Goal: Task Accomplishment & Management: Complete application form

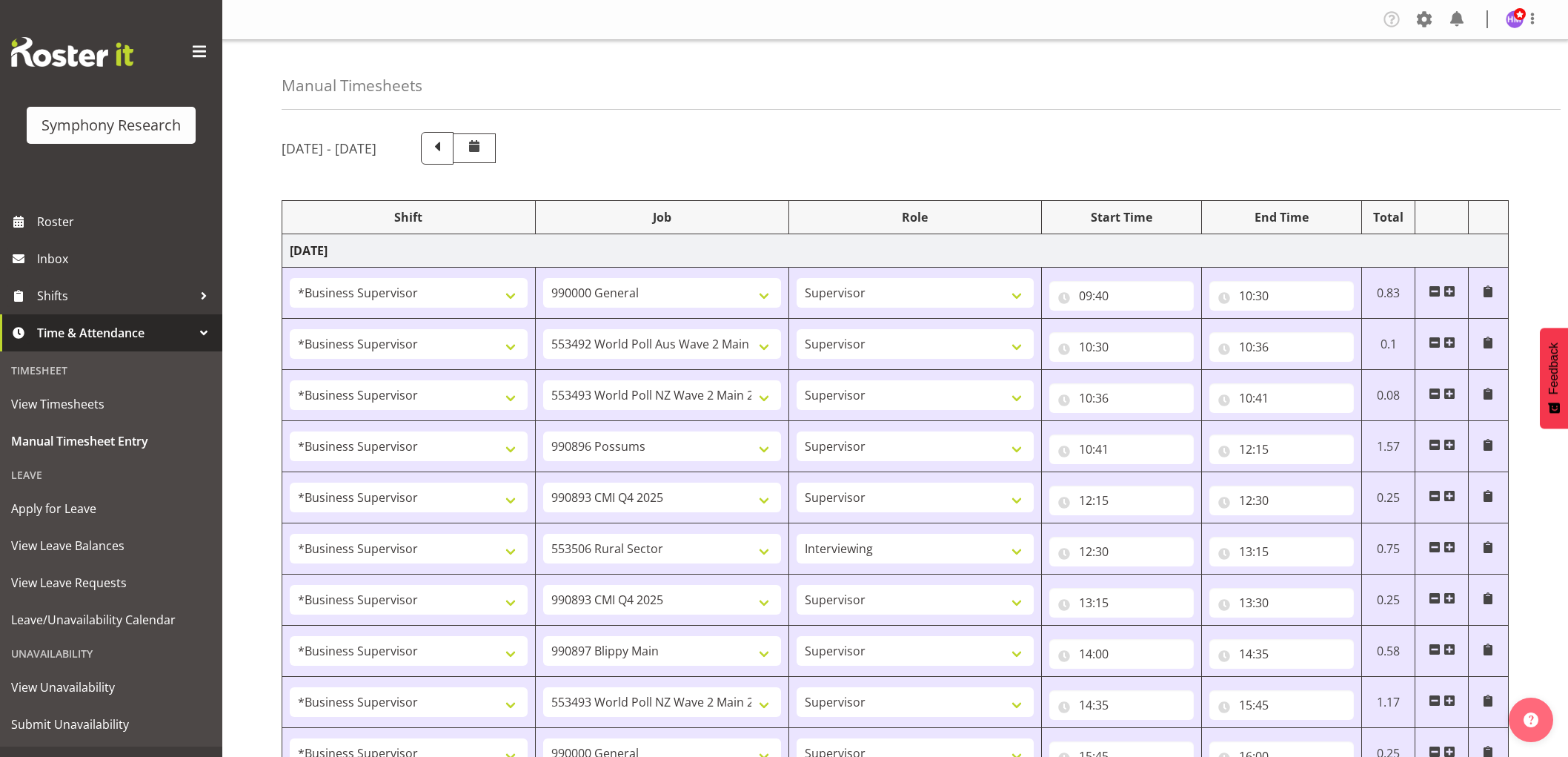
select select "1607"
select select "743"
select select "1607"
select select "10499"
select select "1607"
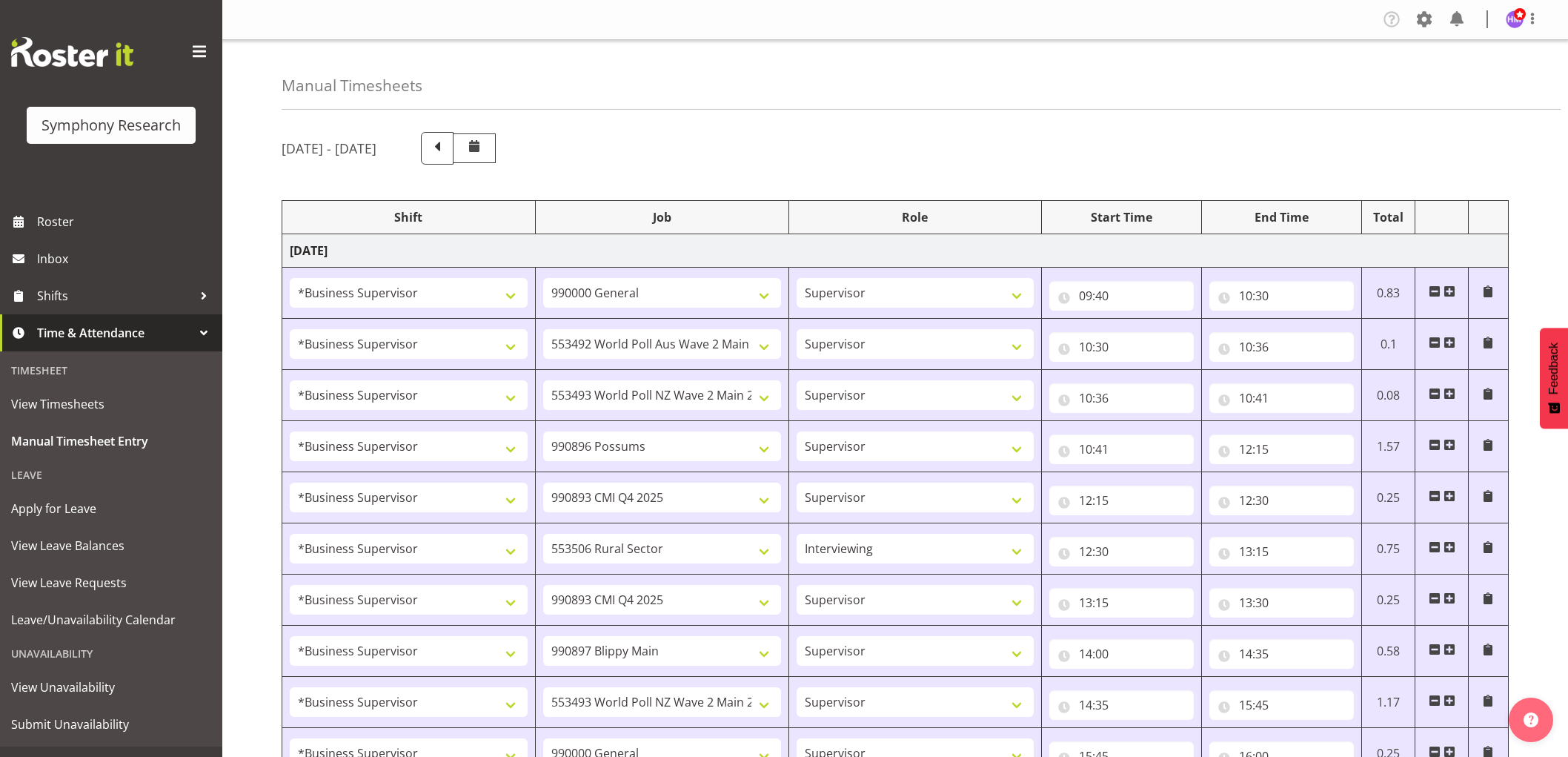
select select "10527"
select select "1607"
select select "10633"
select select "1607"
select select "10575"
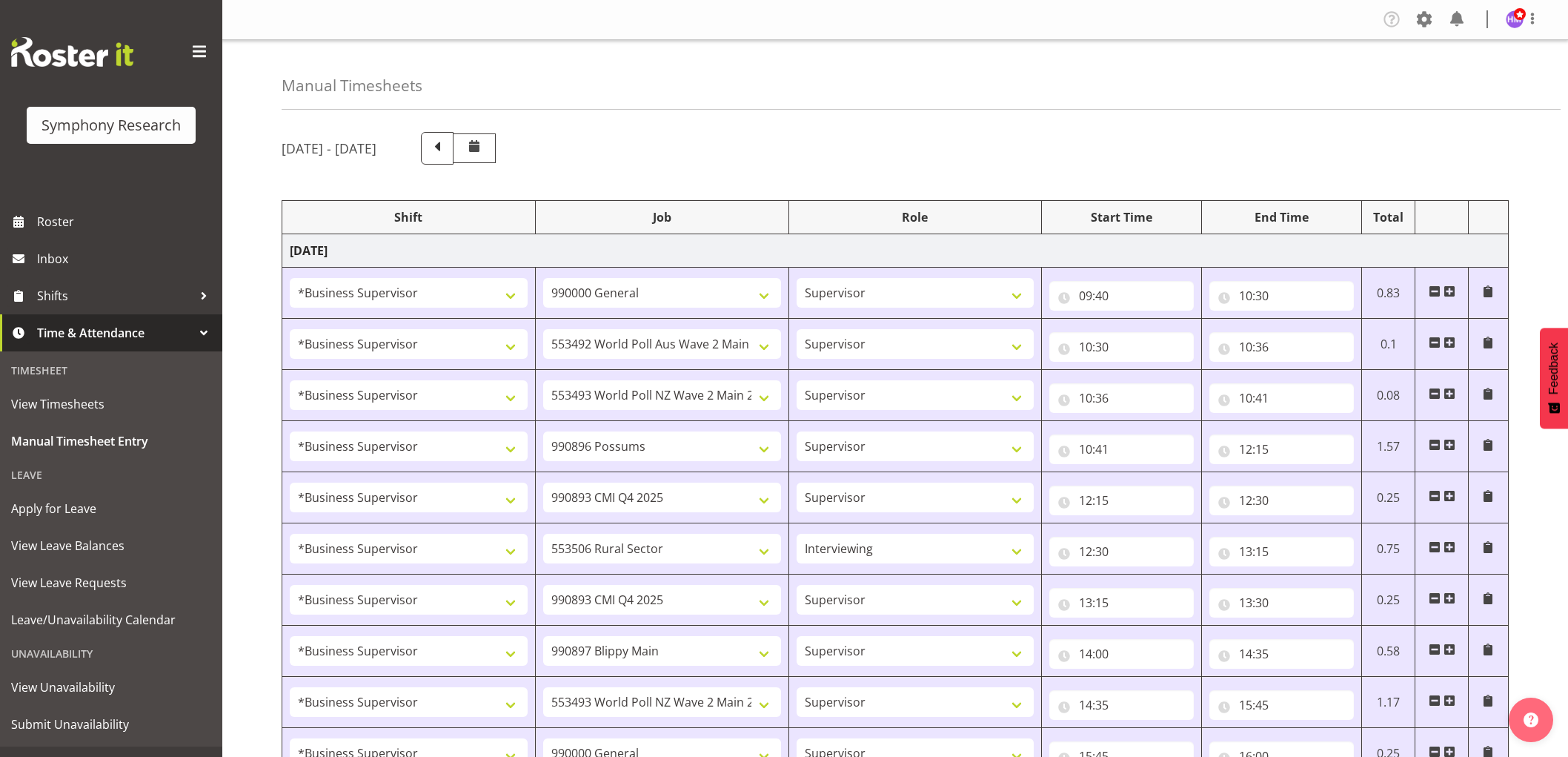
select select "1607"
select select "10587"
select select "47"
select select "1607"
select select "10575"
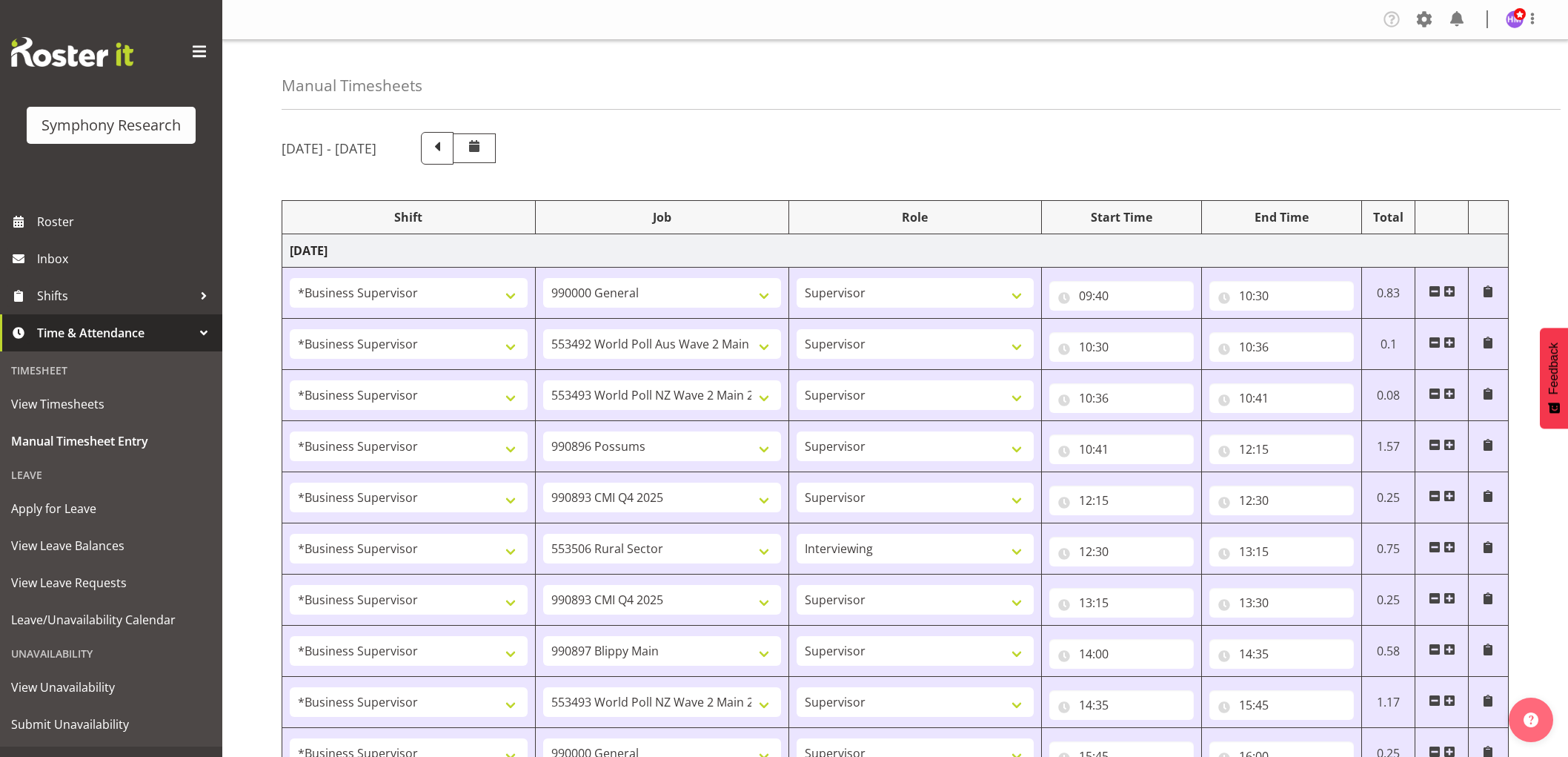
select select "1607"
select select "10631"
select select "1607"
select select "10527"
select select "1607"
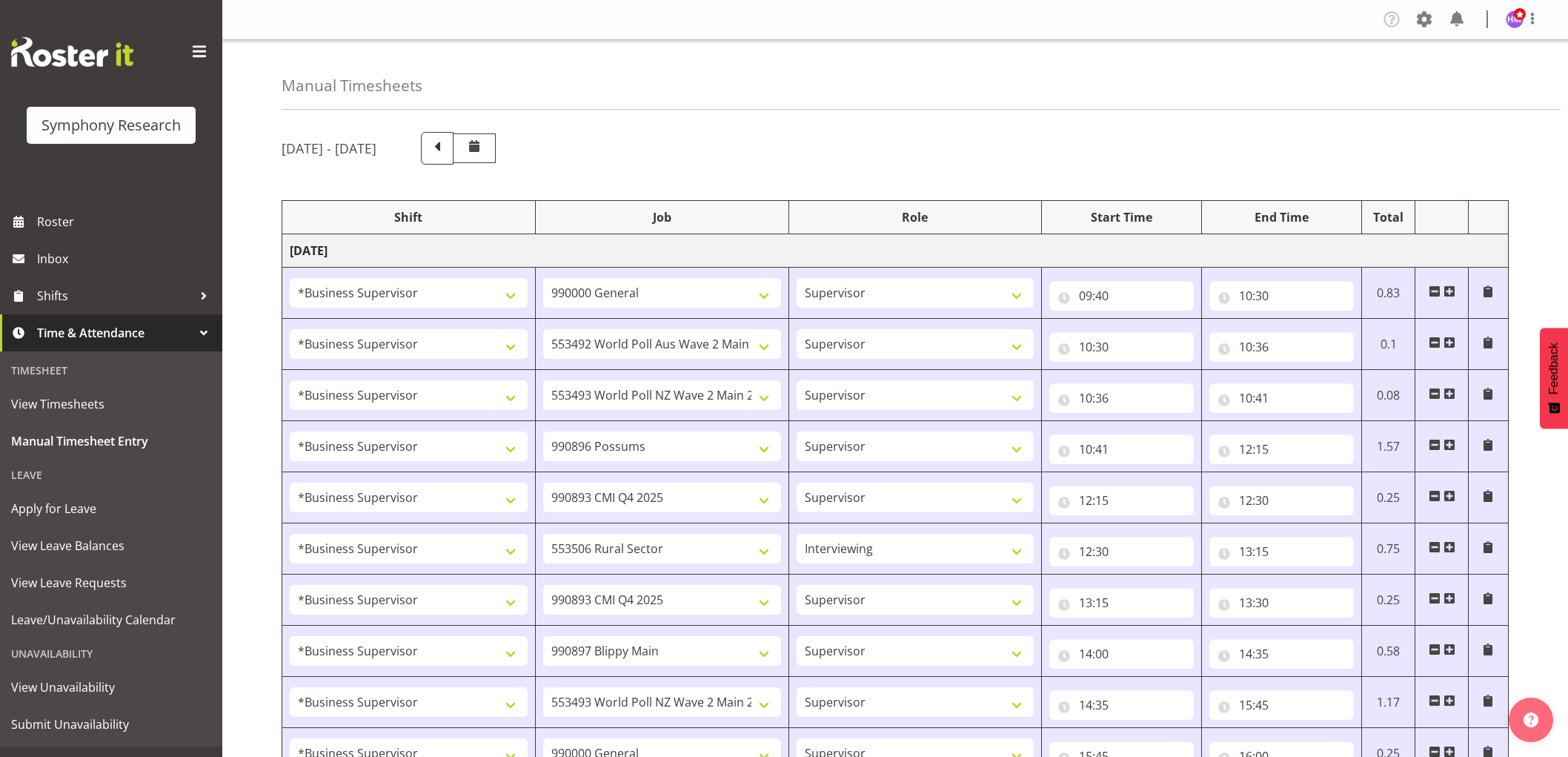
select select "743"
select select "1607"
select select "10499"
select select "1607"
select select "743"
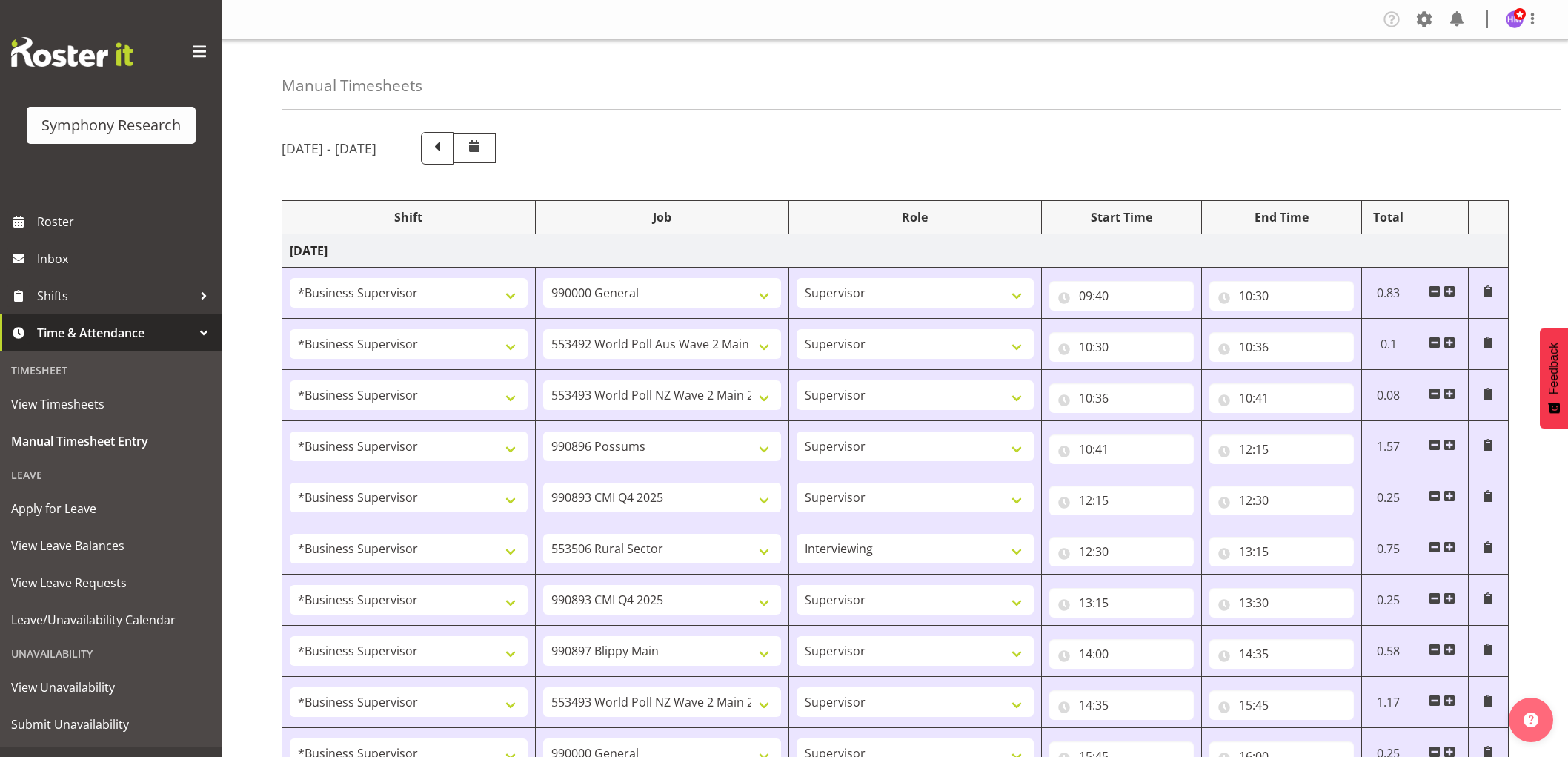
select select "1607"
select select "10631"
select select "1607"
select select "9426"
select select "1607"
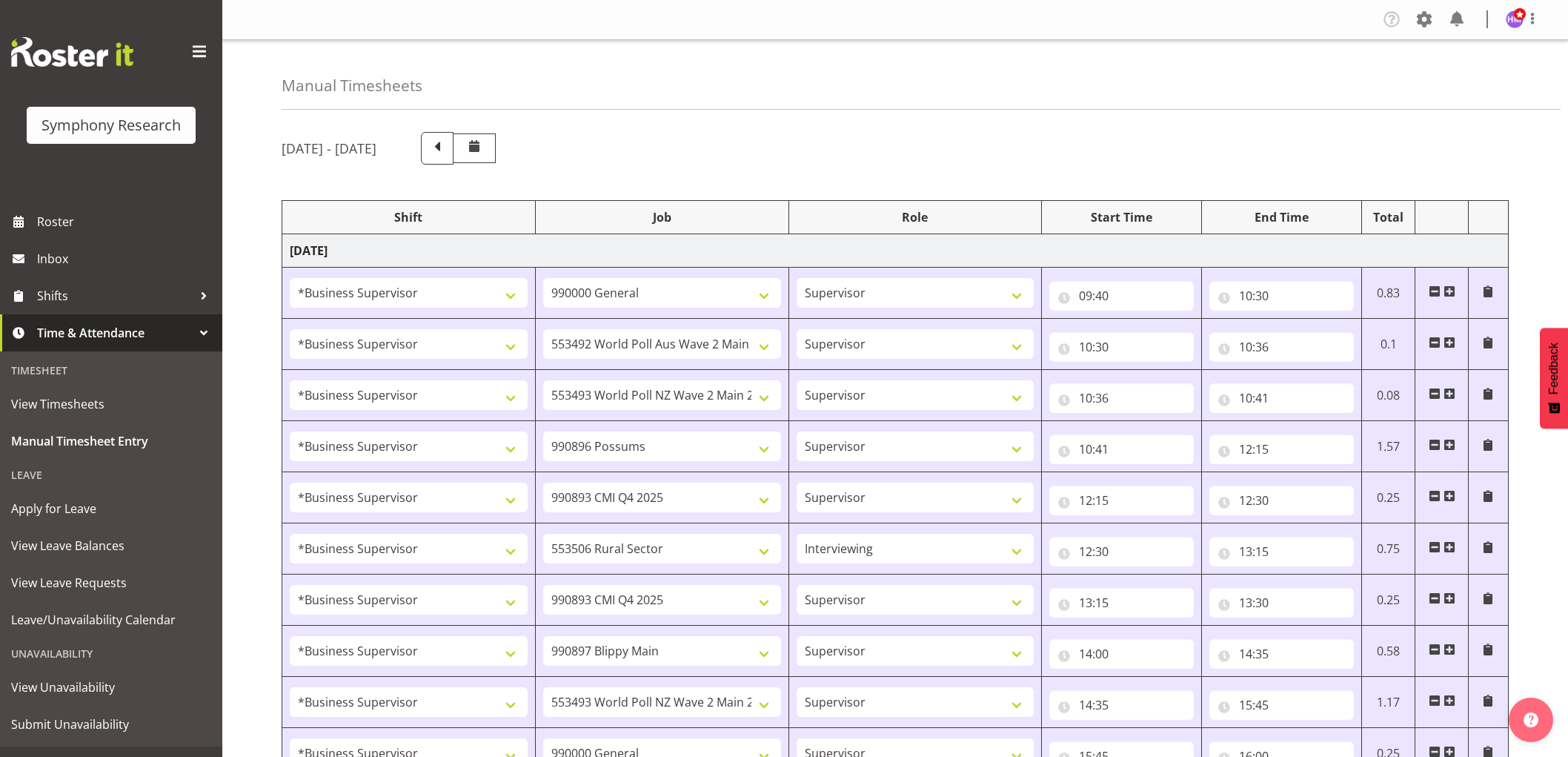
select select "10633"
select select "1607"
select select "10587"
select select "1607"
select select "10527"
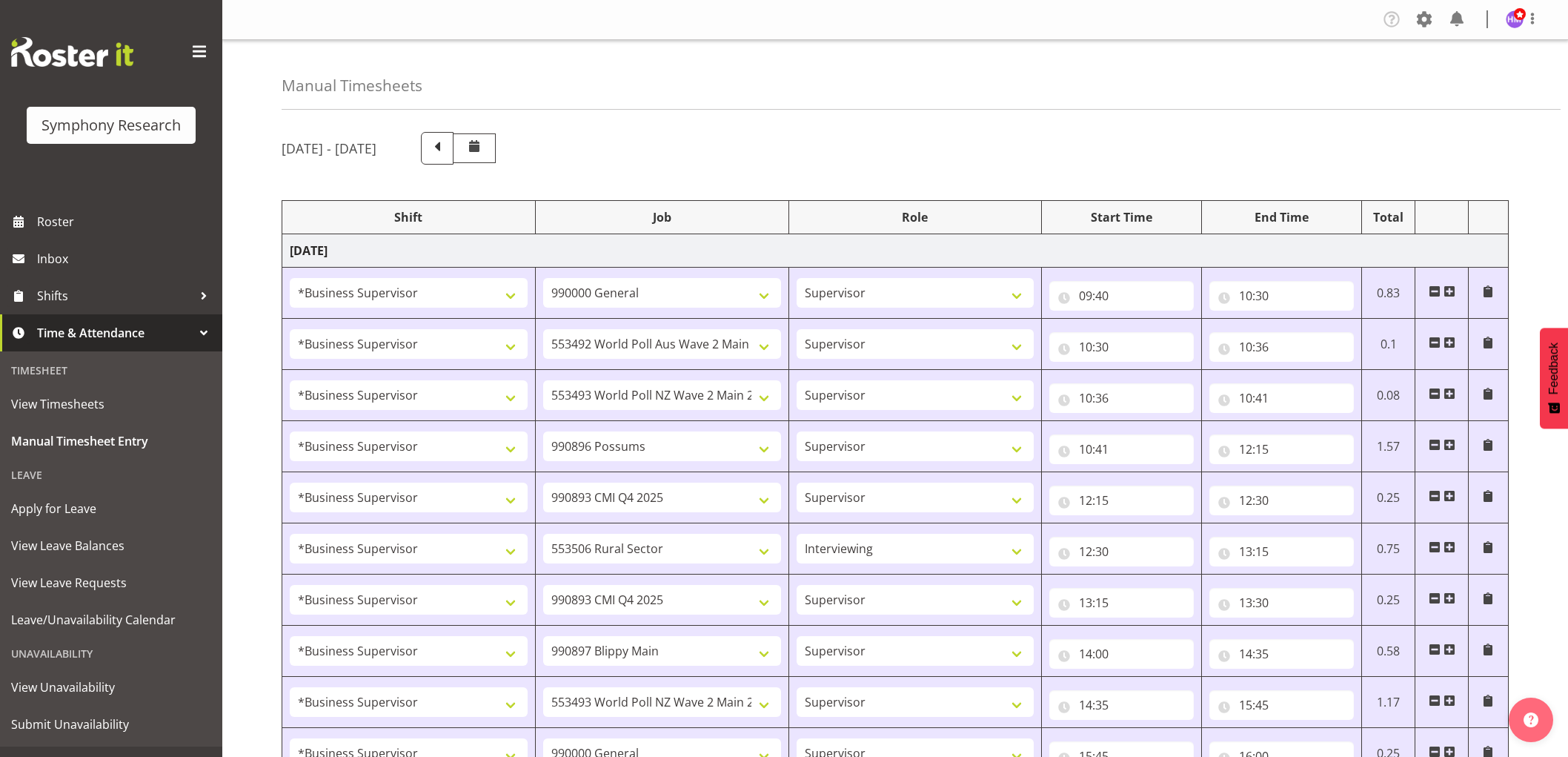
select select "1607"
select select "10499"
select select "1607"
select select "10485"
select select "1607"
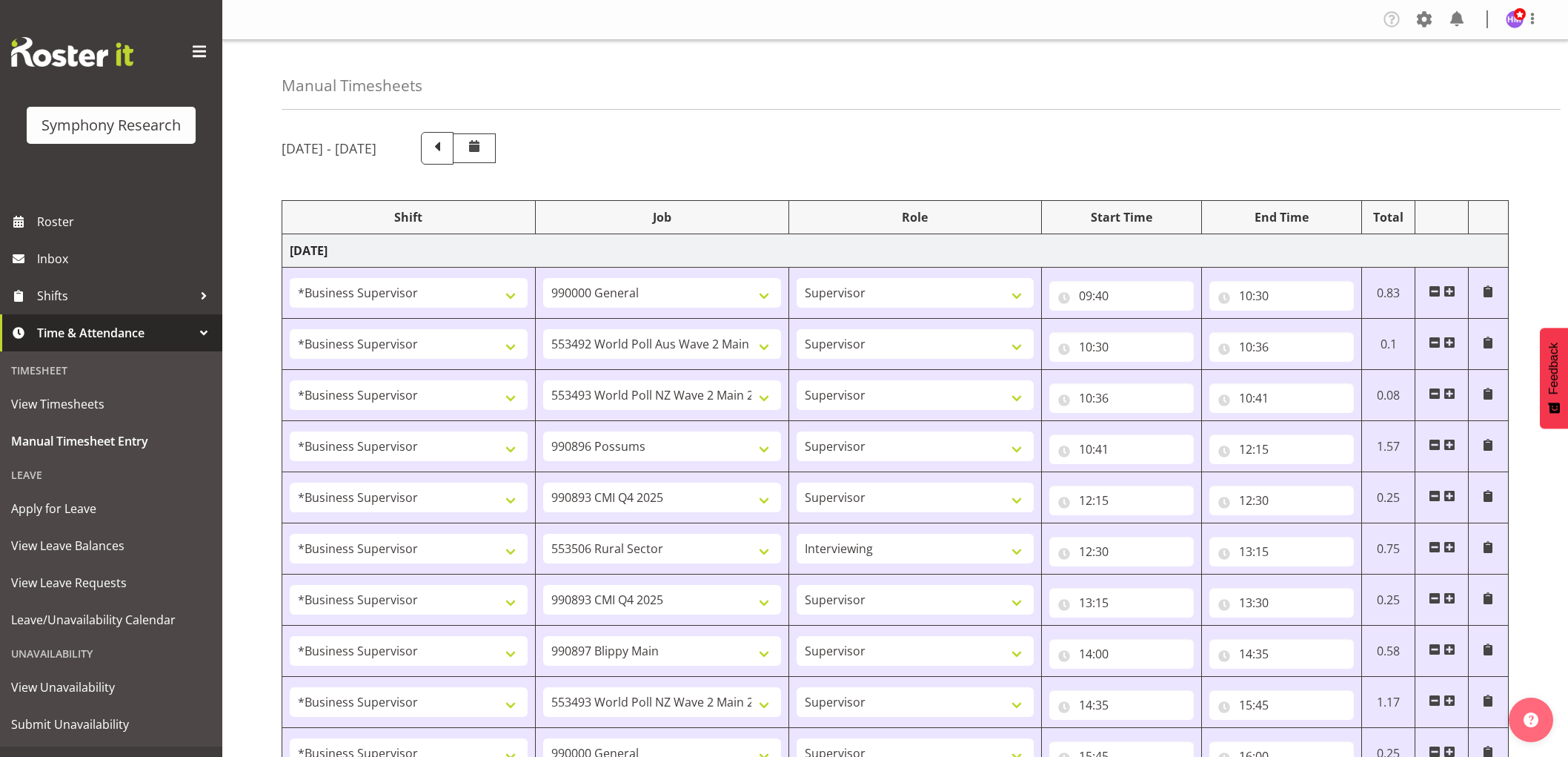
select select "10242"
select select "1607"
select select "743"
select select "1607"
select select "9426"
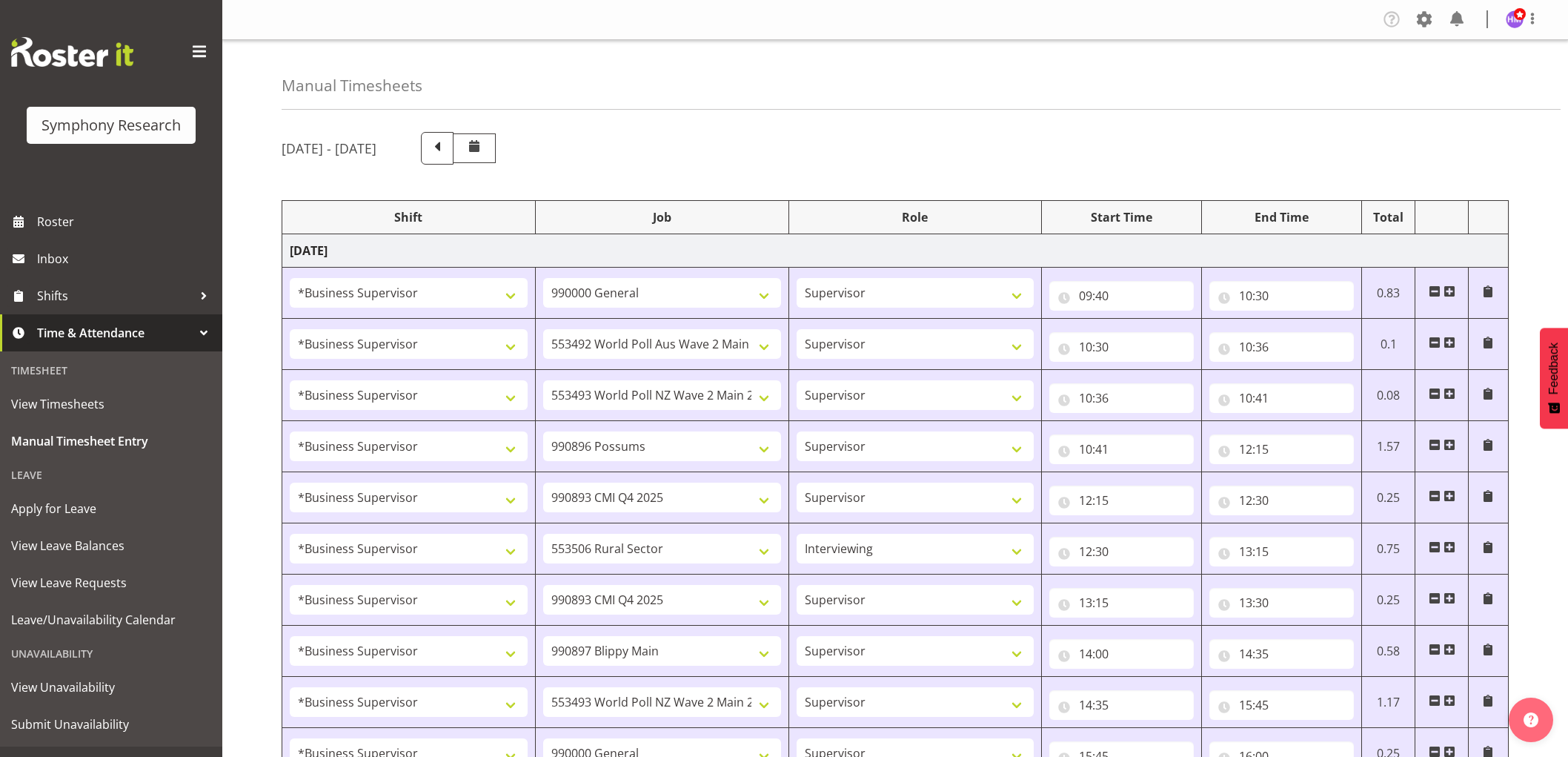
select select "1607"
select select "10633"
select select "1607"
select select "10242"
select select "1607"
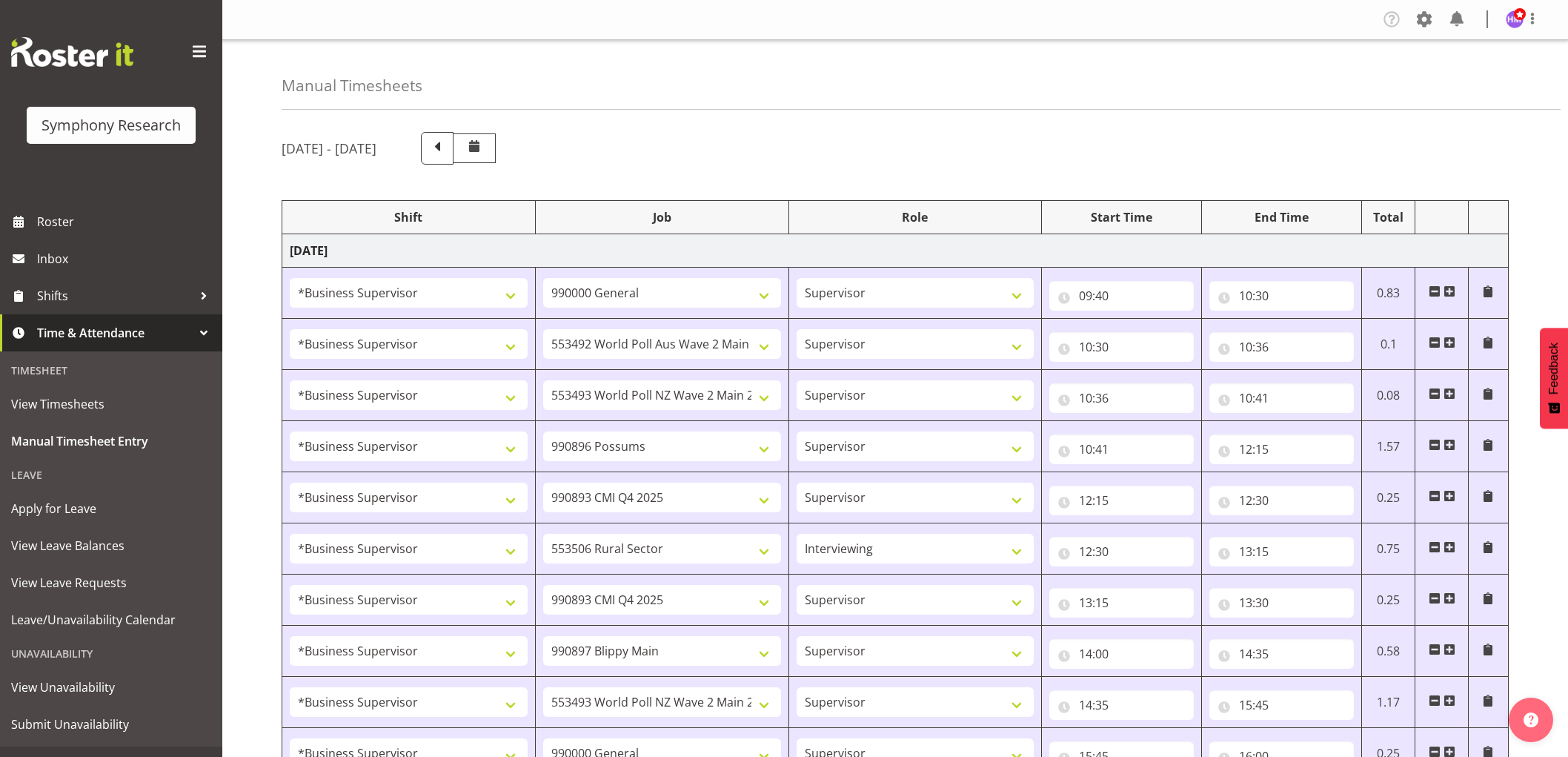
select select "10485"
select select "1607"
select select "10527"
select select "1607"
select select "10499"
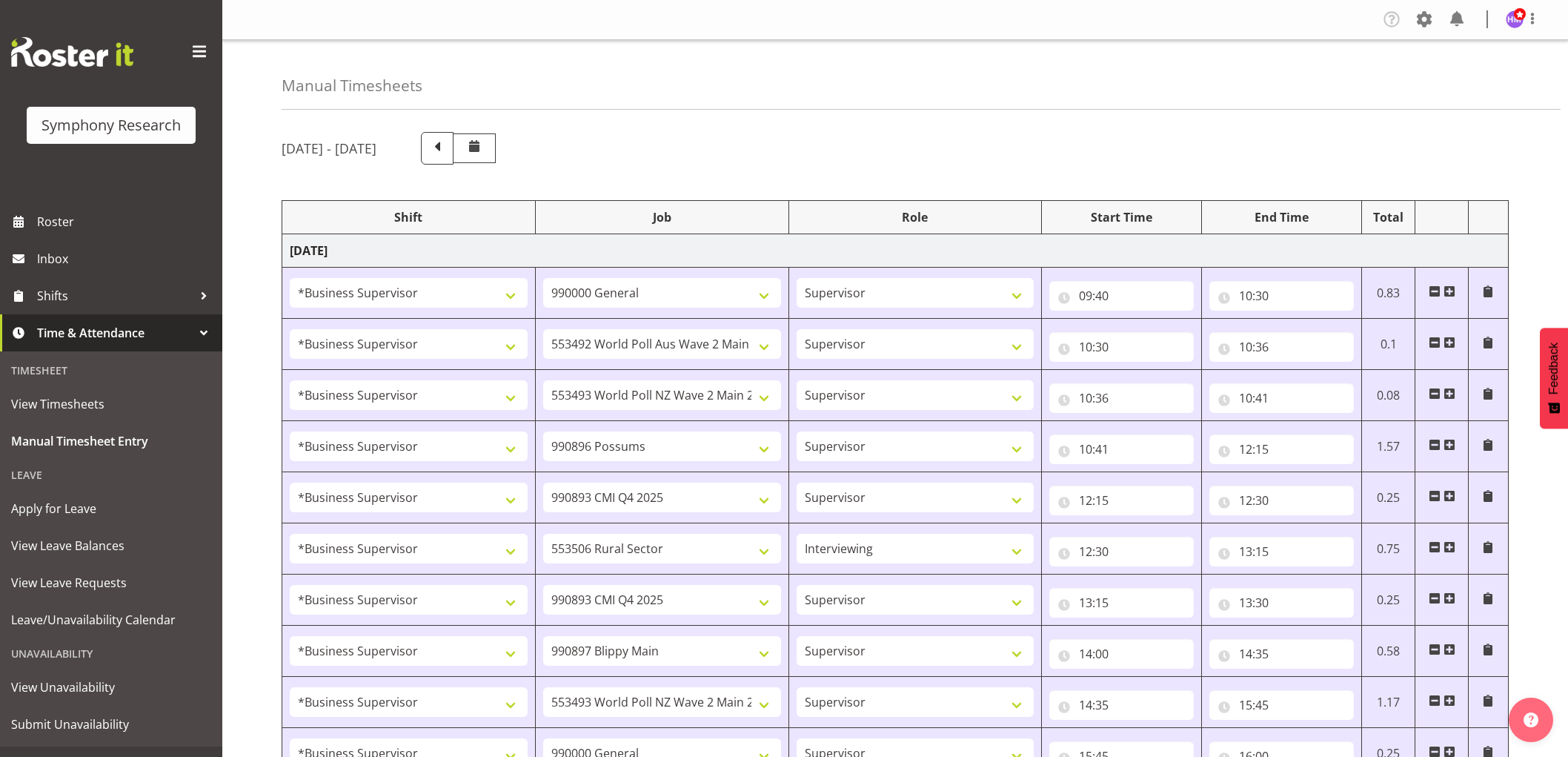
select select "1607"
select select "10587"
select select "1607"
select select "743"
select select "1607"
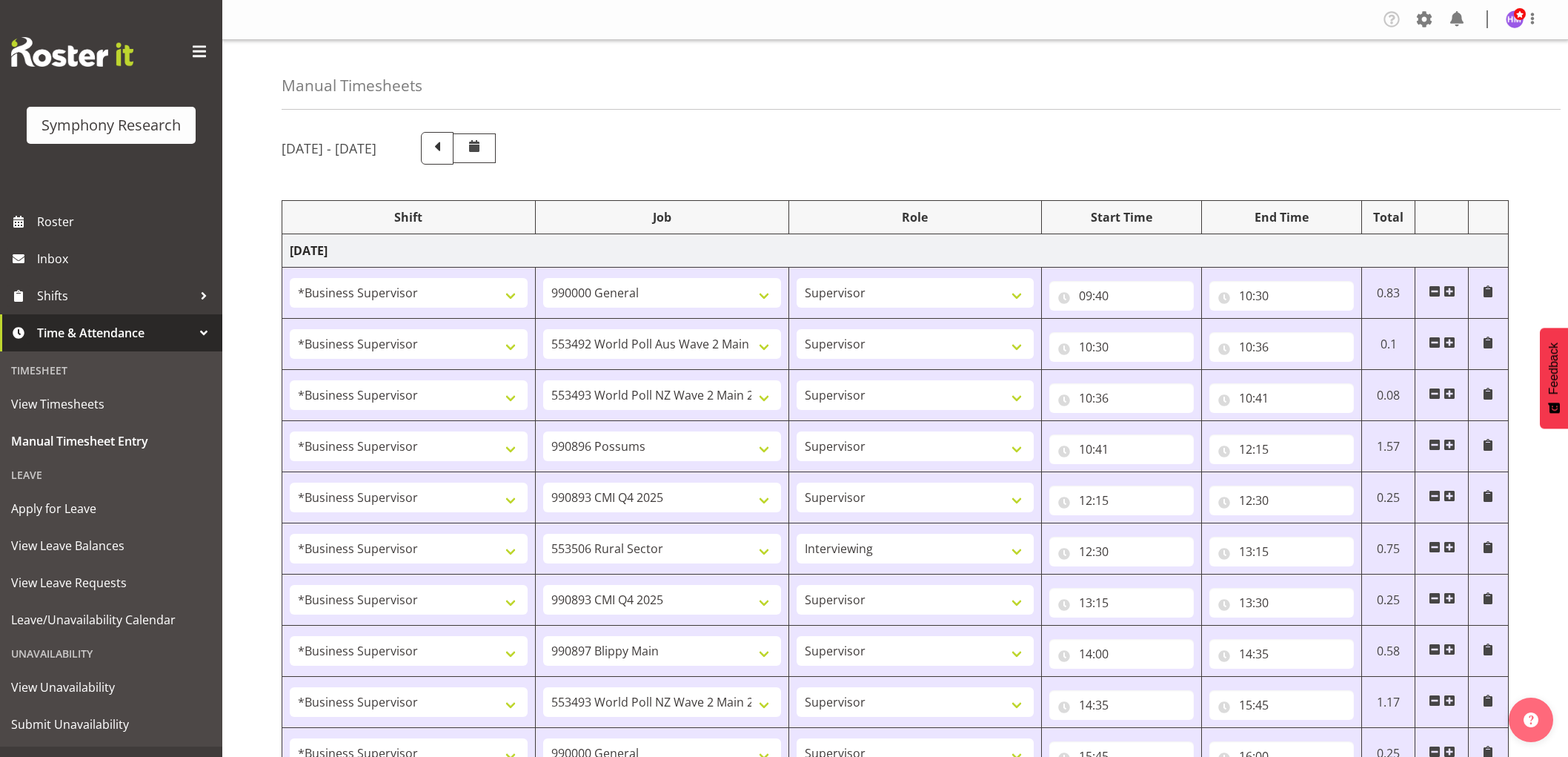
select select "9426"
select select "1607"
select select "10633"
select select "1607"
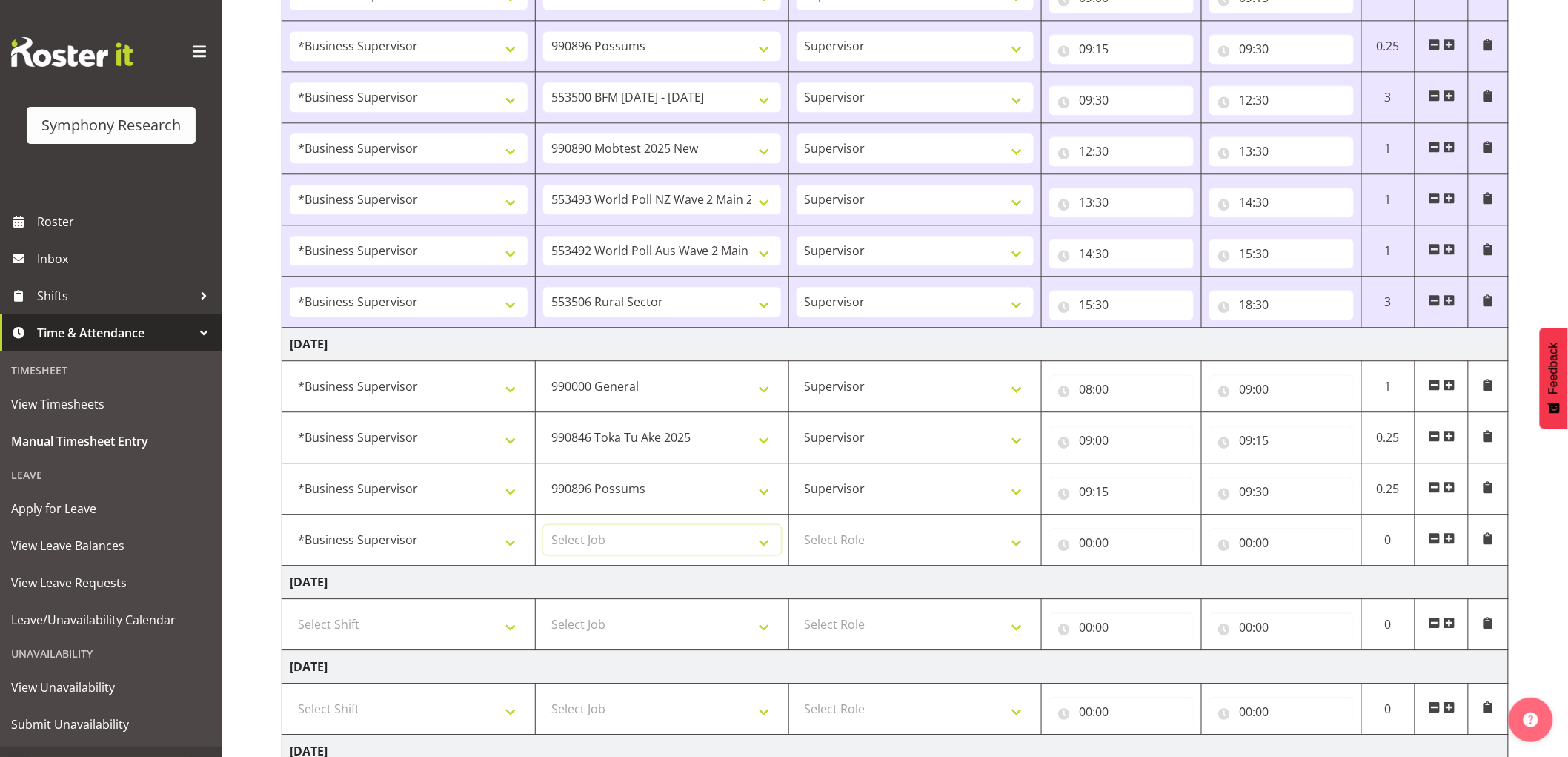
scroll to position [1600, 0]
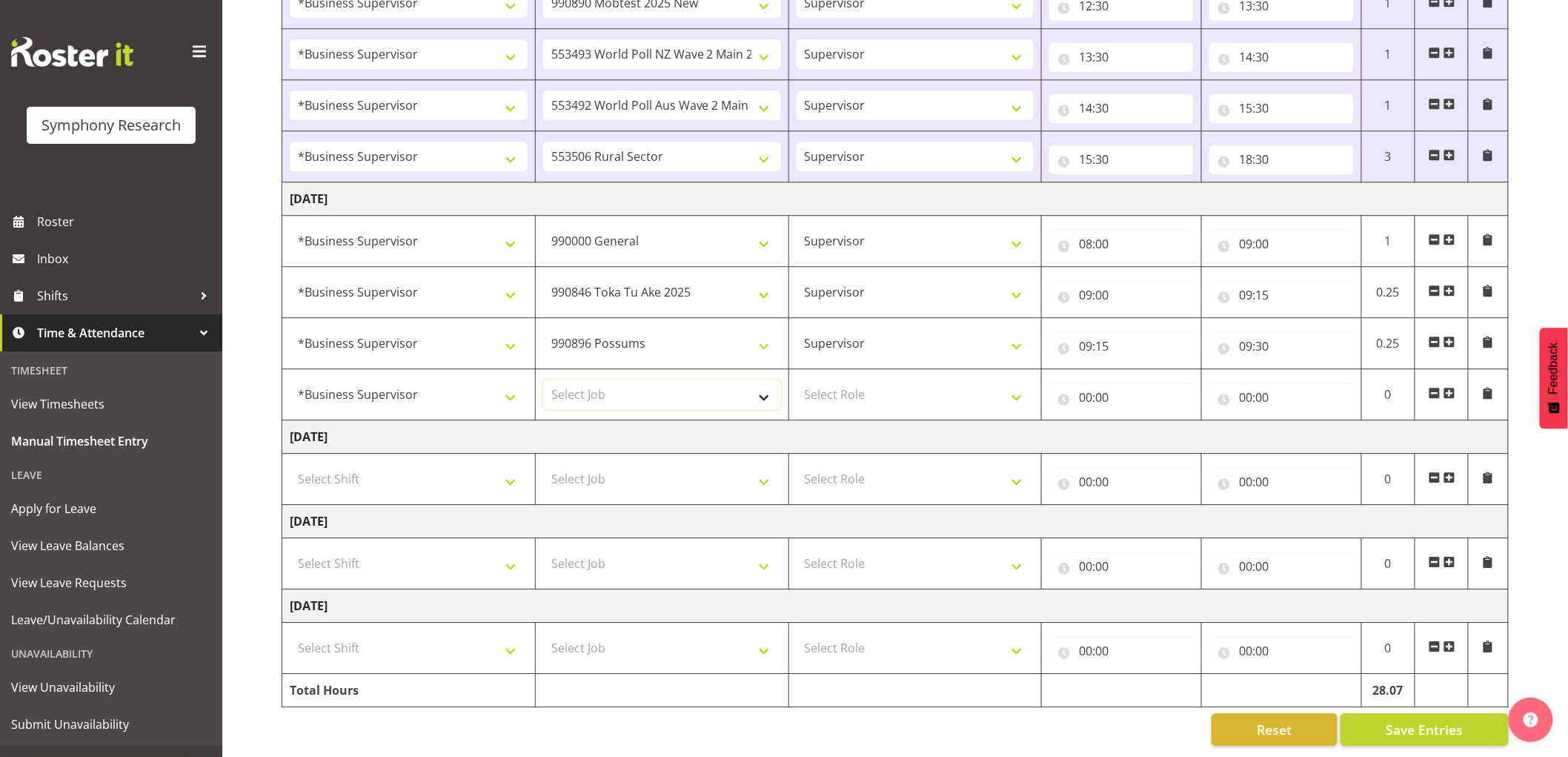
click at [674, 380] on select "Select Job 550060 IF Admin 553492 World Poll Aus Wave 2 Main 2025 553493 World …" at bounding box center [662, 394] width 238 height 30
select select "10485"
click at [543, 379] on select "Select Job 550060 IF Admin 553492 World Poll Aus Wave 2 Main 2025 553493 World …" at bounding box center [662, 394] width 238 height 30
drag, startPoint x: 893, startPoint y: 383, endPoint x: 894, endPoint y: 395, distance: 12.0
click at [893, 383] on select "Select Role Supervisor Interviewing Briefing" at bounding box center [916, 394] width 238 height 30
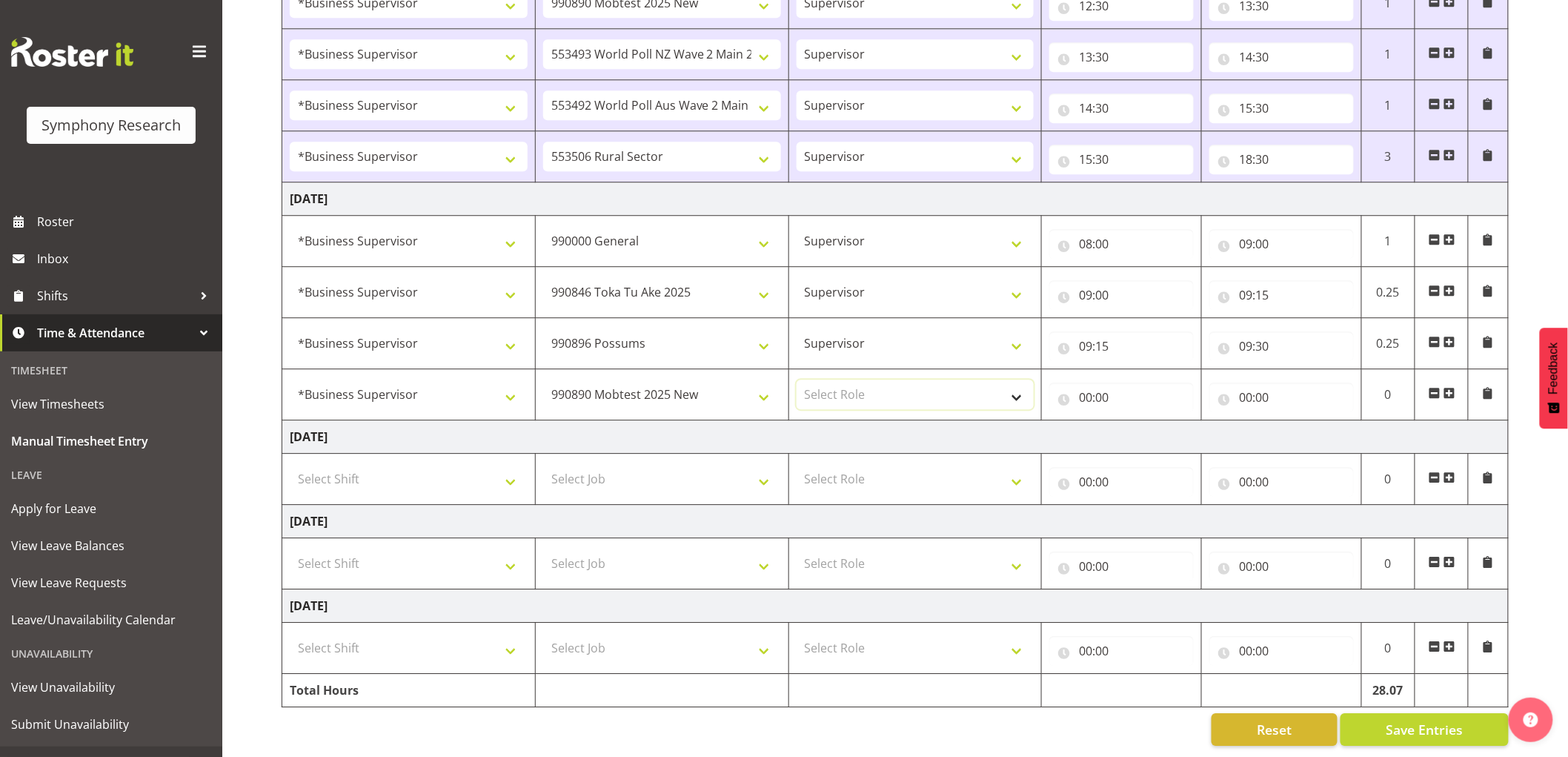
select select "45"
click at [797, 379] on select "Select Role Supervisor Interviewing Briefing" at bounding box center [916, 394] width 238 height 30
click at [1079, 383] on input "00:00" at bounding box center [1122, 397] width 145 height 30
click at [1140, 421] on select "00 01 02 03 04 05 06 07 08 09 10 11 12 13 14 15 16 17 18 19 20 21 22 23" at bounding box center [1150, 436] width 33 height 30
select select "10"
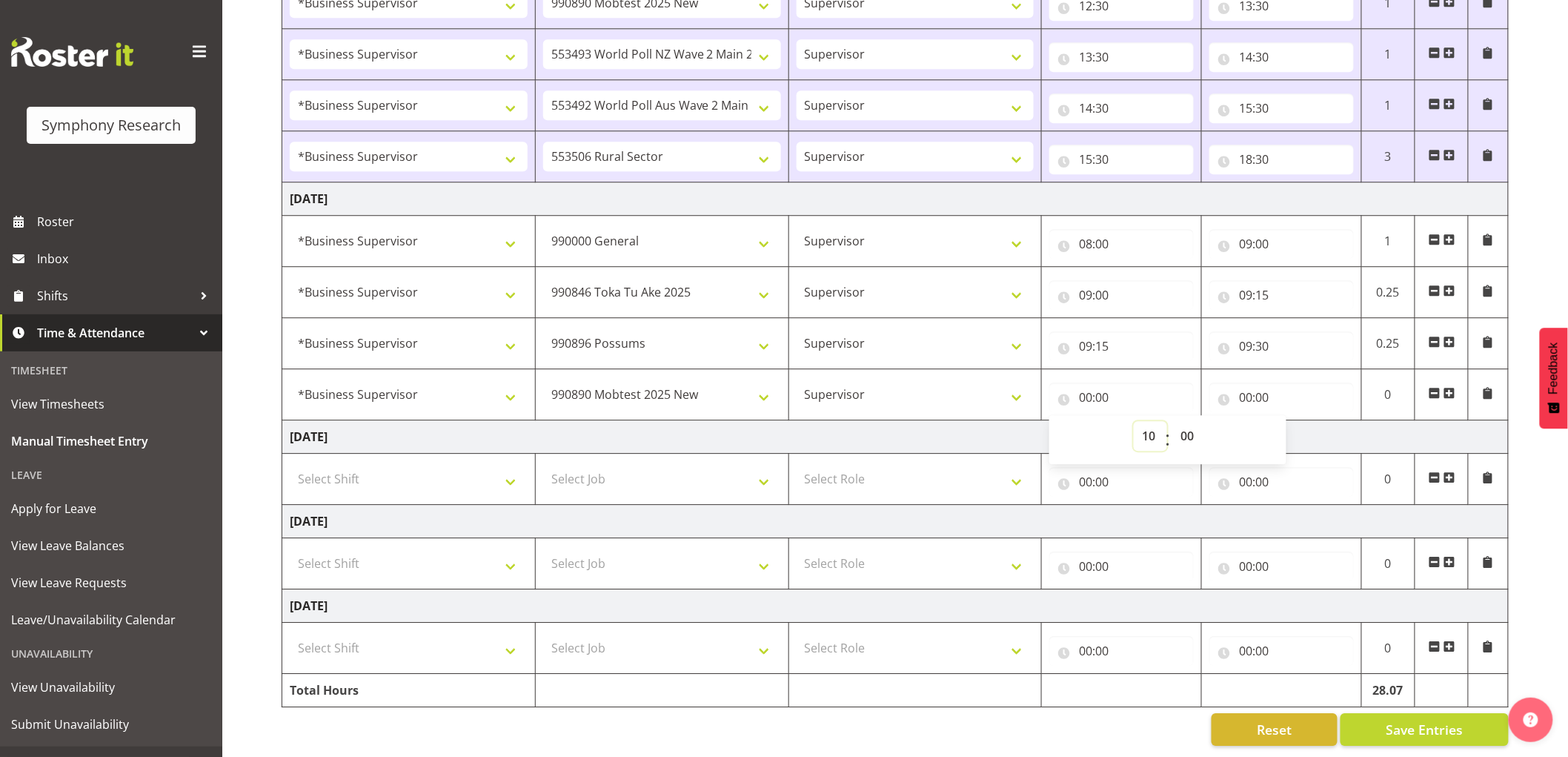
click at [1134, 421] on select "00 01 02 03 04 05 06 07 08 09 10 11 12 13 14 15 16 17 18 19 20 21 22 23" at bounding box center [1150, 436] width 33 height 30
type input "10:00"
click at [1242, 384] on input "00:00" at bounding box center [1282, 397] width 145 height 30
drag, startPoint x: 1303, startPoint y: 418, endPoint x: 1330, endPoint y: 425, distance: 27.9
click at [1324, 424] on select "00 01 02 03 04 05 06 07 08 09 10 11 12 13 14 15 16 17 18 19 20 21 22 23" at bounding box center [1310, 436] width 33 height 30
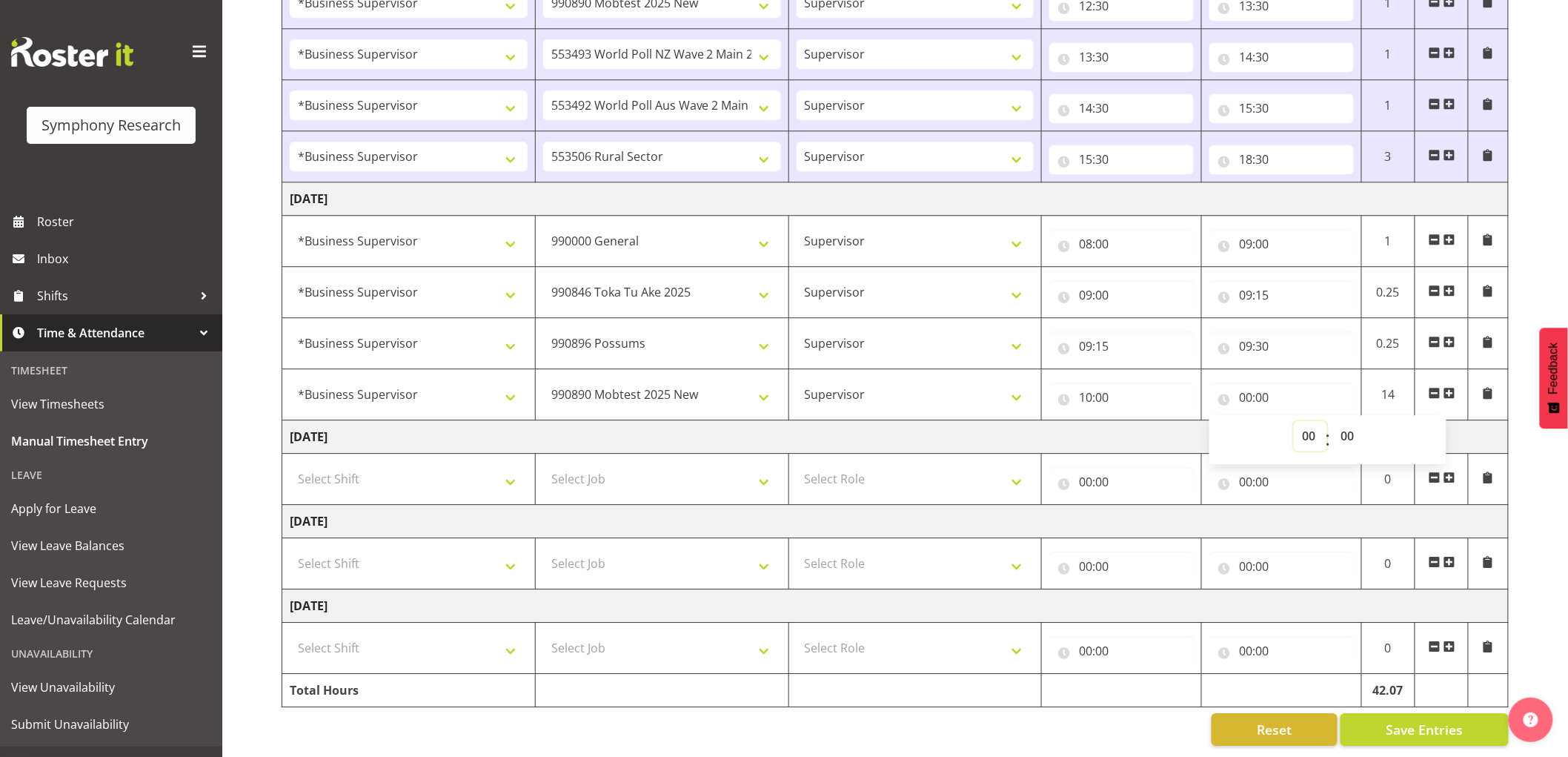
select select "11"
click at [1294, 421] on select "00 01 02 03 04 05 06 07 08 09 10 11 12 13 14 15 16 17 18 19 20 21 22 23" at bounding box center [1310, 436] width 33 height 30
type input "11:00"
drag, startPoint x: 1323, startPoint y: 183, endPoint x: 1293, endPoint y: 211, distance: 41.0
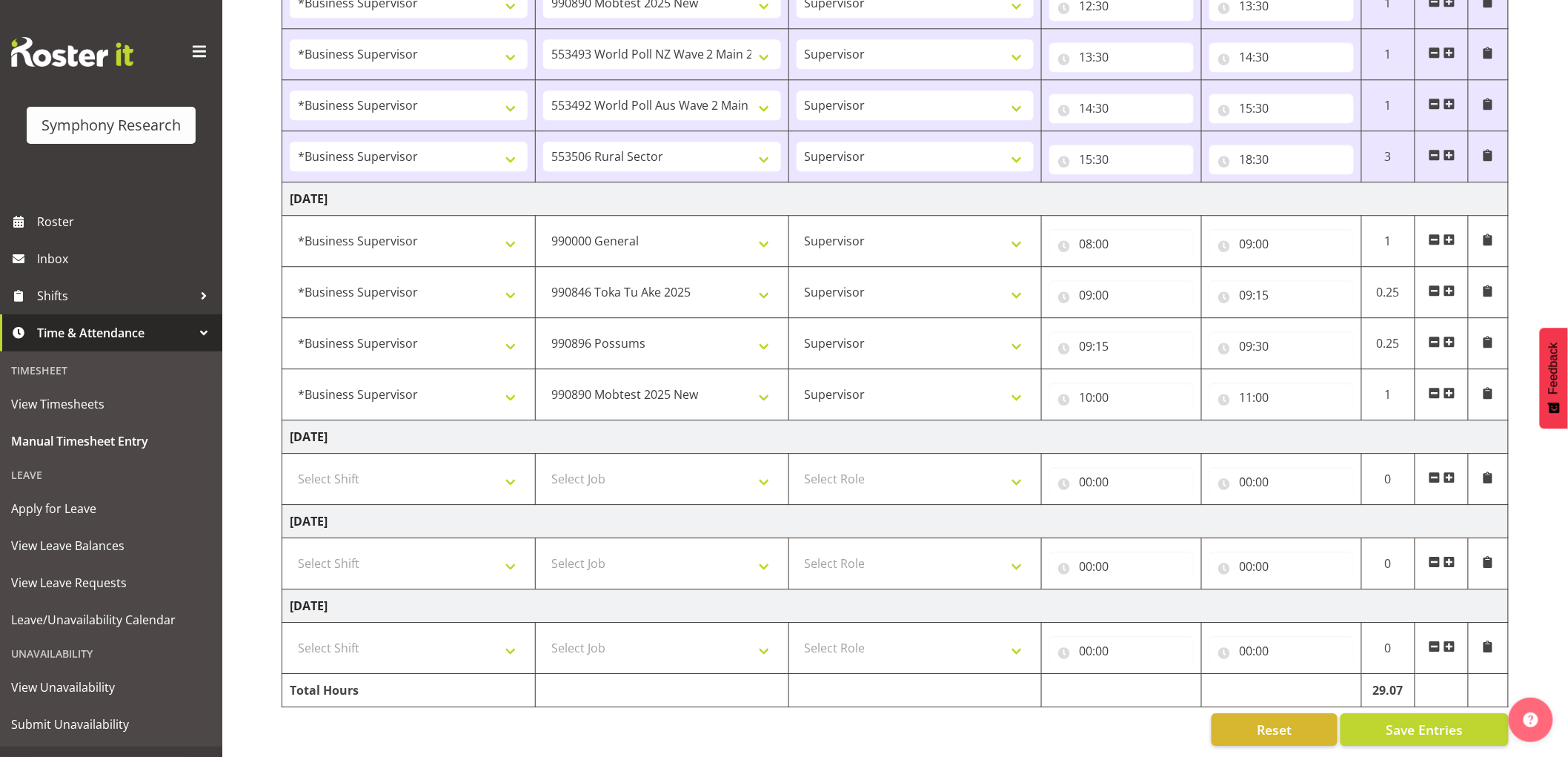
click at [1323, 184] on td "Thursday 25th September 2025" at bounding box center [895, 199] width 1226 height 33
click at [1453, 387] on span at bounding box center [1449, 393] width 12 height 12
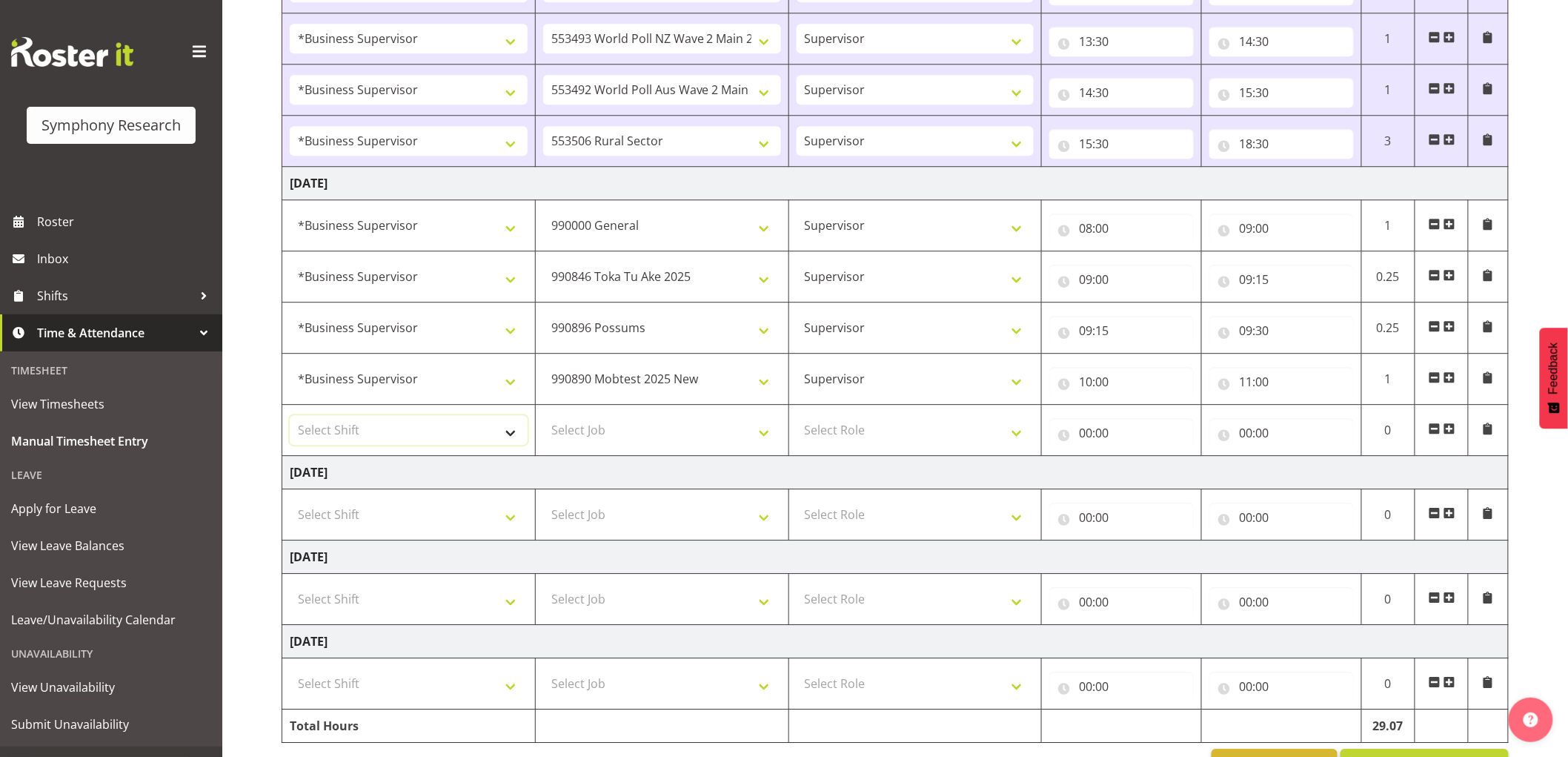
click at [381, 440] on select "Select Shift !!Weekend Residential (Roster IT Shift Label) *Business 9/10am ~ 4…" at bounding box center [409, 430] width 238 height 30
select select "1607"
click at [290, 418] on select "Select Shift !!Weekend Residential (Roster IT Shift Label) *Business 9/10am ~ 4…" at bounding box center [409, 430] width 238 height 30
click at [616, 450] on td "Select Job 550060 IF Admin 553492 World Poll Aus Wave 2 Main 2025 553493 World …" at bounding box center [661, 430] width 253 height 51
click at [611, 421] on select "Select Job 550060 IF Admin 553492 World Poll Aus Wave 2 Main 2025 553493 World …" at bounding box center [662, 430] width 238 height 30
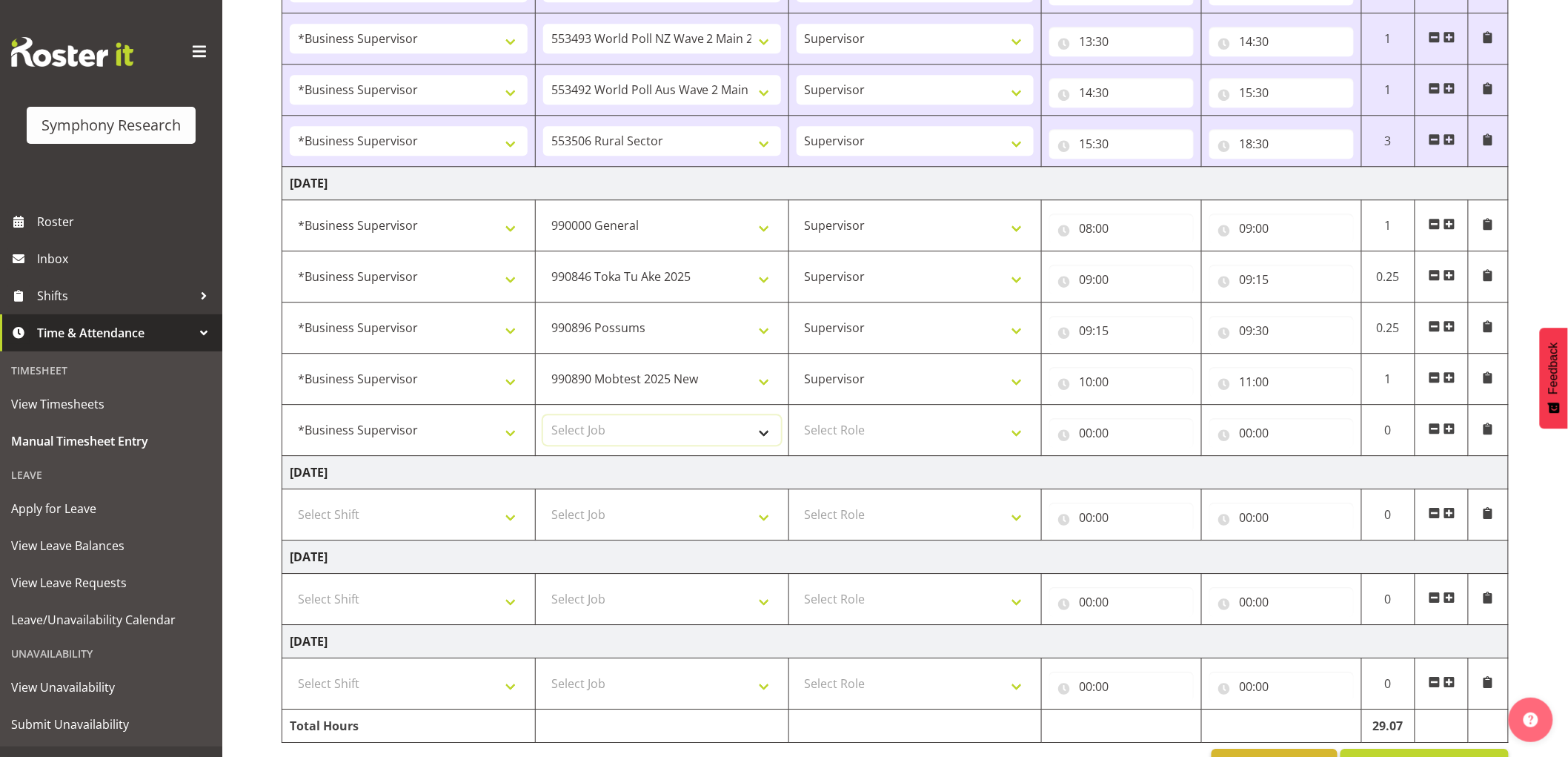
select select "10499"
click at [543, 418] on select "Select Job 550060 IF Admin 553492 World Poll Aus Wave 2 Main 2025 553493 World …" at bounding box center [662, 430] width 238 height 30
click at [891, 439] on select "Select Role Supervisor Interviewing Briefing" at bounding box center [916, 430] width 238 height 30
select select "45"
click at [797, 418] on select "Select Role Supervisor Interviewing Briefing" at bounding box center [916, 430] width 238 height 30
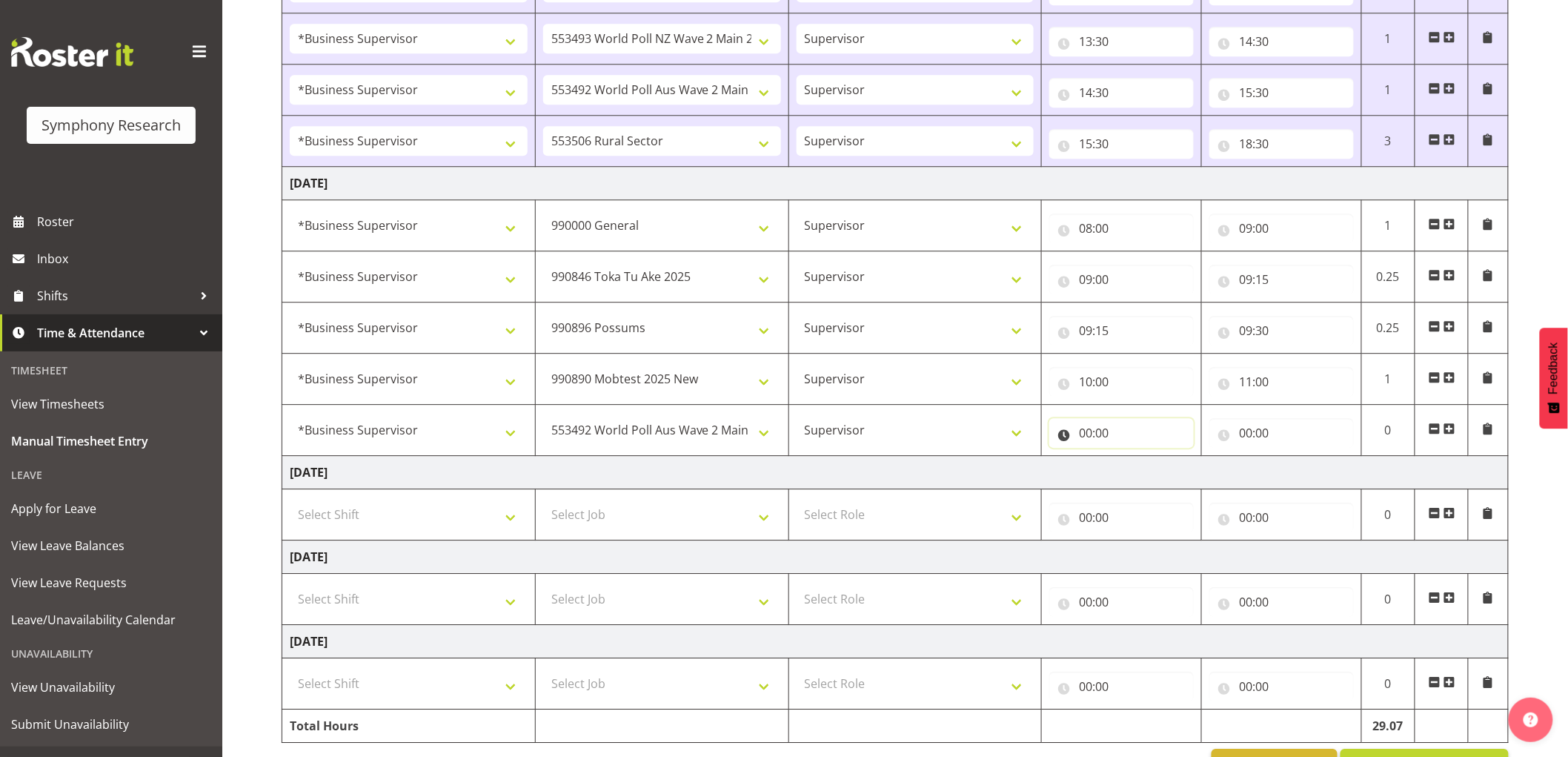
drag, startPoint x: 1061, startPoint y: 432, endPoint x: 1077, endPoint y: 432, distance: 16.0
click at [1062, 432] on input "00:00" at bounding box center [1122, 432] width 145 height 30
click at [1135, 469] on select "00 01 02 03 04 05 06 07 08 09 10 11 12 13 14 15 16 17 18 19 20 21 22 23" at bounding box center [1150, 471] width 33 height 30
select select "11"
click at [1134, 459] on select "00 01 02 03 04 05 06 07 08 09 10 11 12 13 14 15 16 17 18 19 20 21 22 23" at bounding box center [1150, 471] width 33 height 30
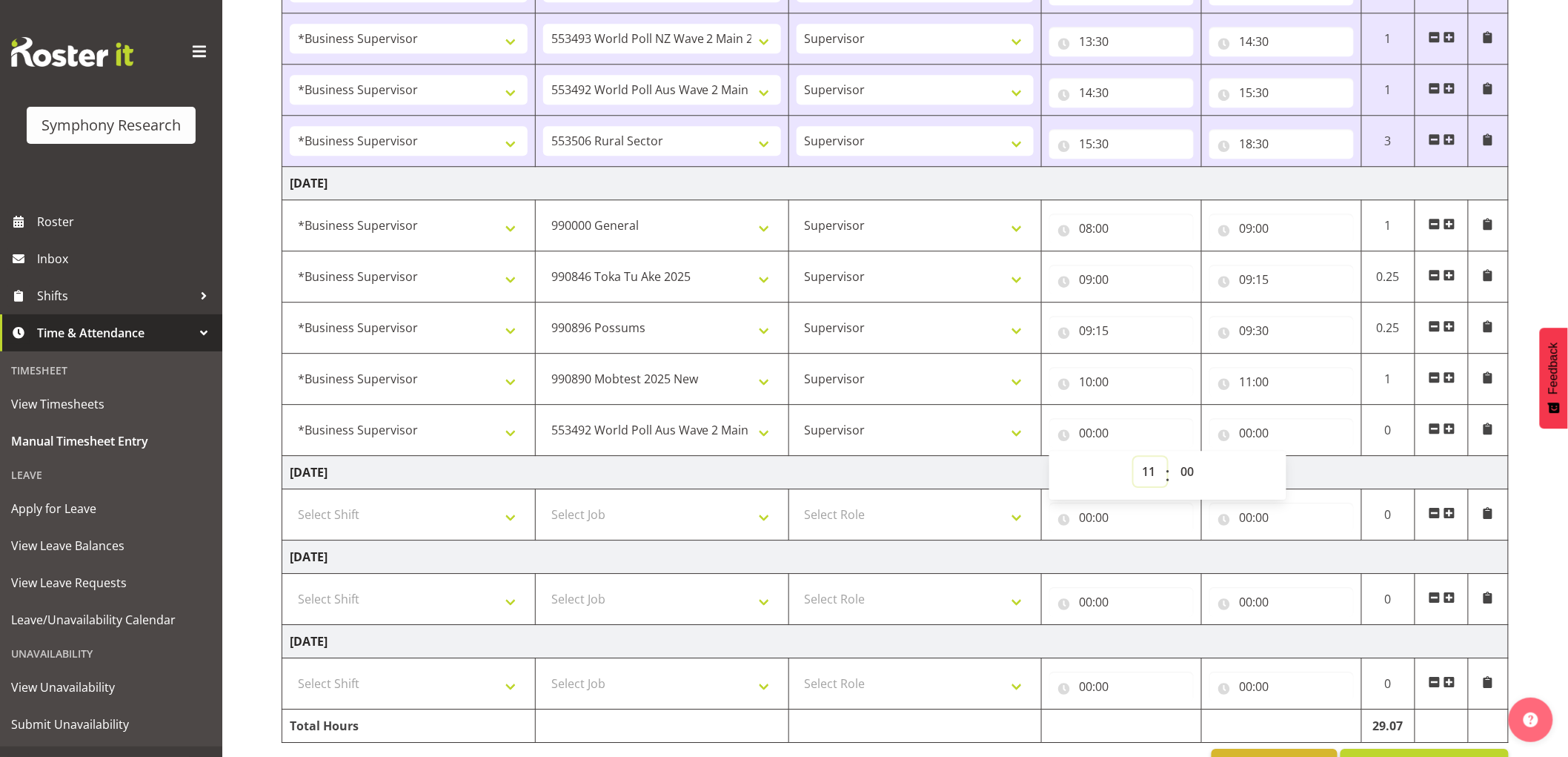
type input "11:00"
click at [1253, 441] on input "00:00" at bounding box center [1282, 432] width 145 height 30
click at [1309, 469] on select "00 01 02 03 04 05 06 07 08 09 10 11 12 13 14 15 16 17 18 19 20 21 22 23" at bounding box center [1310, 471] width 33 height 30
select select "12"
click at [1294, 459] on select "00 01 02 03 04 05 06 07 08 09 10 11 12 13 14 15 16 17 18 19 20 21 22 23" at bounding box center [1310, 471] width 33 height 30
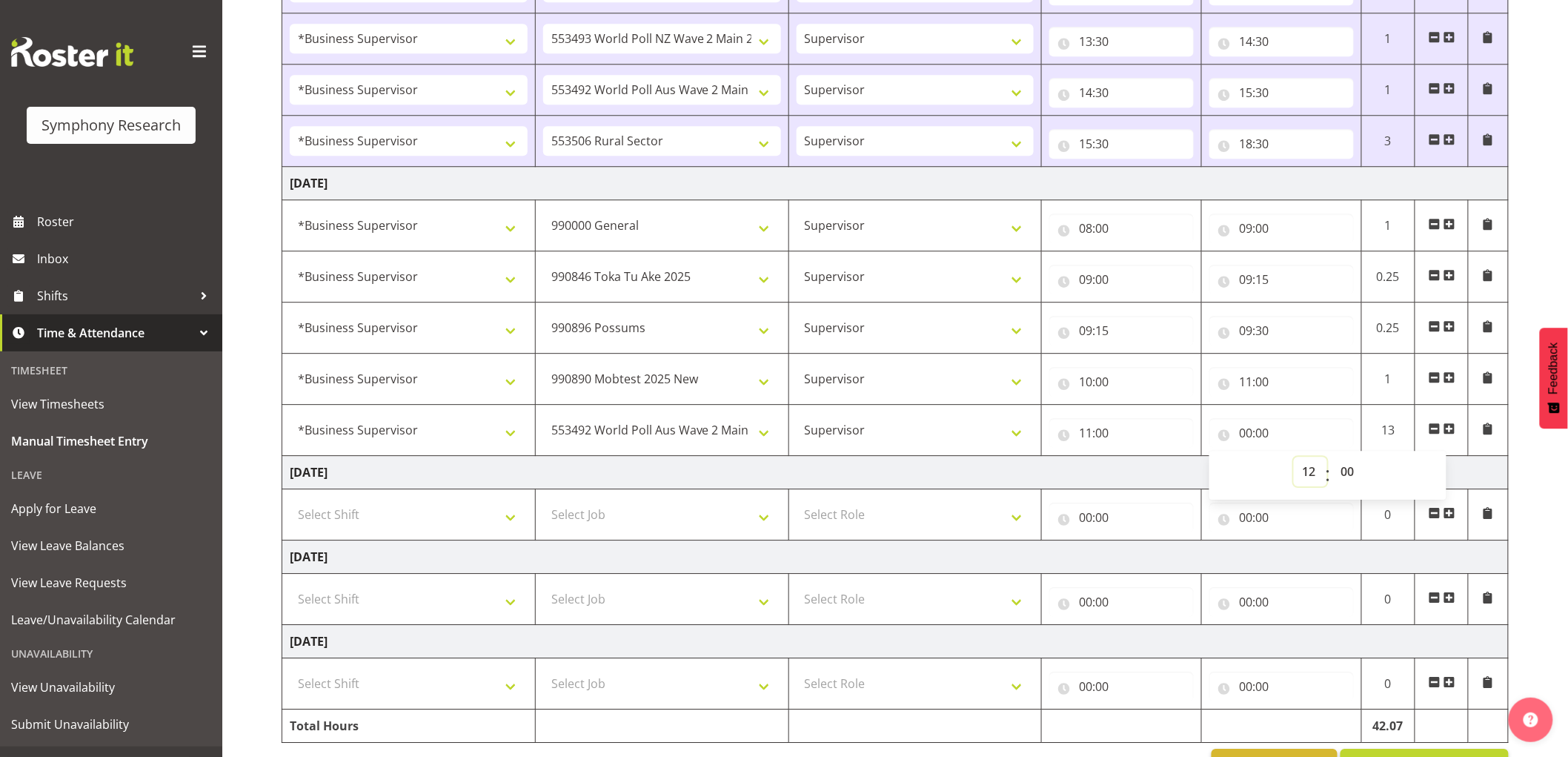
type input "12:00"
click at [1453, 430] on span at bounding box center [1449, 428] width 12 height 12
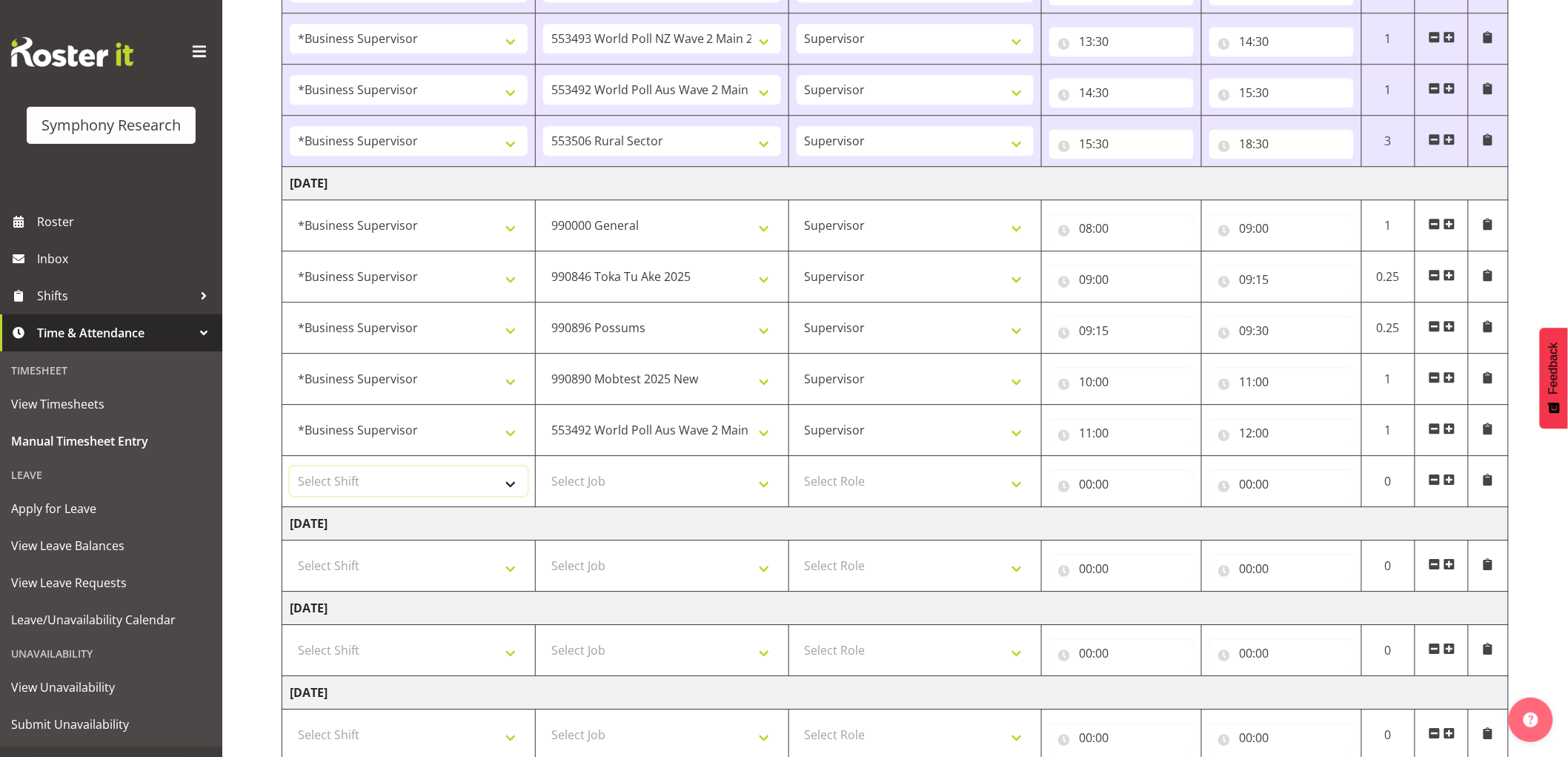
click at [415, 487] on select "Select Shift !!Weekend Residential (Roster IT Shift Label) *Business 9/10am ~ 4…" at bounding box center [409, 481] width 238 height 30
select select "1607"
click at [290, 469] on select "Select Shift !!Weekend Residential (Roster IT Shift Label) *Business 9/10am ~ 4…" at bounding box center [409, 481] width 238 height 30
click at [653, 490] on select "Select Job 550060 IF Admin 553492 World Poll Aus Wave 2 Main 2025 553493 World …" at bounding box center [662, 481] width 238 height 30
click at [543, 469] on select "Select Job 550060 IF Admin 553492 World Poll Aus Wave 2 Main 2025 553493 World …" at bounding box center [662, 481] width 238 height 30
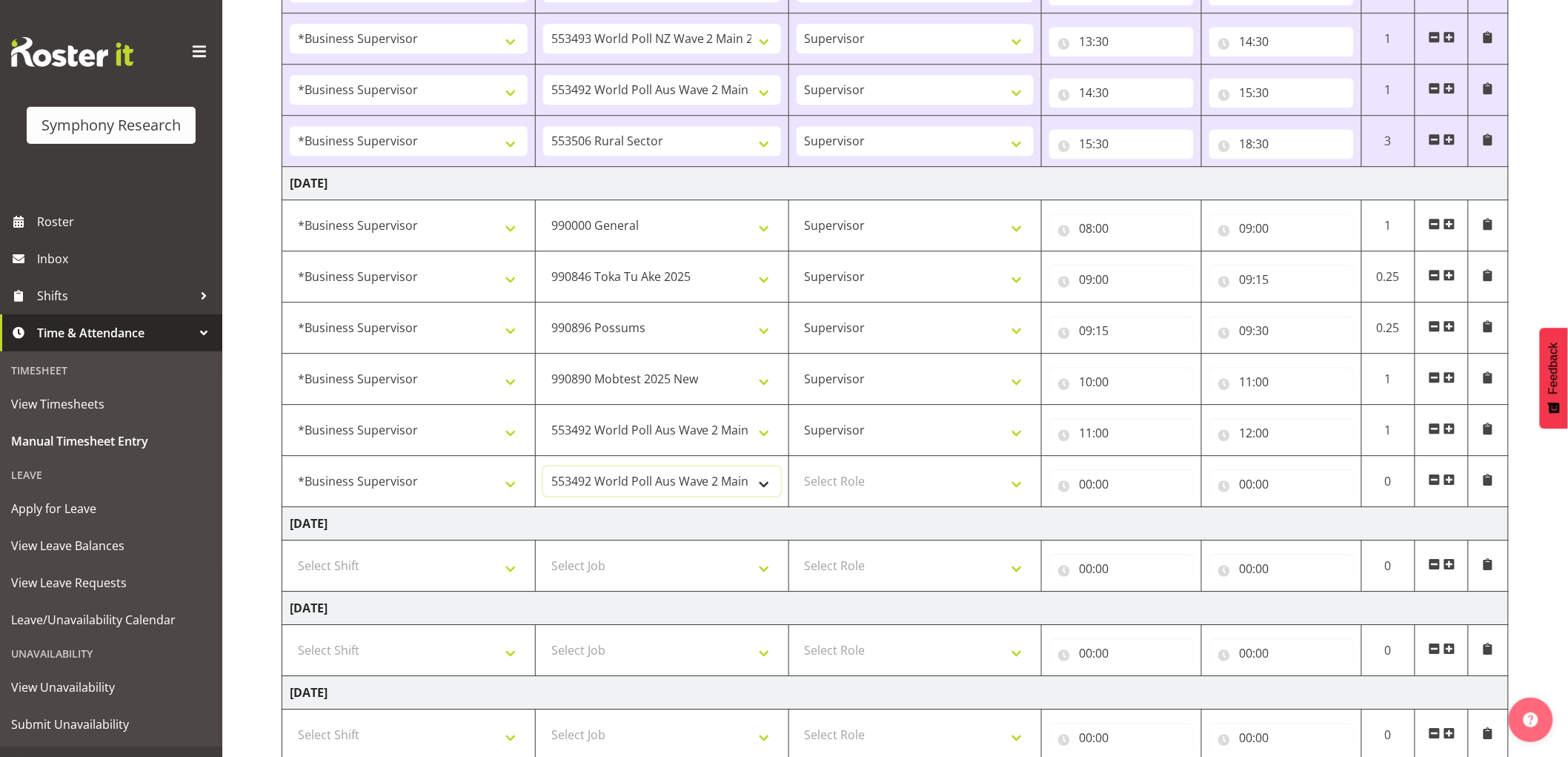
drag, startPoint x: 694, startPoint y: 478, endPoint x: 680, endPoint y: 514, distance: 38.6
click at [694, 478] on select "550060 IF Admin 553492 World Poll Aus Wave 2 Main 2025 553493 World Poll NZ Wav…" at bounding box center [662, 481] width 238 height 30
select select "10527"
click at [543, 469] on select "550060 IF Admin 553492 World Poll Aus Wave 2 Main 2025 553493 World Poll NZ Wav…" at bounding box center [662, 481] width 238 height 30
click at [835, 493] on select "Select Role Supervisor Interviewing Briefing" at bounding box center [916, 481] width 238 height 30
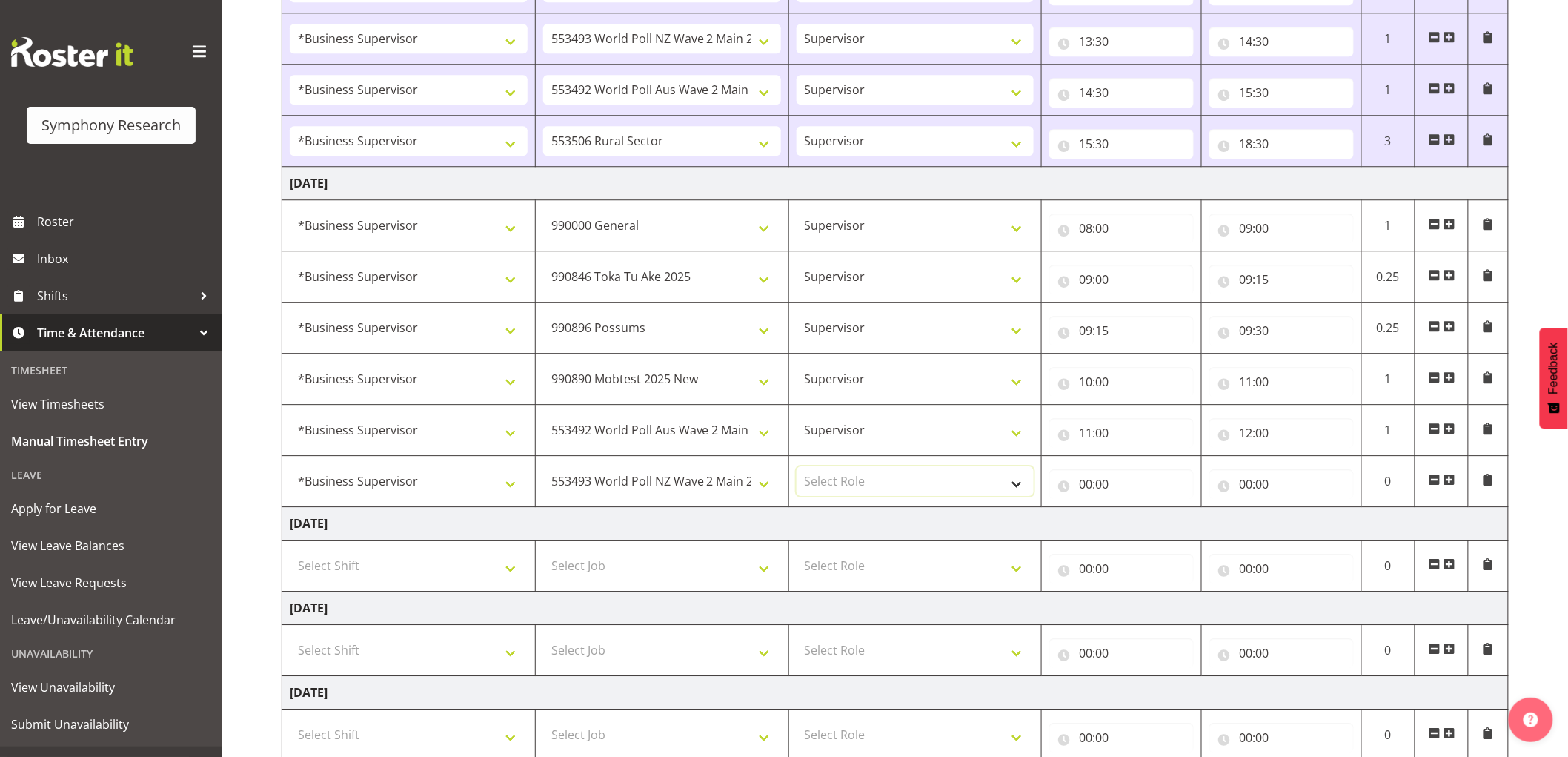
select select "45"
click at [797, 469] on select "Select Role Supervisor Interviewing Briefing" at bounding box center [916, 481] width 238 height 30
click at [1101, 487] on input "00:00" at bounding box center [1122, 484] width 145 height 30
click at [1145, 523] on select "00 01 02 03 04 05 06 07 08 09 10 11 12 13 14 15 16 17 18 19 20 21 22 23" at bounding box center [1150, 523] width 33 height 30
select select "12"
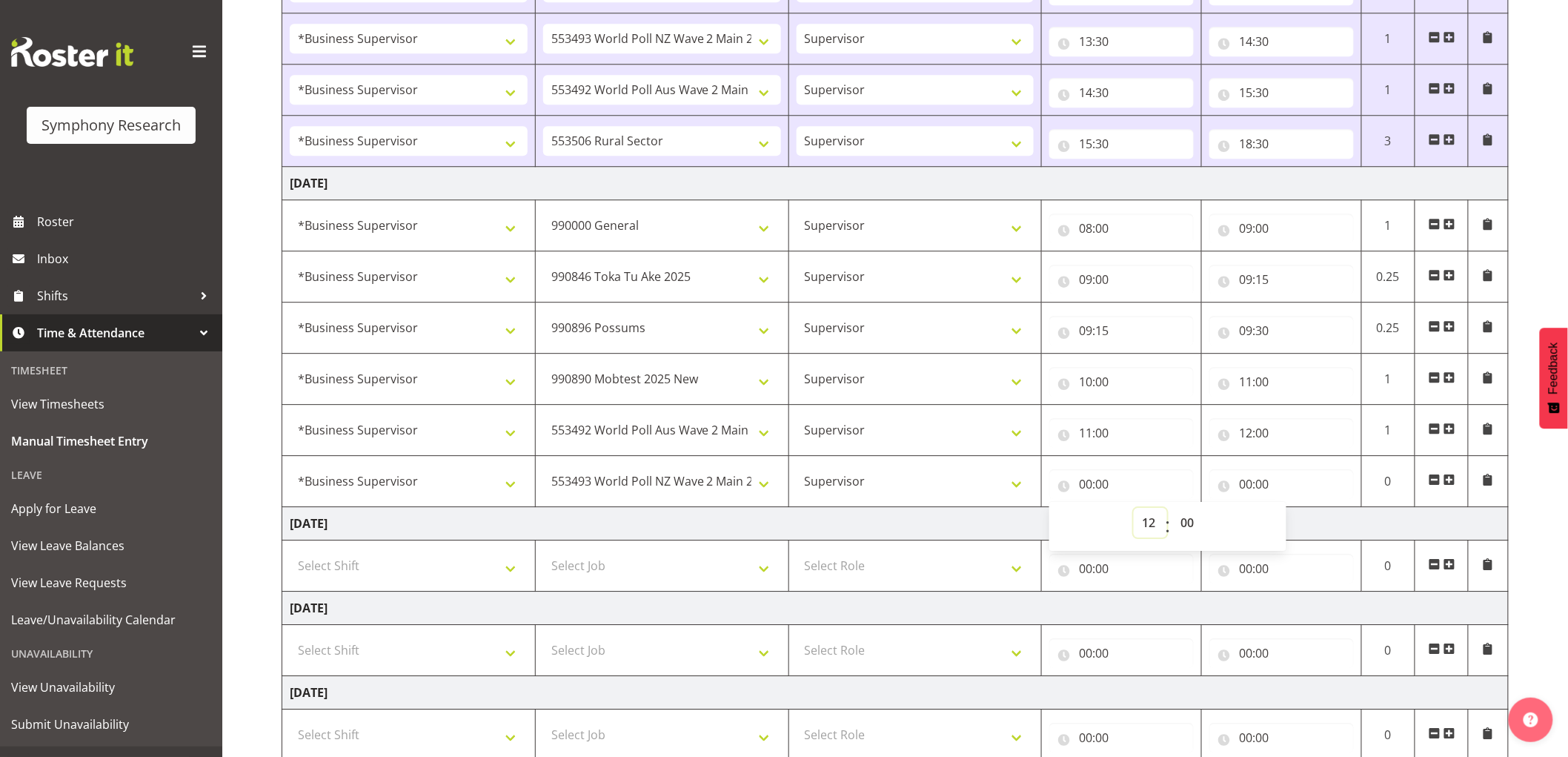
click at [1134, 510] on select "00 01 02 03 04 05 06 07 08 09 10 11 12 13 14 15 16 17 18 19 20 21 22 23" at bounding box center [1150, 523] width 33 height 30
type input "12:00"
click at [1255, 478] on input "00:00" at bounding box center [1282, 484] width 145 height 30
drag, startPoint x: 1301, startPoint y: 521, endPoint x: 1316, endPoint y: 519, distance: 15.1
click at [1308, 521] on select "00 01 02 03 04 05 06 07 08 09 10 11 12 13 14 15 16 17 18 19 20 21 22 23" at bounding box center [1310, 523] width 33 height 30
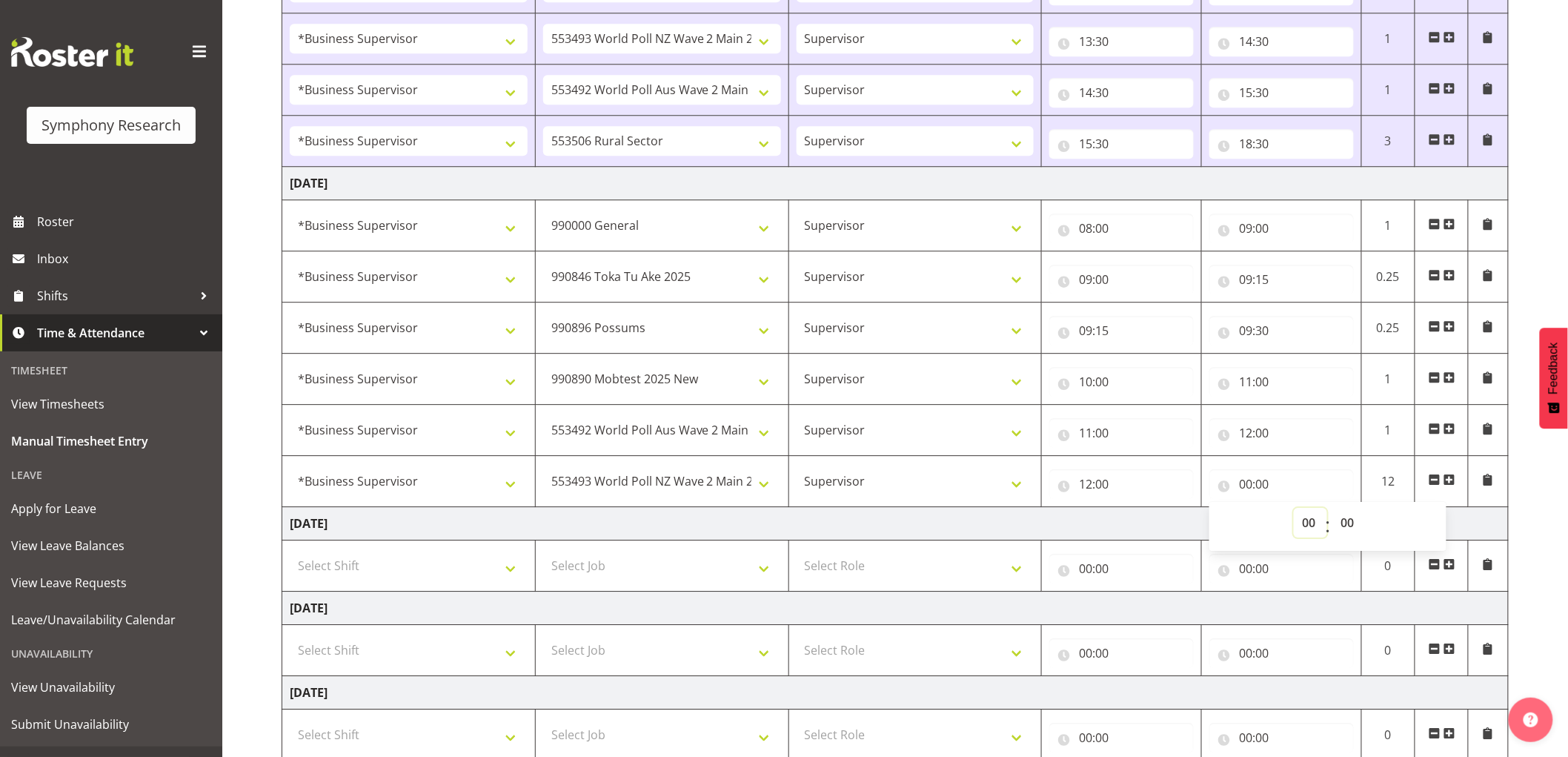
select select "13"
click at [1294, 510] on select "00 01 02 03 04 05 06 07 08 09 10 11 12 13 14 15 16 17 18 19 20 21 22 23" at bounding box center [1310, 523] width 33 height 30
type input "13:00"
click at [1457, 482] on td at bounding box center [1443, 481] width 54 height 51
click at [1451, 482] on span at bounding box center [1449, 479] width 12 height 12
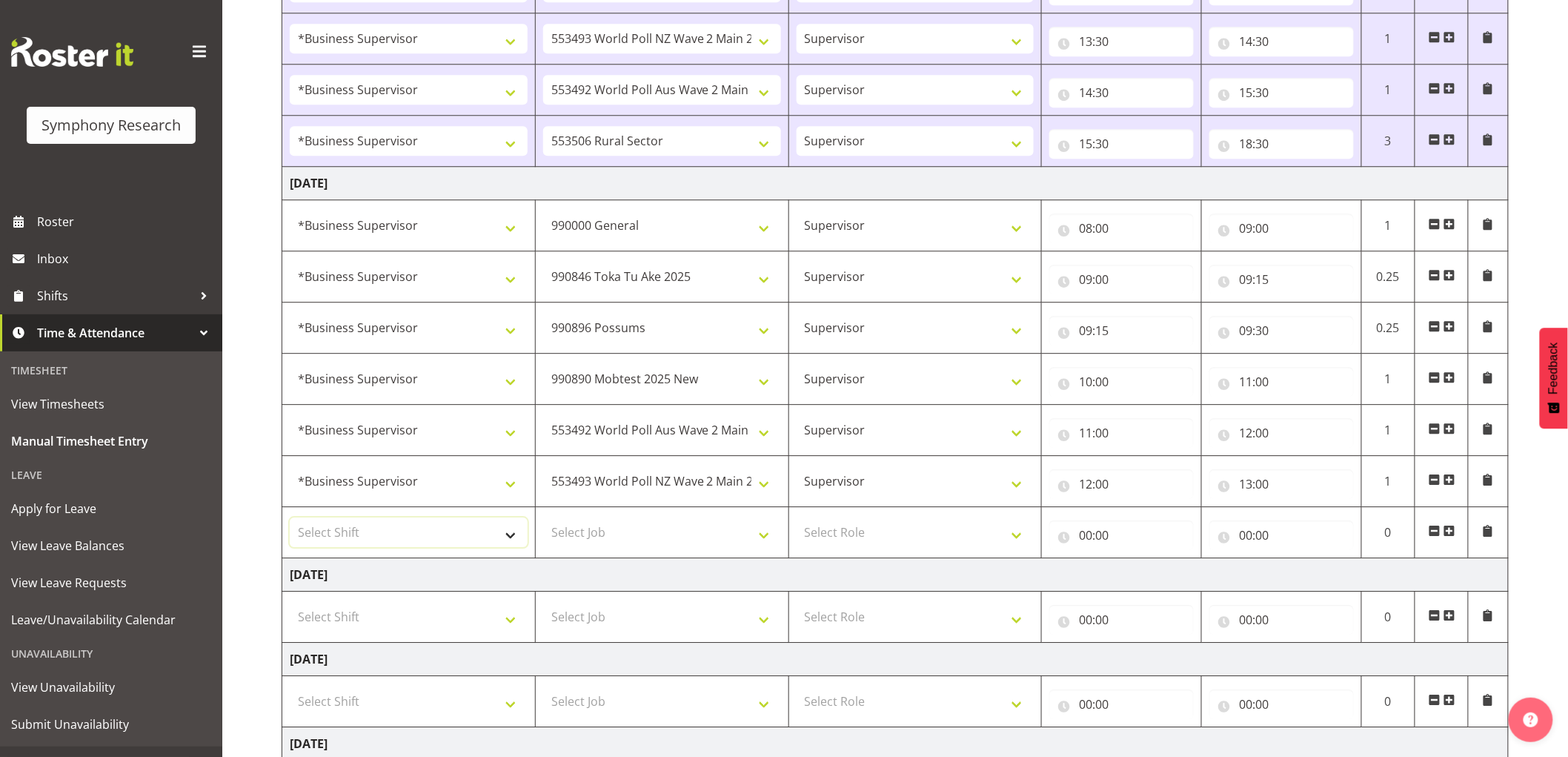
click at [442, 543] on select "Select Shift !!Weekend Residential (Roster IT Shift Label) *Business 9/10am ~ 4…" at bounding box center [409, 532] width 238 height 30
select select "1607"
click at [290, 520] on select "Select Shift !!Weekend Residential (Roster IT Shift Label) *Business 9/10am ~ 4…" at bounding box center [409, 532] width 238 height 30
click at [668, 525] on select "Select Job 550060 IF Admin 553492 World Poll Aus Wave 2 Main 2025 553493 World …" at bounding box center [662, 532] width 238 height 30
select select "10242"
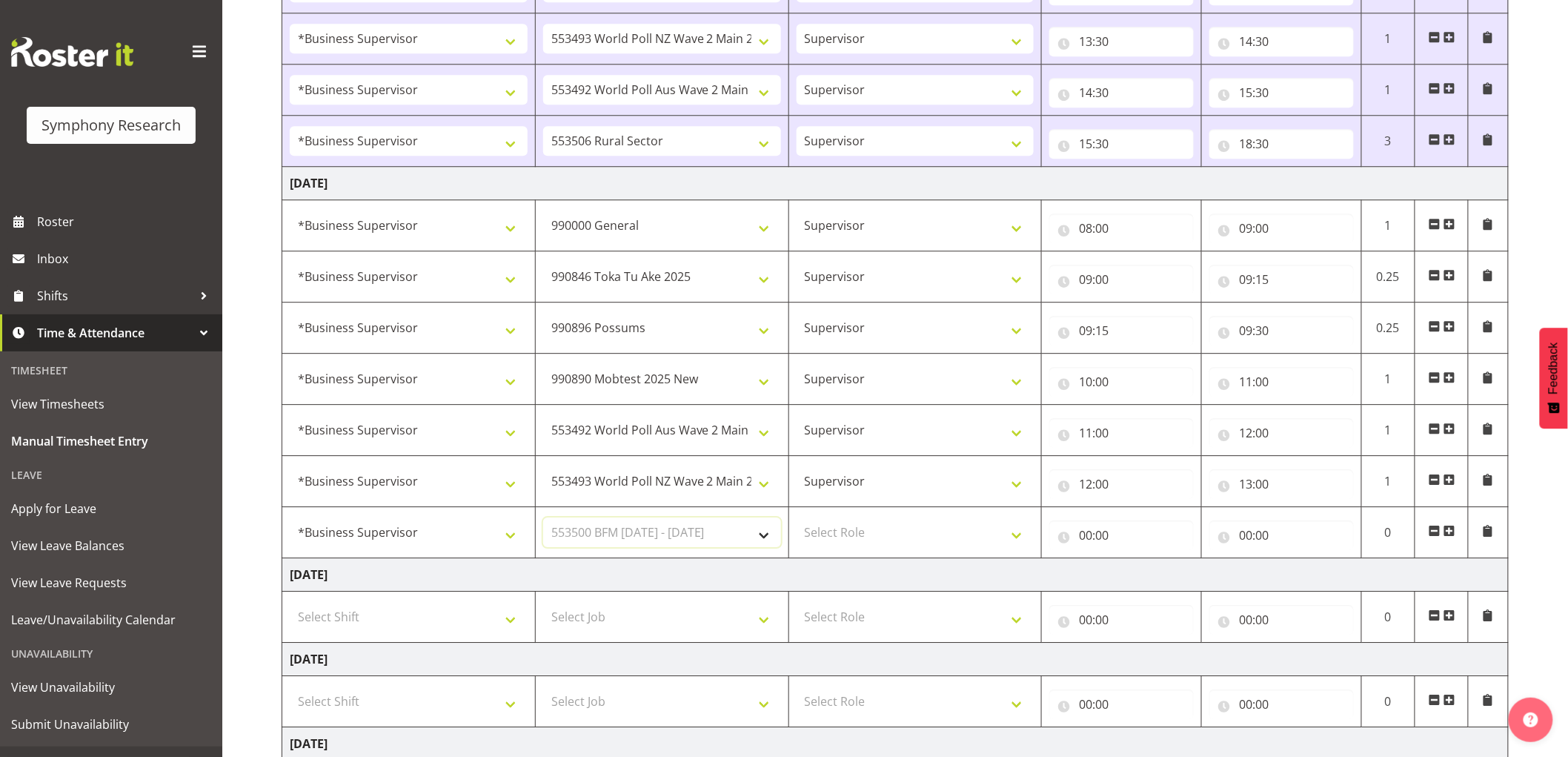
click at [543, 520] on select "Select Job 550060 IF Admin 553492 World Poll Aus Wave 2 Main 2025 553493 World …" at bounding box center [662, 532] width 238 height 30
drag, startPoint x: 889, startPoint y: 534, endPoint x: 889, endPoint y: 549, distance: 15.0
click at [889, 534] on select "Select Role Supervisor Interviewing Briefing" at bounding box center [916, 532] width 238 height 30
select select "45"
click at [797, 520] on select "Select Role Supervisor Interviewing Briefing" at bounding box center [916, 532] width 238 height 30
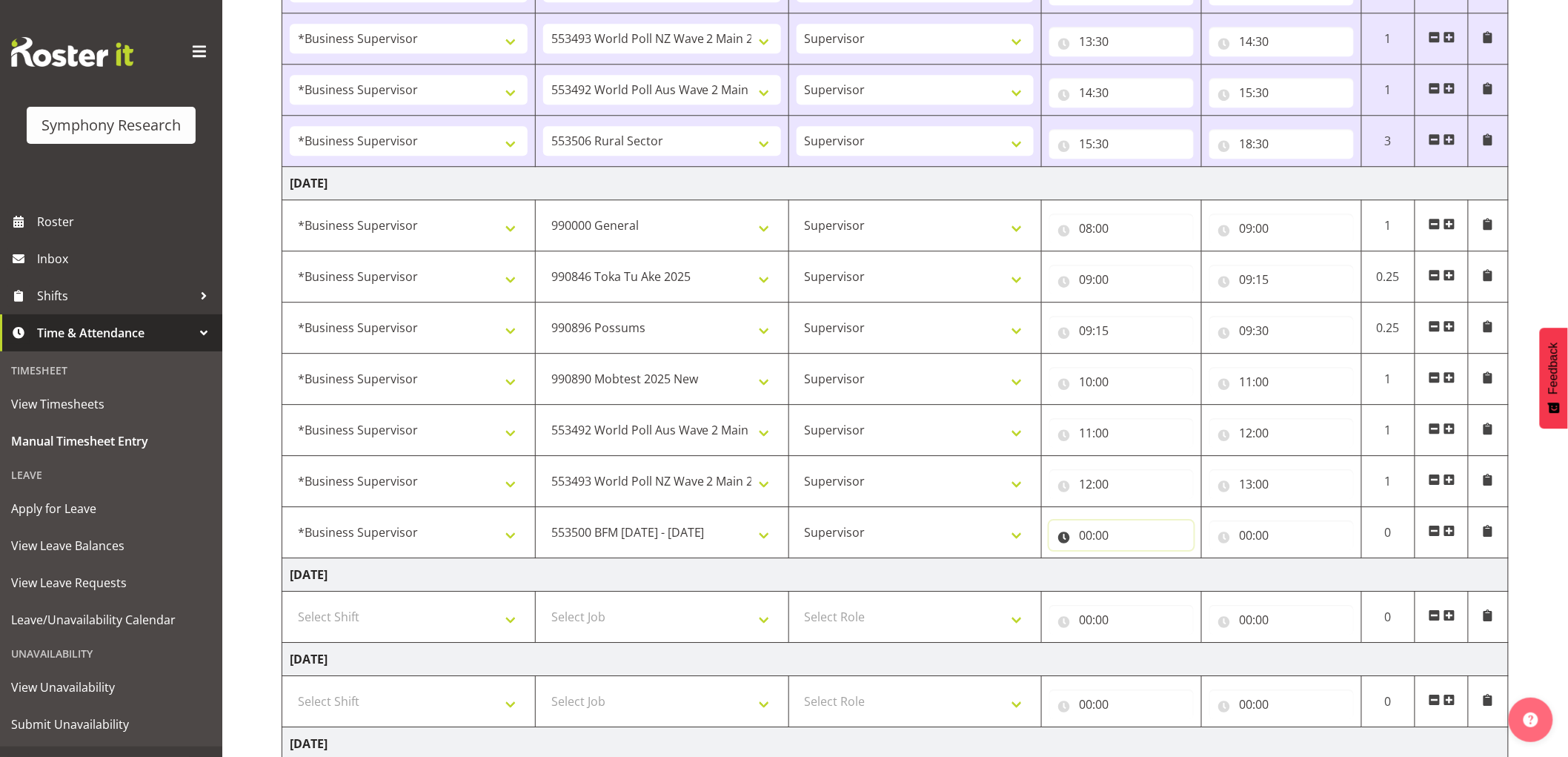
click at [1093, 525] on input "00:00" at bounding box center [1122, 535] width 145 height 30
drag, startPoint x: 1147, startPoint y: 571, endPoint x: 1140, endPoint y: 562, distance: 11.4
click at [1147, 571] on select "00 01 02 03 04 05 06 07 08 09 10 11 12 13 14 15 16 17 18 19 20 21 22 23" at bounding box center [1150, 574] width 33 height 30
select select "13"
click at [1134, 561] on select "00 01 02 03 04 05 06 07 08 09 10 11 12 13 14 15 16 17 18 19 20 21 22 23" at bounding box center [1150, 574] width 33 height 30
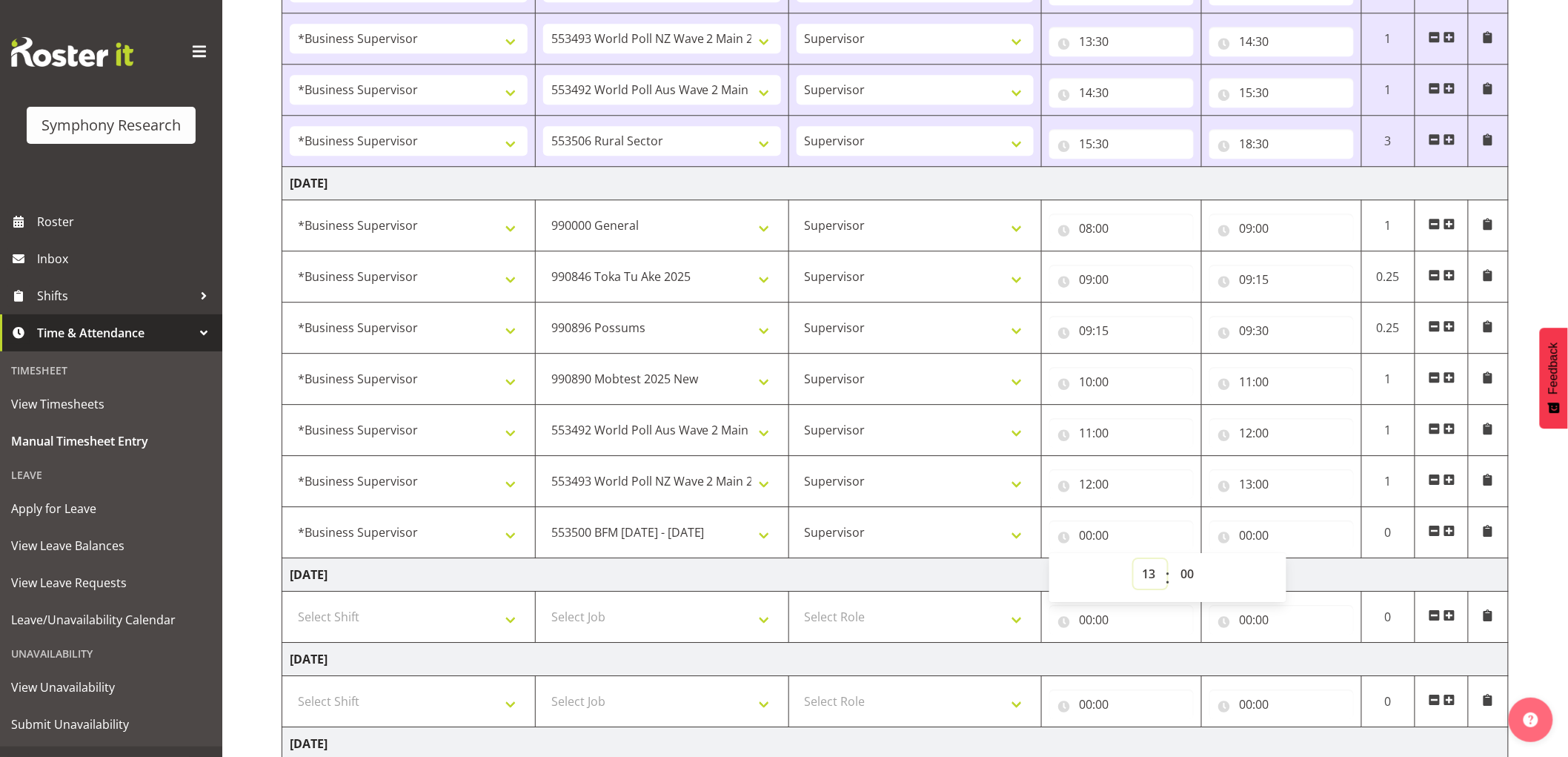
type input "13:00"
click at [1248, 541] on input "00:00" at bounding box center [1282, 535] width 145 height 30
click at [1304, 580] on select "00 01 02 03 04 05 06 07 08 09 10 11 12 13 14 15 16 17 18 19 20 21 22 23" at bounding box center [1310, 574] width 33 height 30
select select "16"
click at [1294, 561] on select "00 01 02 03 04 05 06 07 08 09 10 11 12 13 14 15 16 17 18 19 20 21 22 23" at bounding box center [1310, 574] width 33 height 30
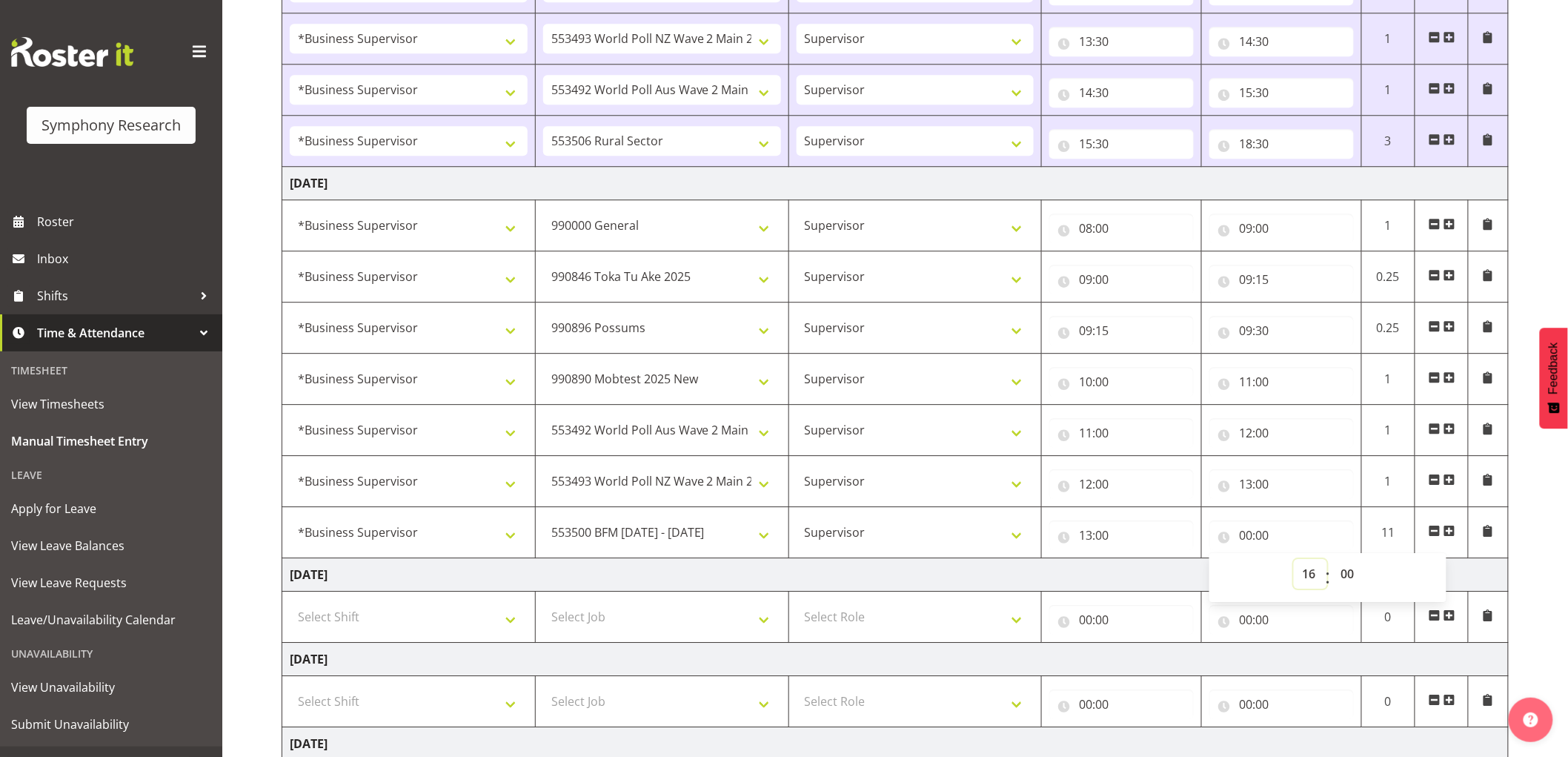
type input "16:00"
click at [1451, 534] on span at bounding box center [1449, 531] width 12 height 12
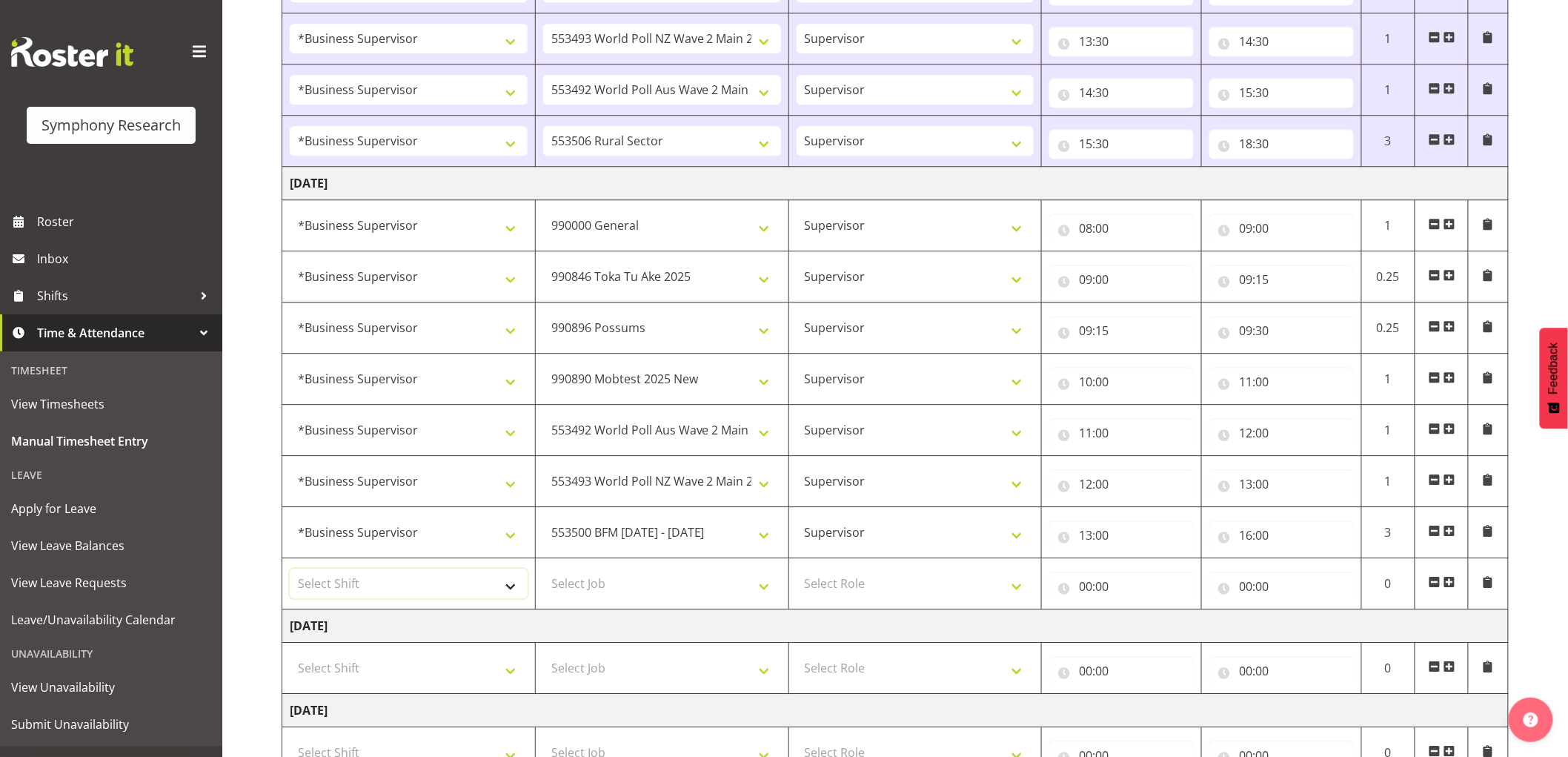
click at [428, 588] on select "Select Shift !!Weekend Residential (Roster IT Shift Label) *Business 9/10am ~ 4…" at bounding box center [409, 583] width 238 height 30
select select "1607"
click at [290, 571] on select "Select Shift !!Weekend Residential (Roster IT Shift Label) *Business 9/10am ~ 4…" at bounding box center [409, 583] width 238 height 30
click at [695, 575] on select "Select Job 550060 IF Admin 553492 World Poll Aus Wave 2 Main 2025 553493 World …" at bounding box center [662, 583] width 238 height 30
select select "10587"
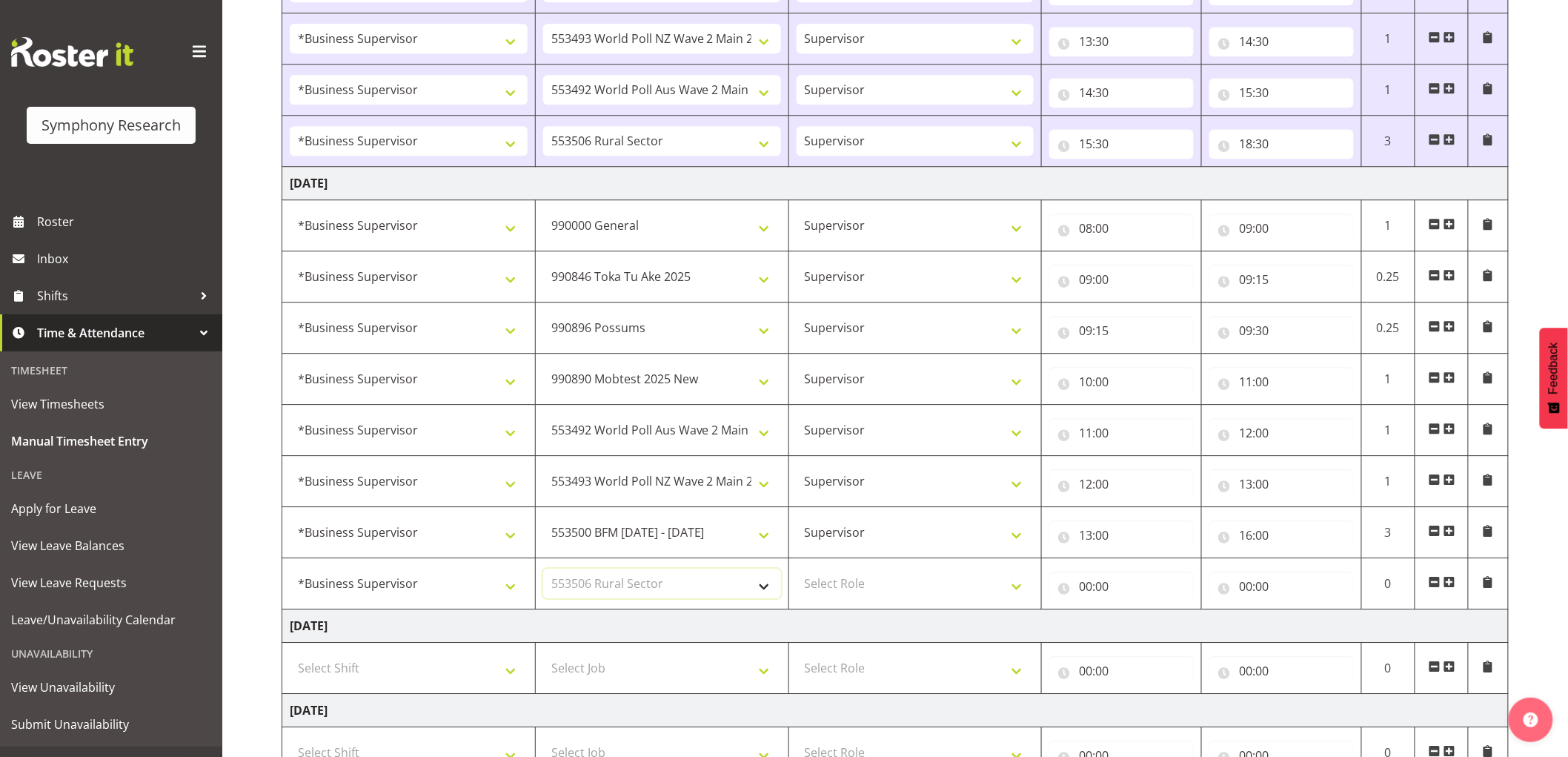
click at [543, 571] on select "Select Job 550060 IF Admin 553492 World Poll Aus Wave 2 Main 2025 553493 World …" at bounding box center [662, 583] width 238 height 30
click at [902, 589] on select "Select Role Supervisor Interviewing Briefing" at bounding box center [916, 583] width 238 height 30
select select "45"
click at [797, 571] on select "Select Role Supervisor Interviewing Briefing" at bounding box center [916, 583] width 238 height 30
click at [1092, 594] on input "00:00" at bounding box center [1122, 586] width 145 height 30
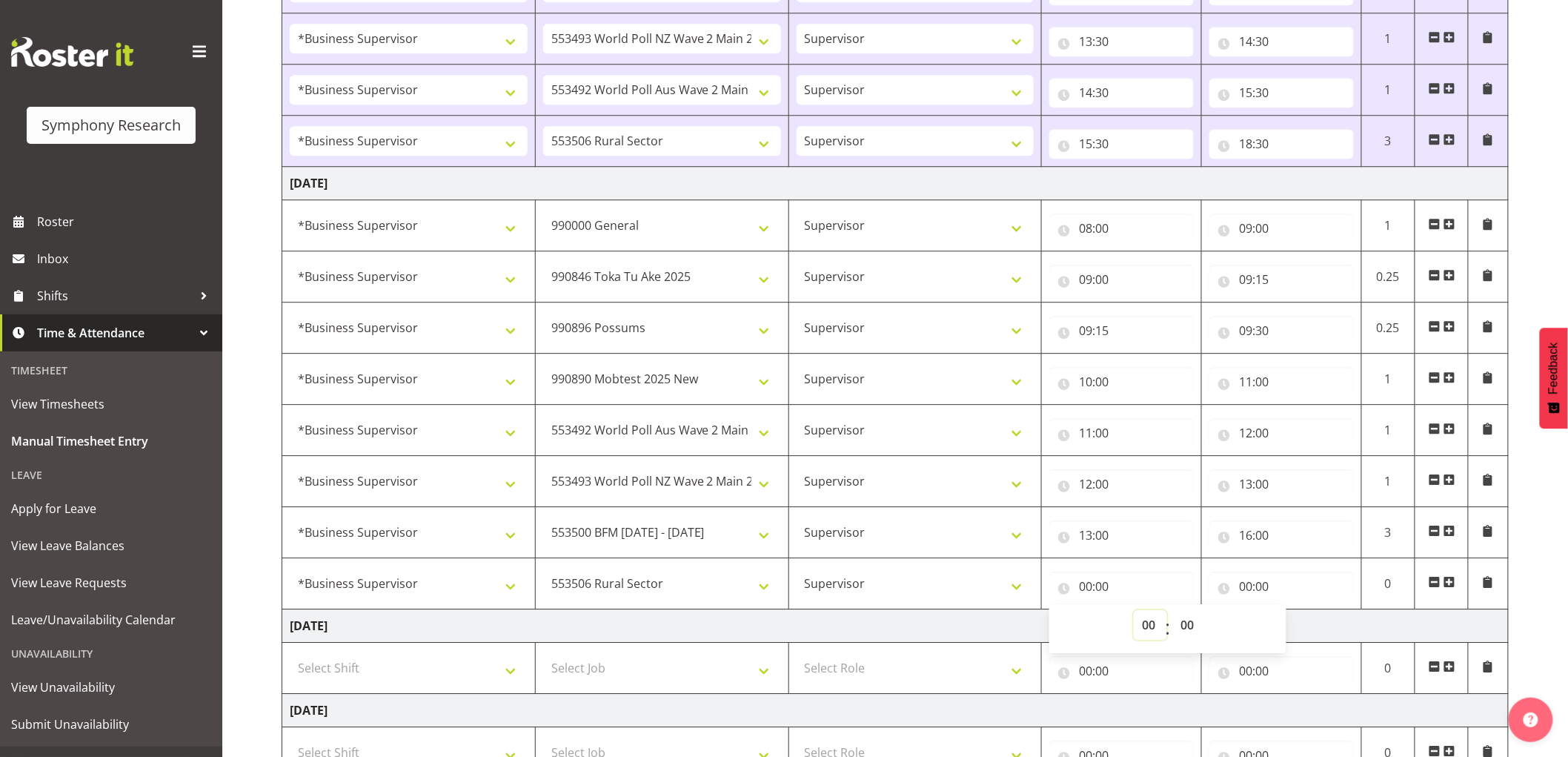
drag, startPoint x: 1148, startPoint y: 629, endPoint x: 1118, endPoint y: 614, distance: 33.5
click at [1148, 629] on select "00 01 02 03 04 05 06 07 08 09 10 11 12 13 14 15 16 17 18 19 20 21 22 23" at bounding box center [1150, 625] width 33 height 30
select select "16"
click at [1134, 612] on select "00 01 02 03 04 05 06 07 08 09 10 11 12 13 14 15 16 17 18 19 20 21 22 23" at bounding box center [1150, 625] width 33 height 30
type input "16:00"
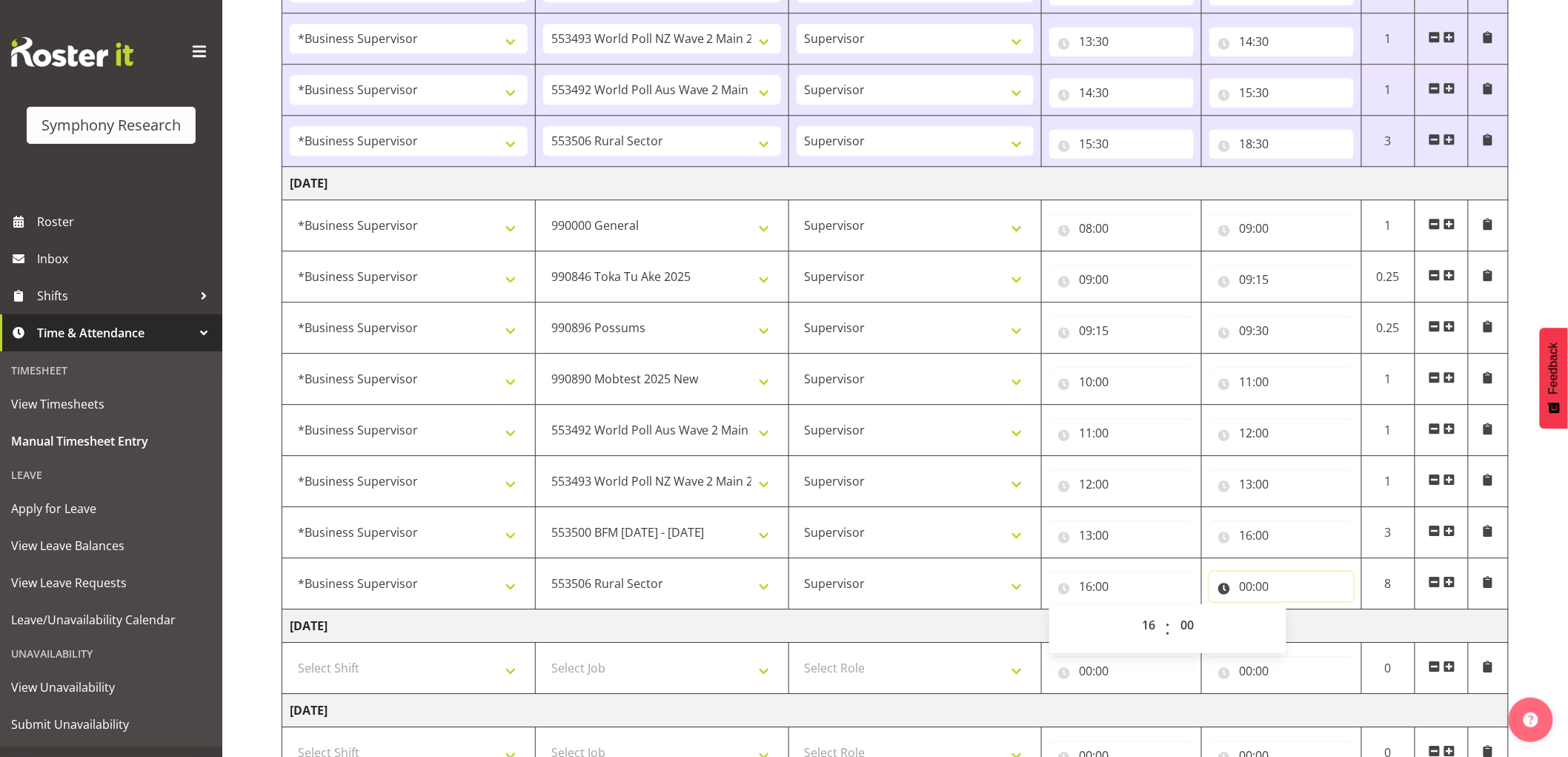
click at [1260, 596] on input "00:00" at bounding box center [1282, 586] width 145 height 30
drag, startPoint x: 1307, startPoint y: 628, endPoint x: 1292, endPoint y: 665, distance: 39.9
click at [1308, 628] on select "00 01 02 03 04 05 06 07 08 09 10 11 12 13 14 15 16 17 18 19 20 21 22 23" at bounding box center [1310, 625] width 33 height 30
select select "18"
click at [1294, 612] on select "00 01 02 03 04 05 06 07 08 09 10 11 12 13 14 15 16 17 18 19 20 21 22 23" at bounding box center [1310, 625] width 33 height 30
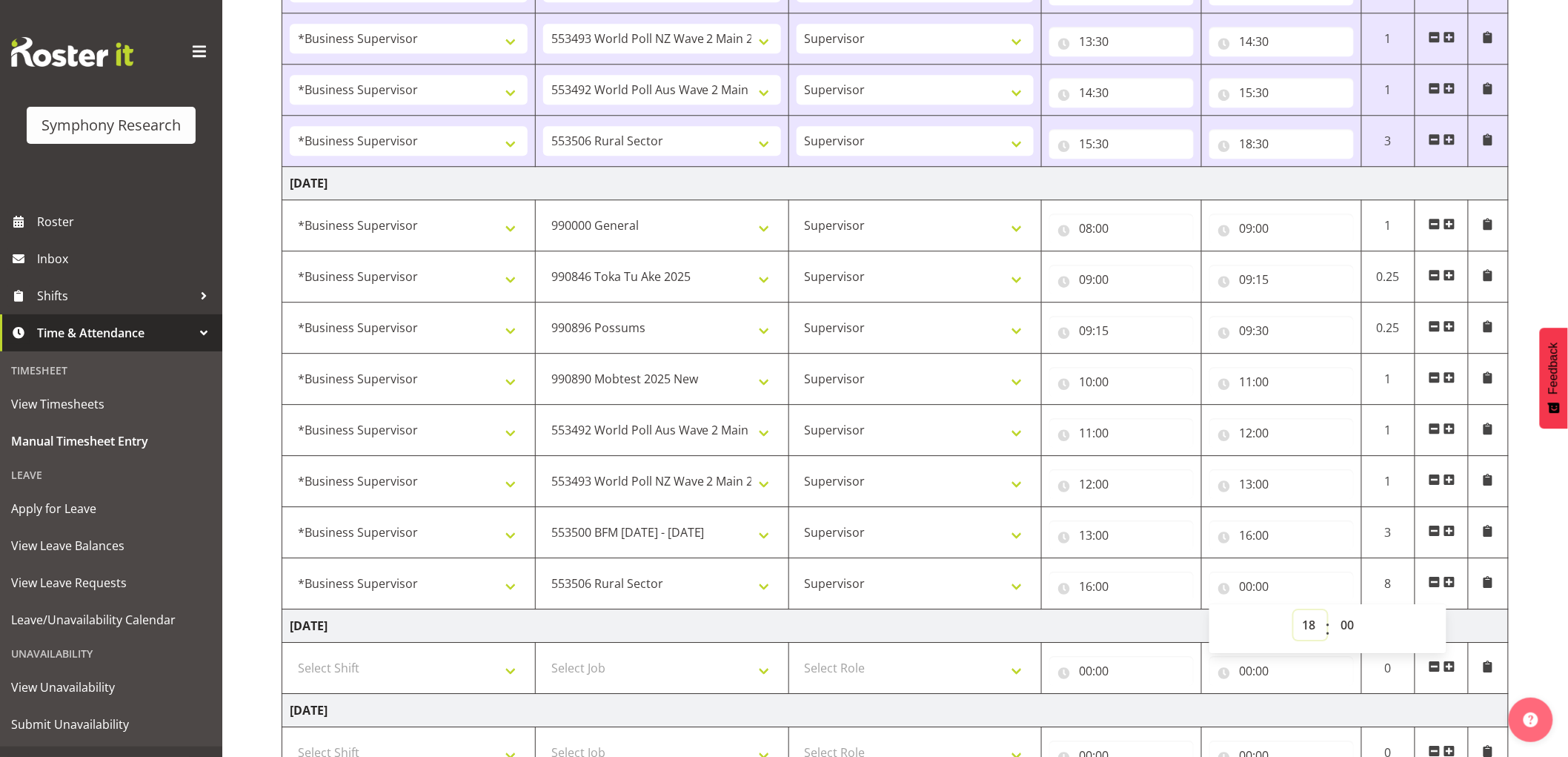
type input "18:00"
drag, startPoint x: 1360, startPoint y: 632, endPoint x: 1326, endPoint y: 652, distance: 39.4
click at [1360, 632] on select "00 01 02 03 04 05 06 07 08 09 10 11 12 13 14 15 16 17 18 19 20 21 22 23 24 25 2…" at bounding box center [1349, 625] width 33 height 30
select select "15"
click at [1333, 612] on select "00 01 02 03 04 05 06 07 08 09 10 11 12 13 14 15 16 17 18 19 20 21 22 23 24 25 2…" at bounding box center [1349, 625] width 33 height 30
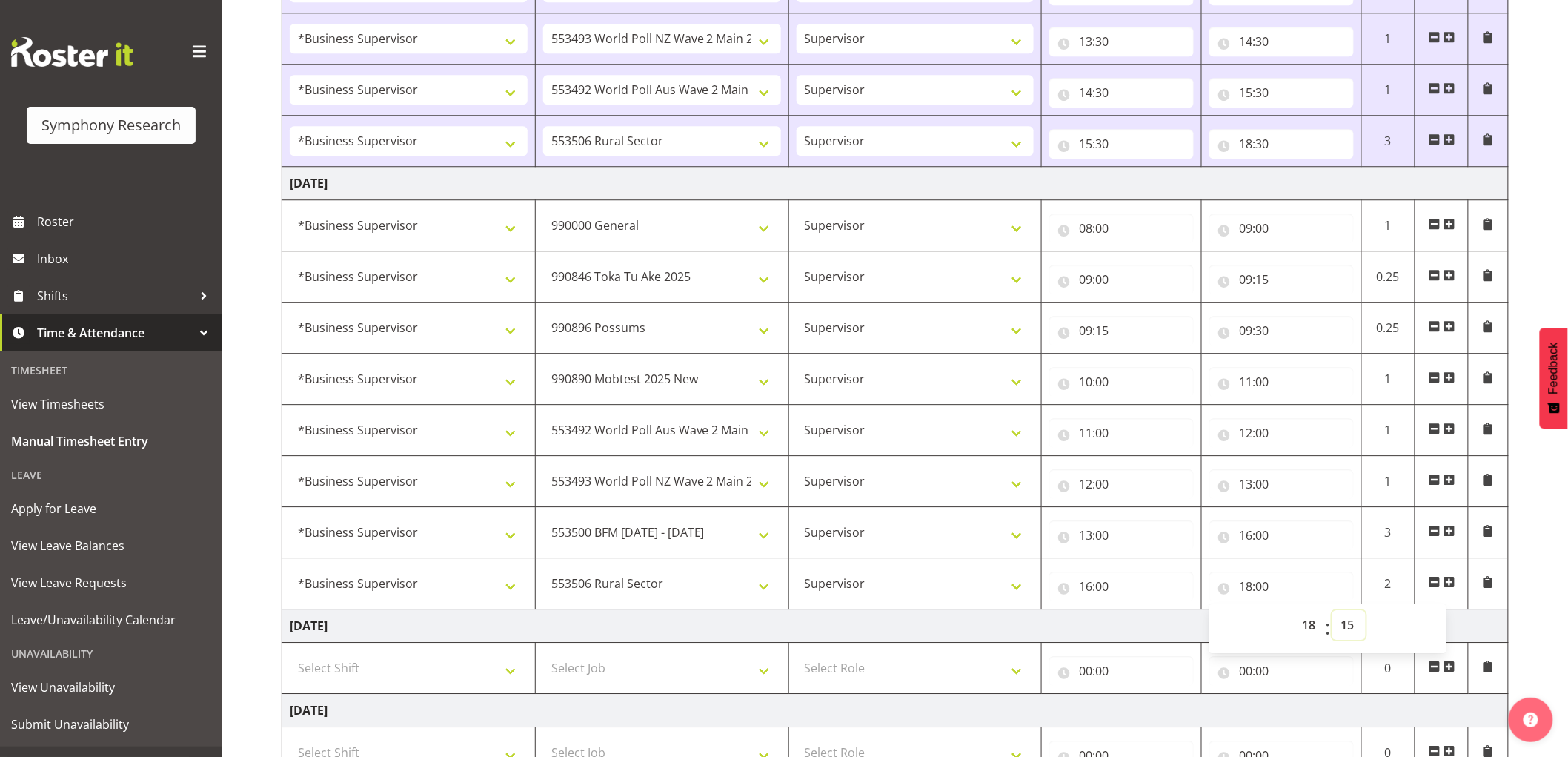
type input "18:15"
click at [1123, 614] on td "Friday 26th September 2025" at bounding box center [895, 625] width 1226 height 33
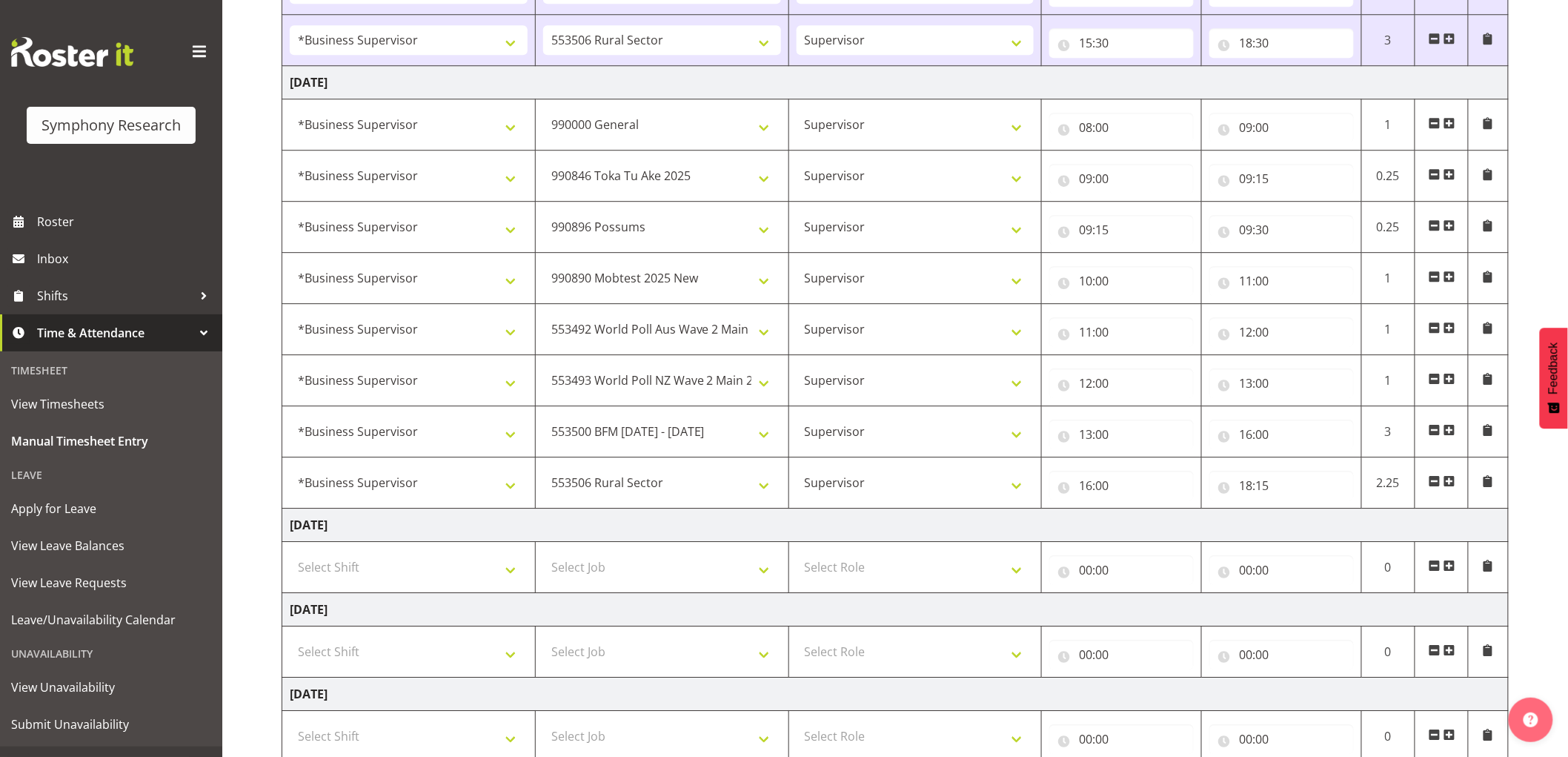
scroll to position [1806, 0]
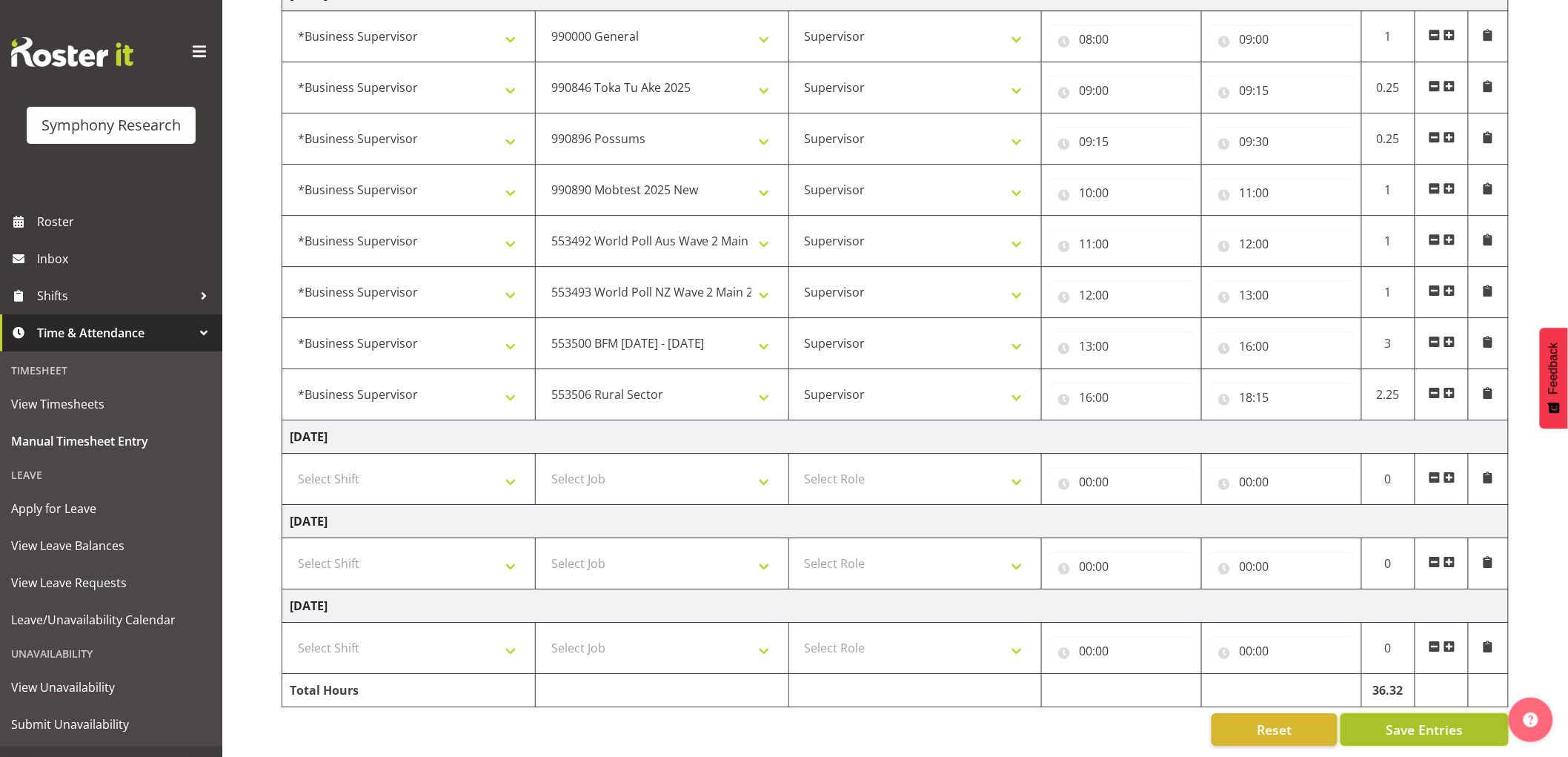
click at [1399, 720] on span "Save Entries" at bounding box center [1425, 730] width 77 height 20
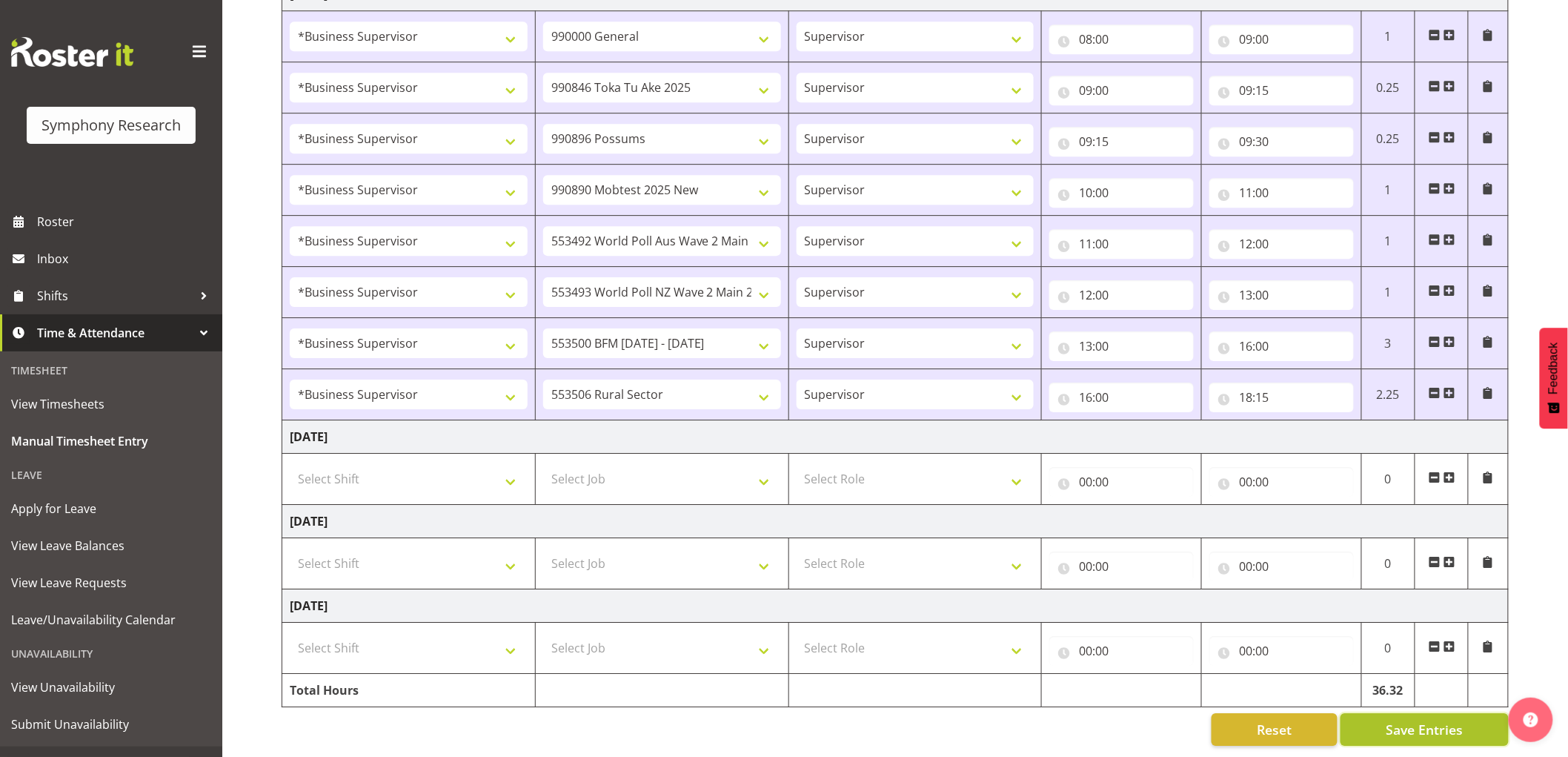
click at [1428, 720] on span "Save Entries" at bounding box center [1425, 730] width 77 height 20
click at [97, 219] on span "Roster" at bounding box center [125, 221] width 178 height 22
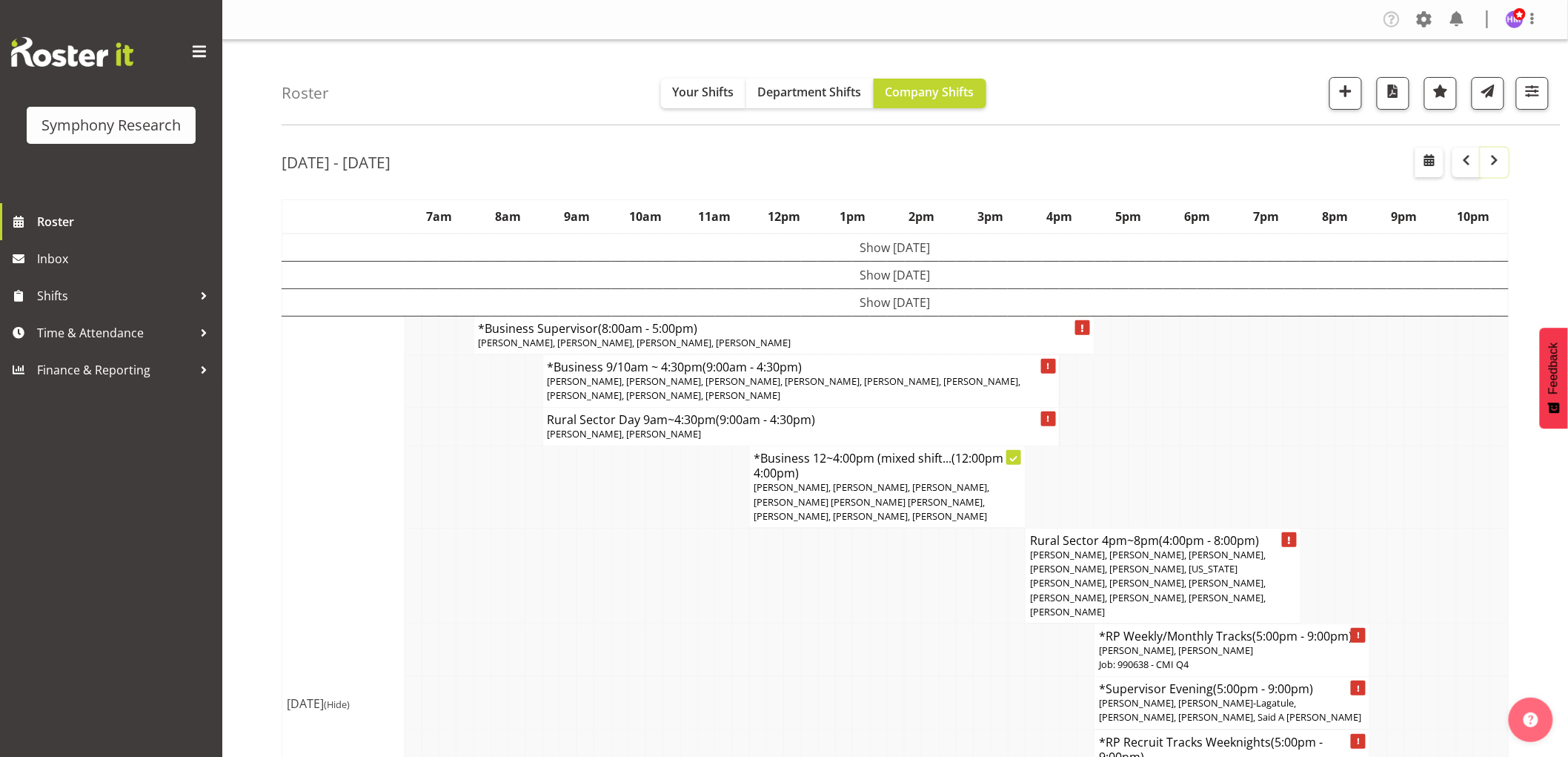
drag, startPoint x: 1495, startPoint y: 157, endPoint x: 1476, endPoint y: 192, distance: 39.8
click at [1492, 158] on span "button" at bounding box center [1495, 160] width 18 height 18
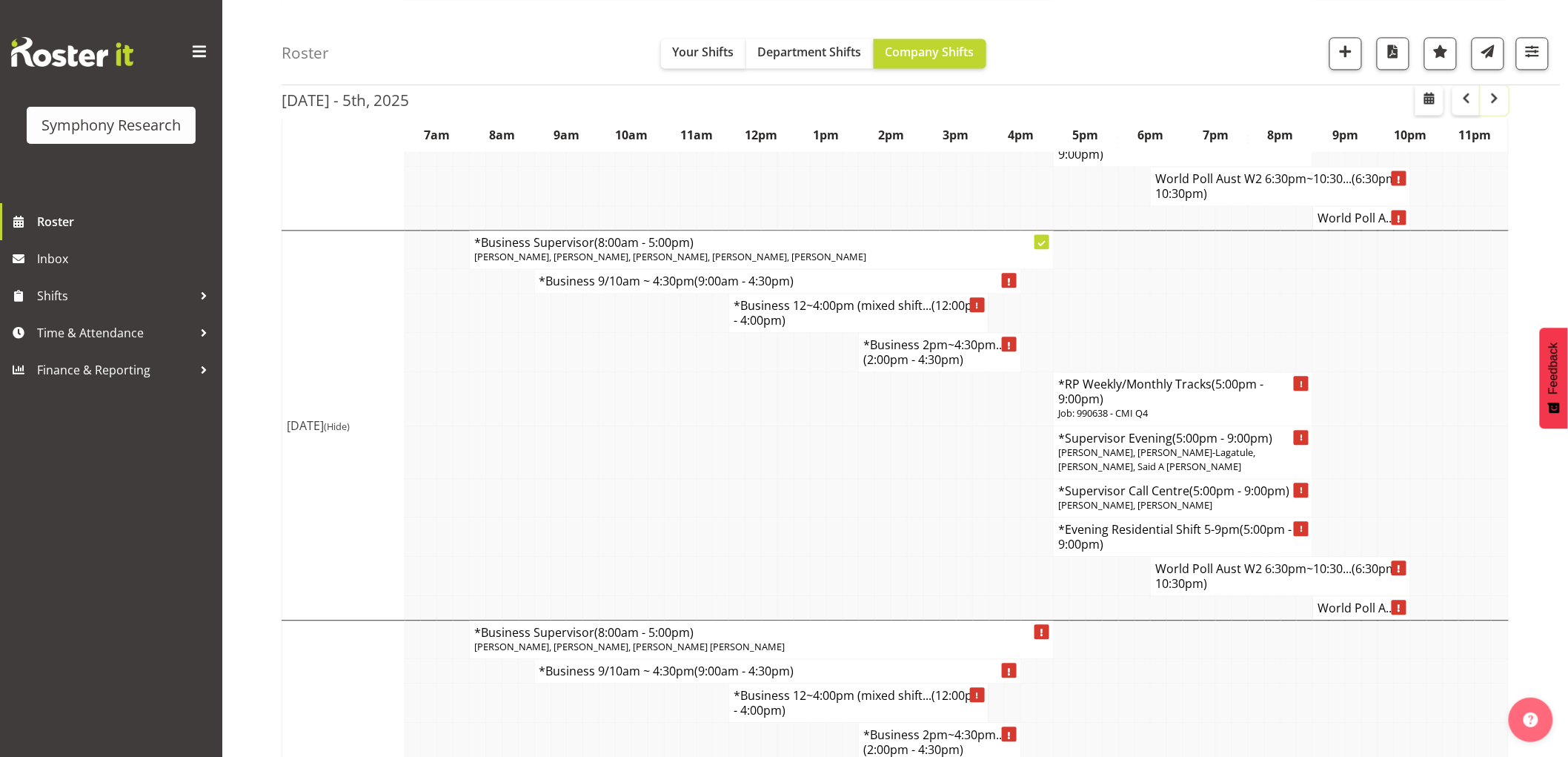
scroll to position [1235, 0]
click at [70, 322] on span "Time & Attendance" at bounding box center [114, 333] width 156 height 22
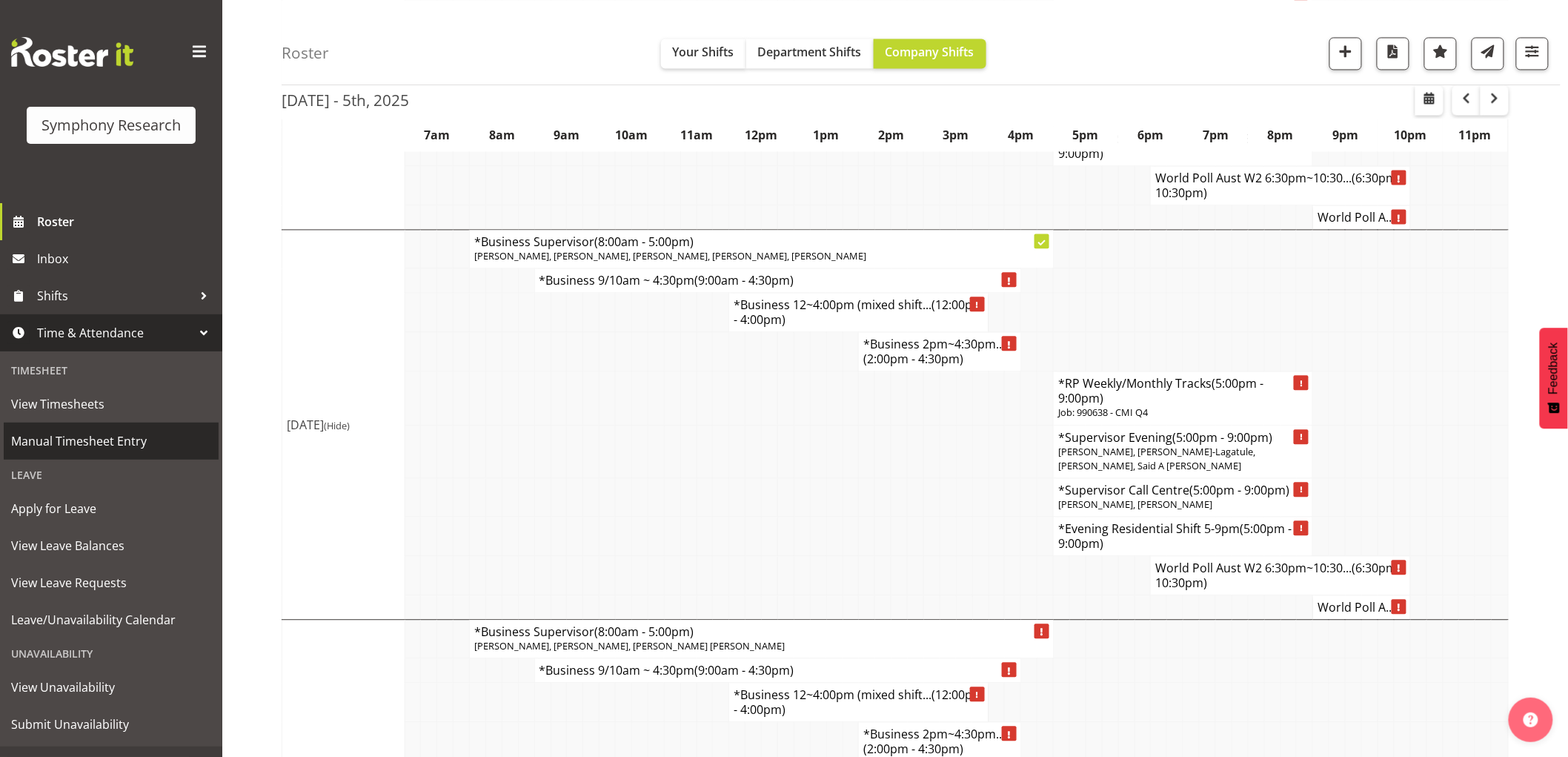
click at [115, 438] on span "Manual Timesheet Entry" at bounding box center [111, 441] width 200 height 22
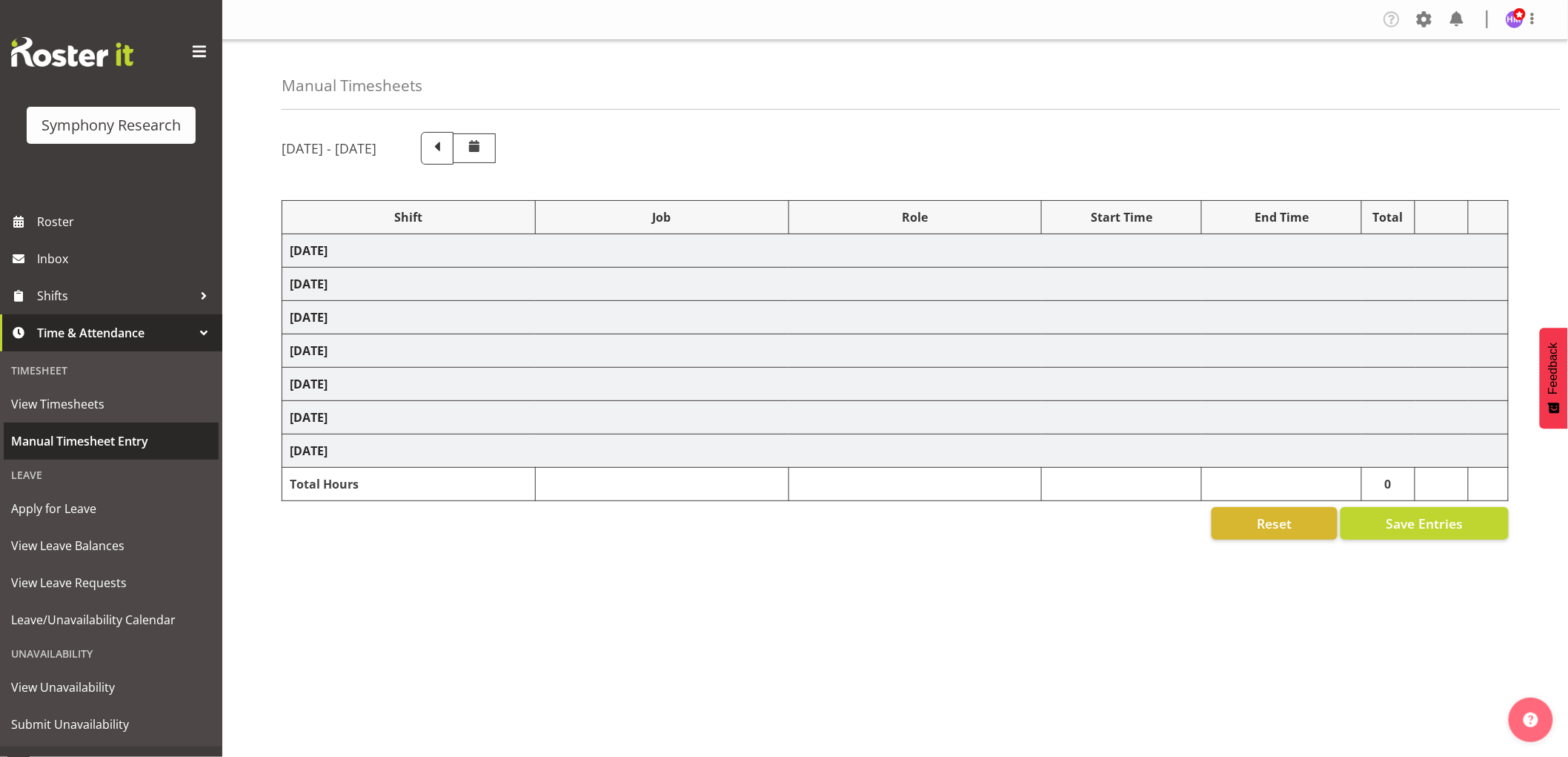
select select "1607"
select select "743"
select select "1607"
select select "10499"
select select "1607"
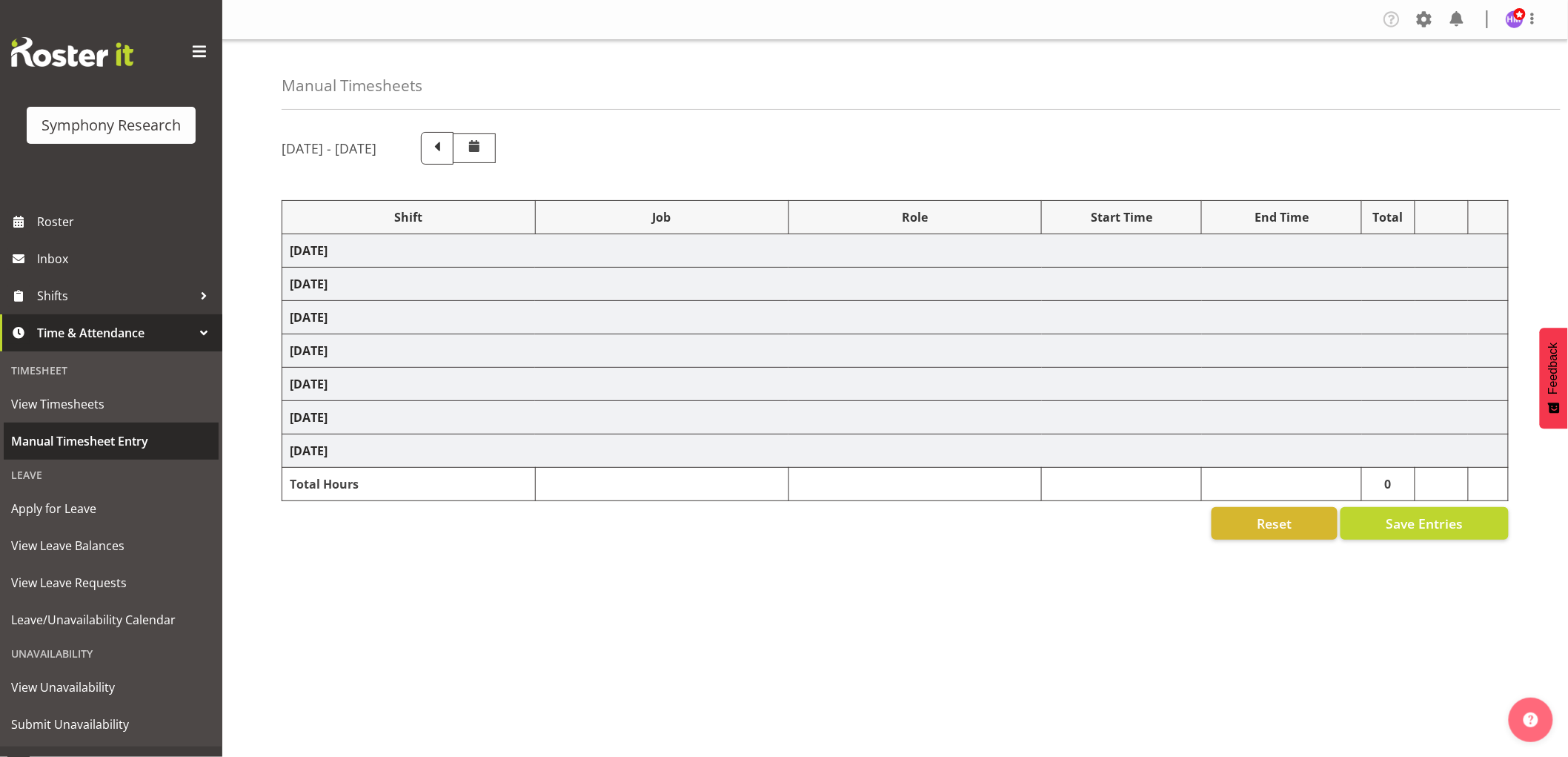
select select "10527"
select select "1607"
select select "10633"
select select "1607"
select select "10575"
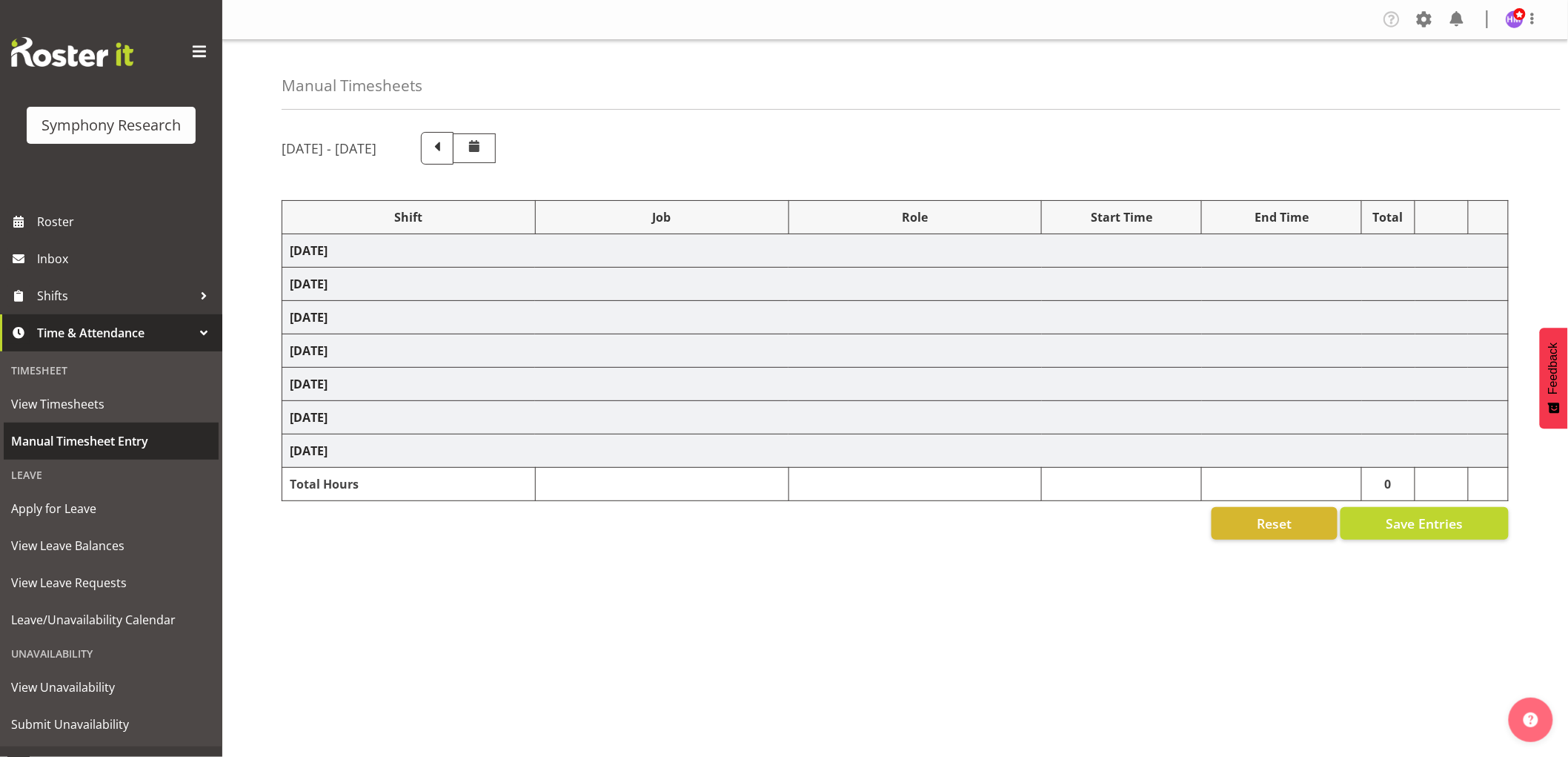
select select "1607"
select select "10587"
select select "47"
select select "1607"
select select "10575"
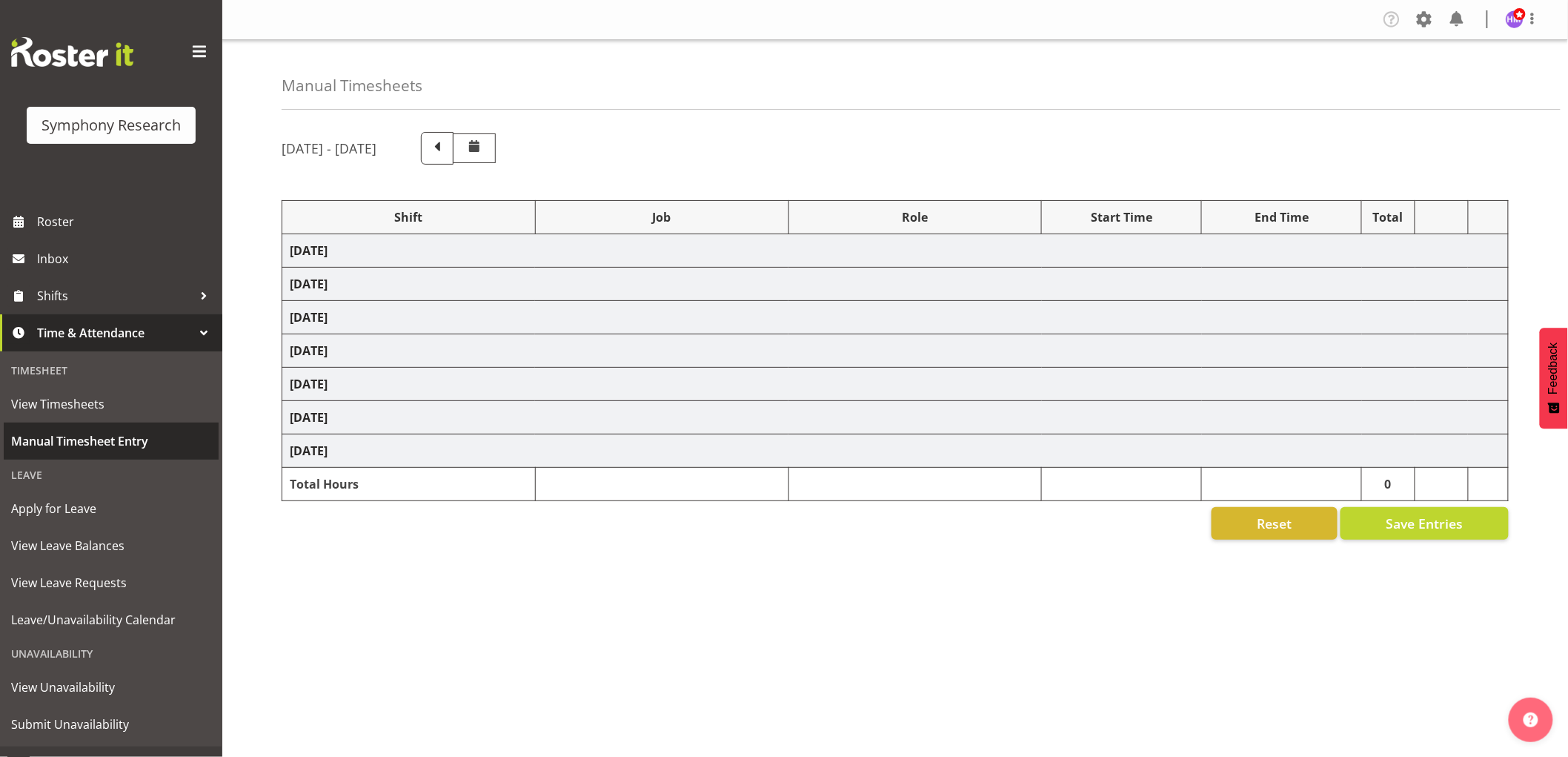
select select "1607"
select select "10631"
select select "1607"
select select "10527"
select select "1607"
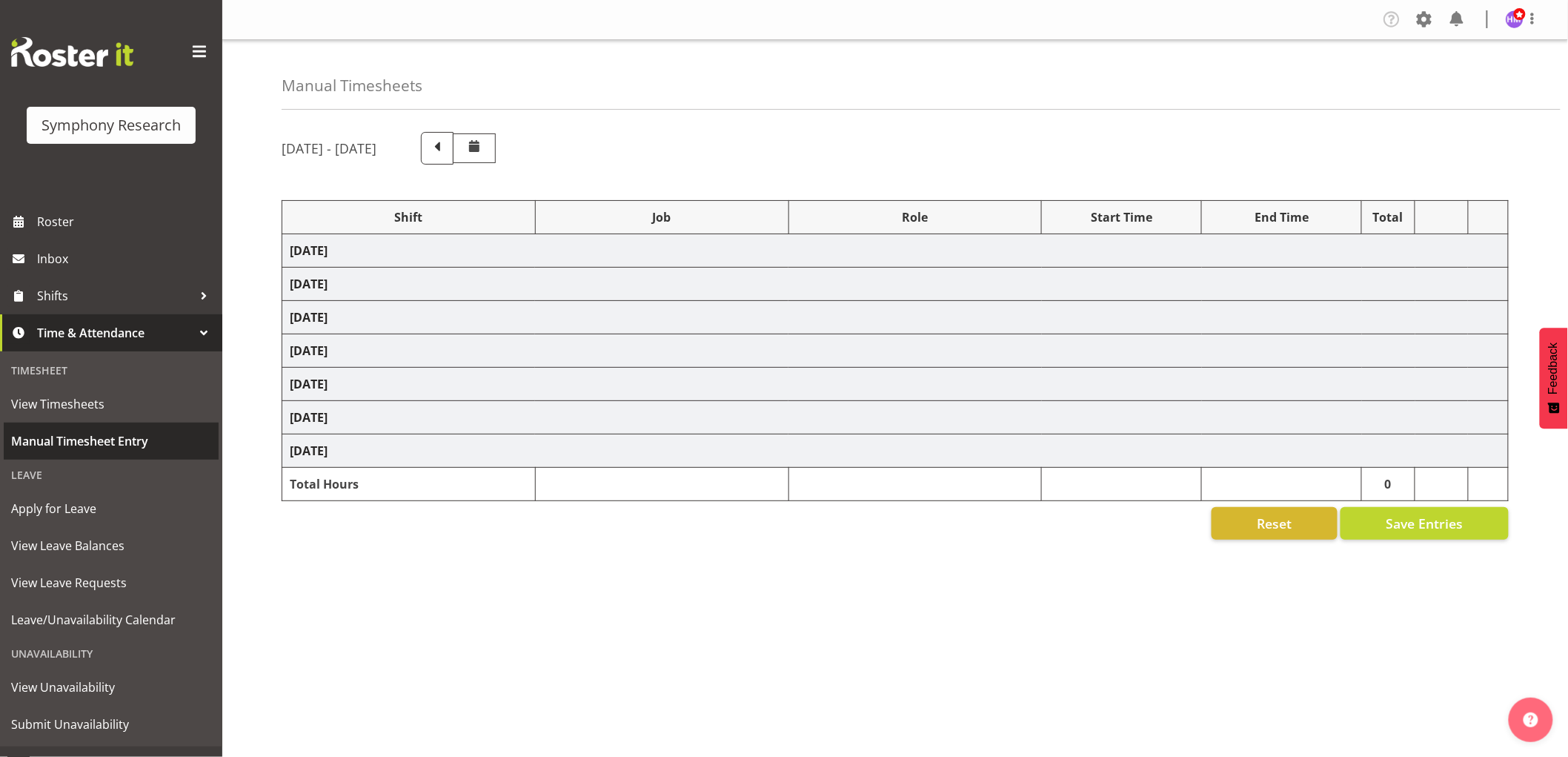
select select "743"
select select "1607"
select select "10499"
select select "1607"
select select "743"
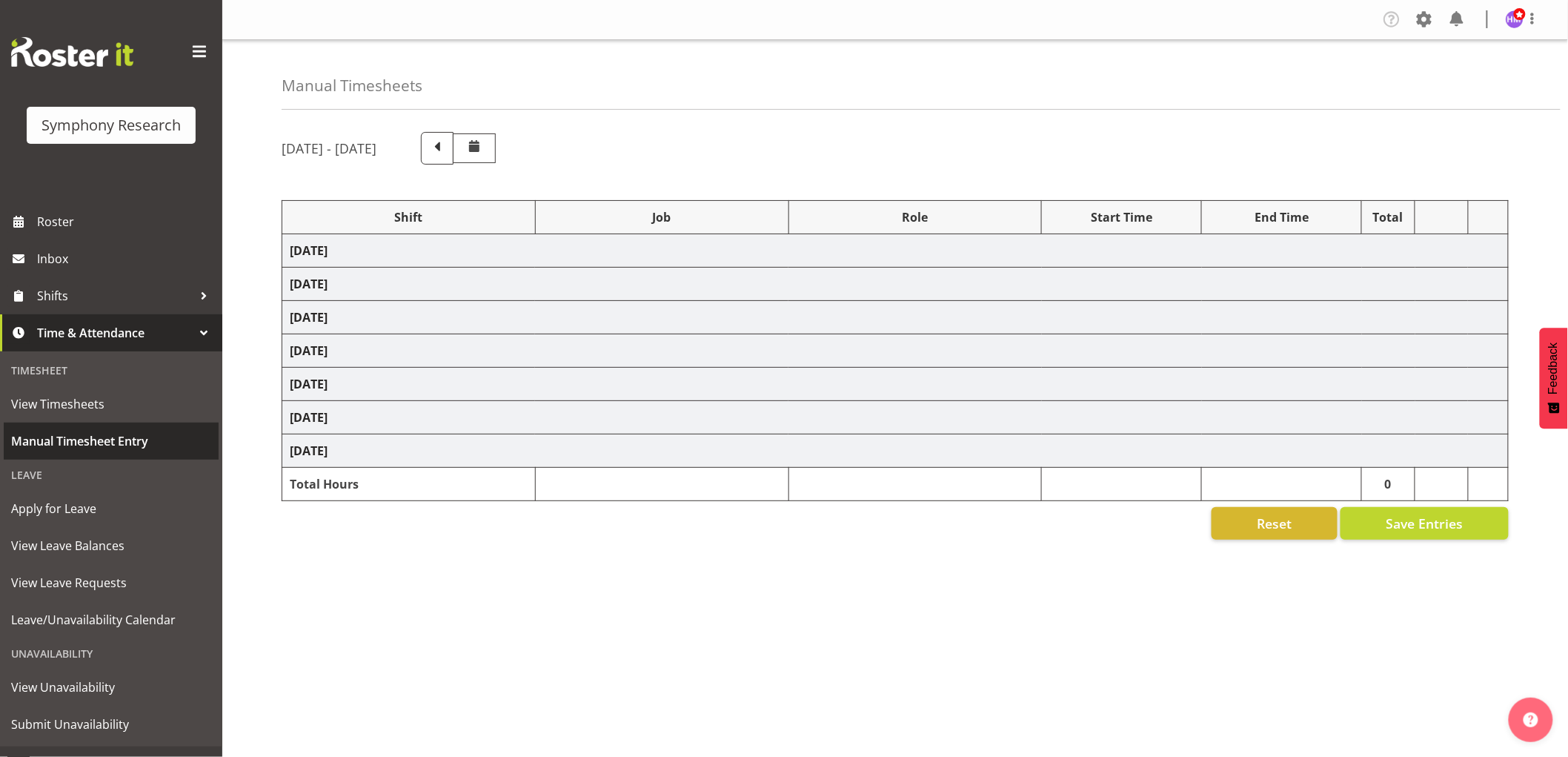
select select "1607"
select select "10631"
select select "1607"
select select "9426"
select select "1607"
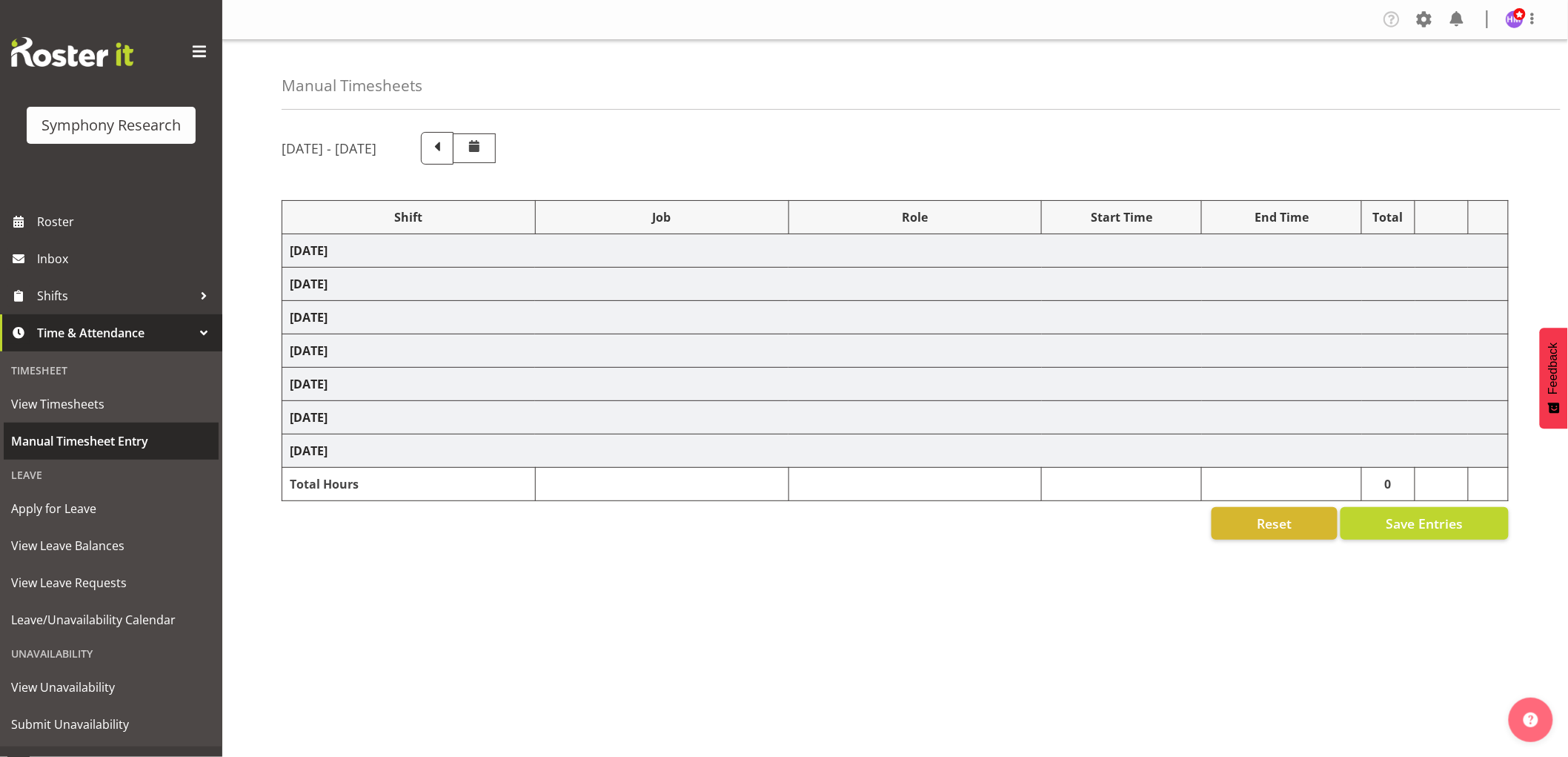
select select "10633"
select select "1607"
select select "10587"
select select "1607"
select select "10527"
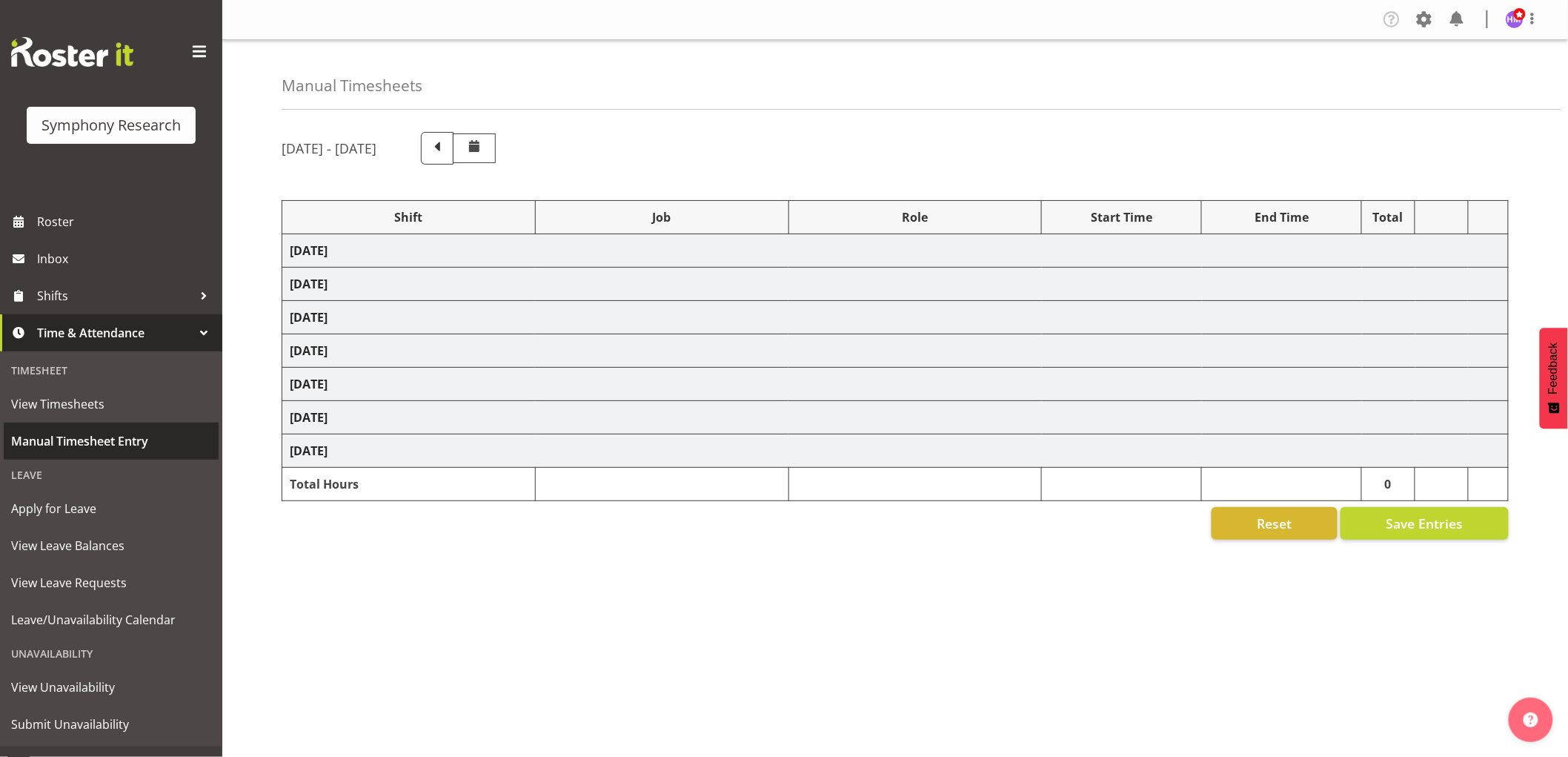
select select "1607"
select select "10499"
select select "1607"
select select "10485"
select select "1607"
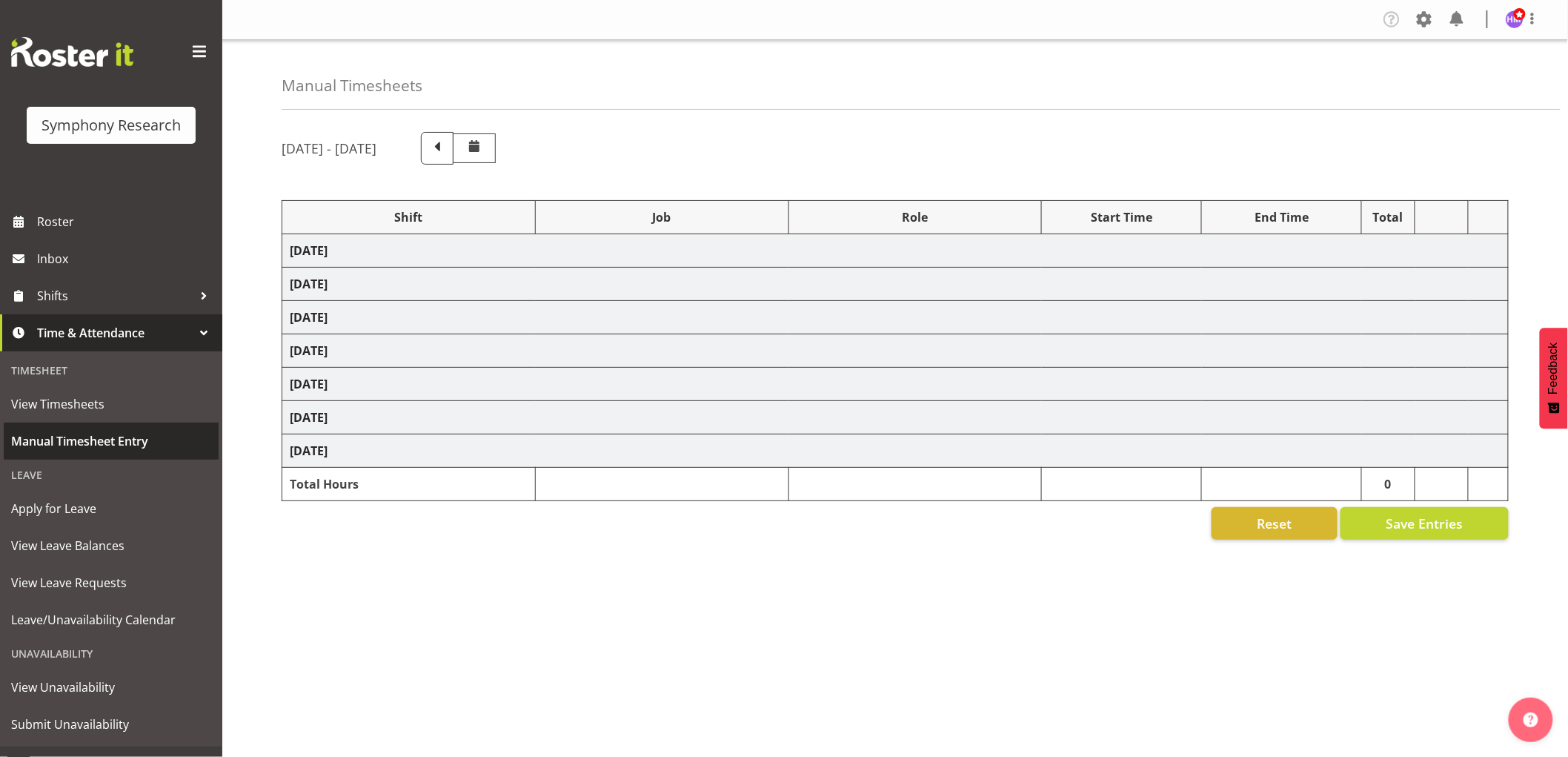
select select "10242"
select select "1607"
select select "743"
select select "1607"
select select "9426"
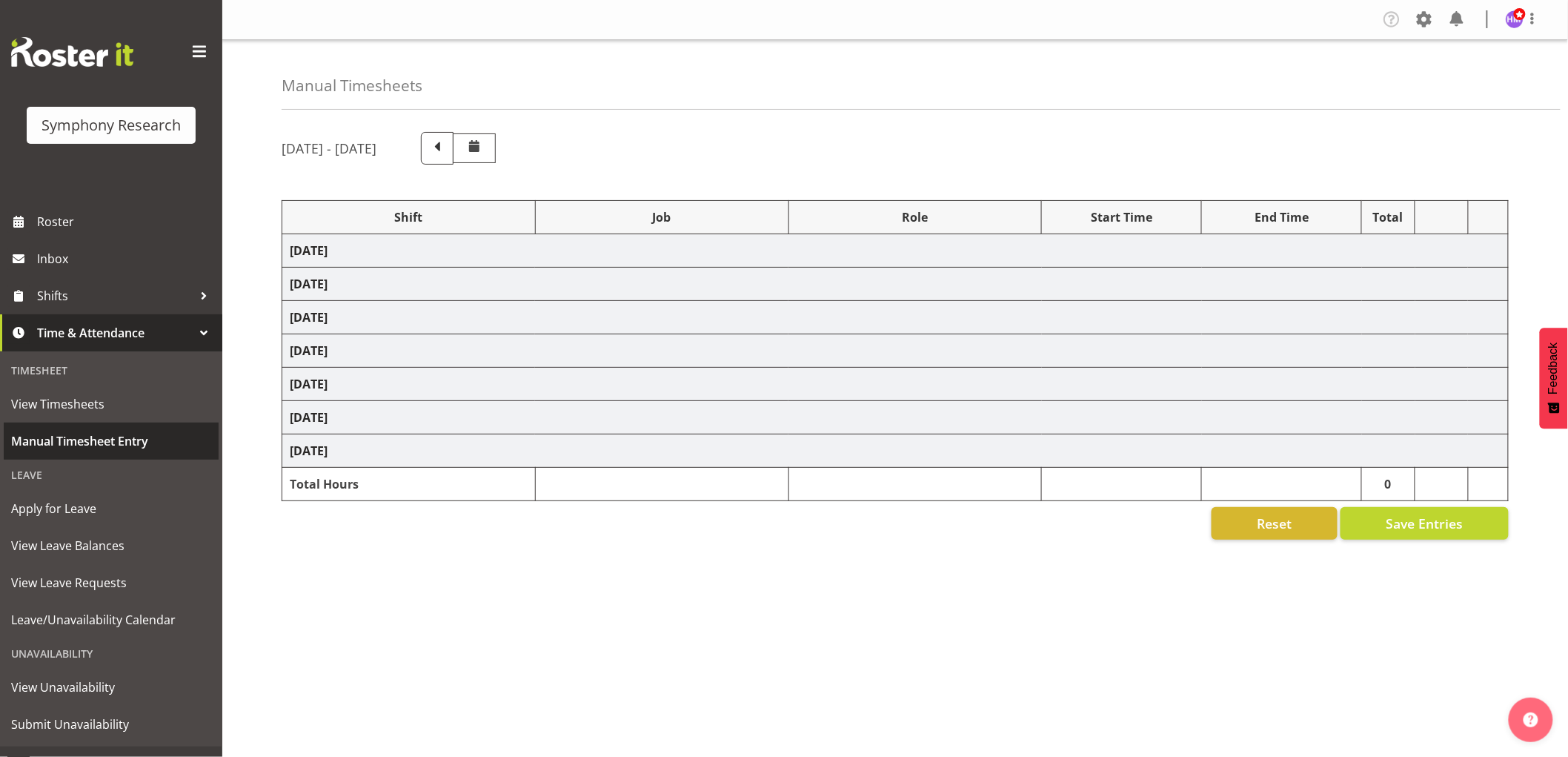
select select "1607"
select select "10633"
select select "1607"
select select "10242"
select select "1607"
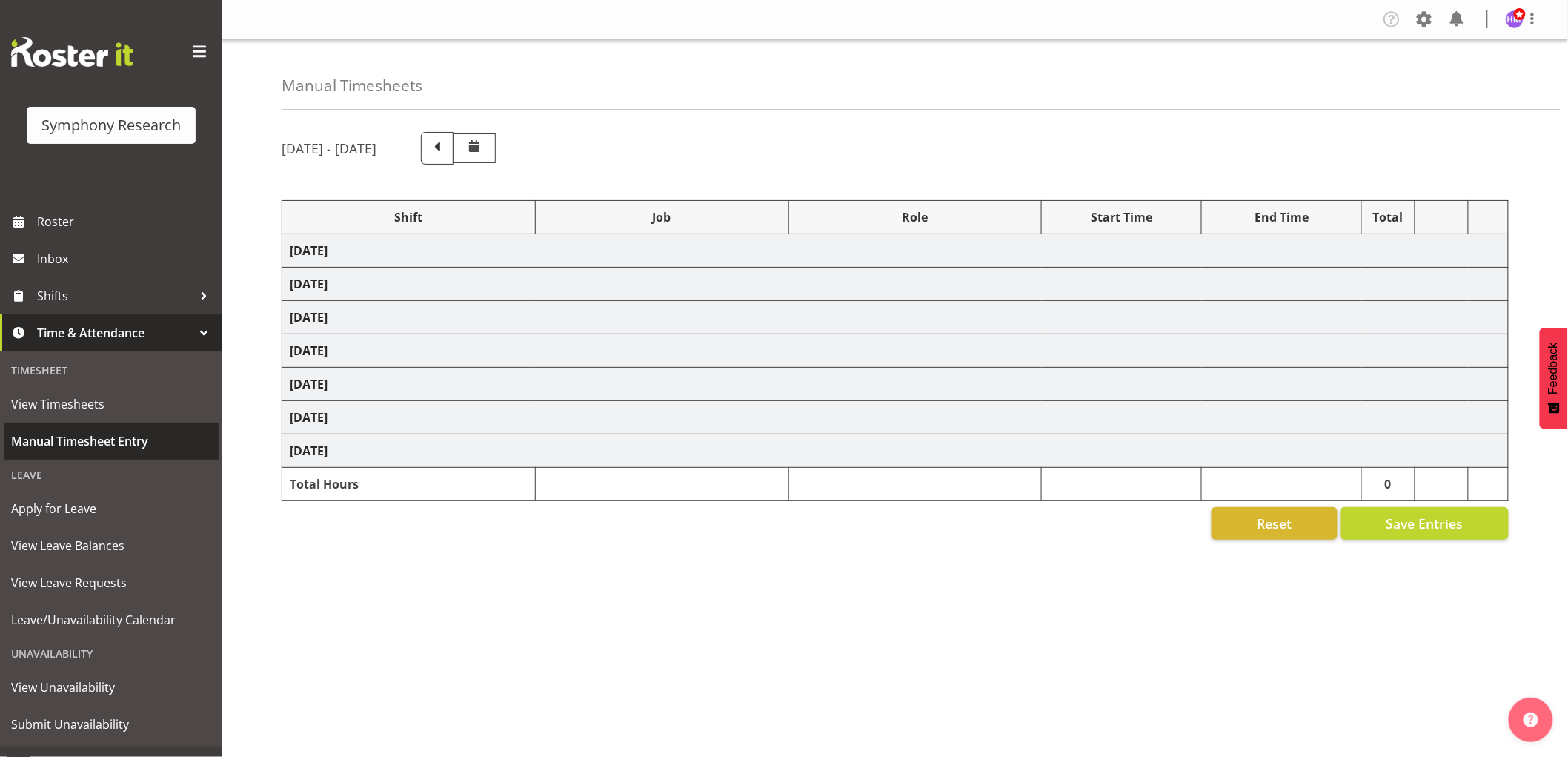
select select "10485"
select select "1607"
select select "10527"
select select "1607"
select select "10499"
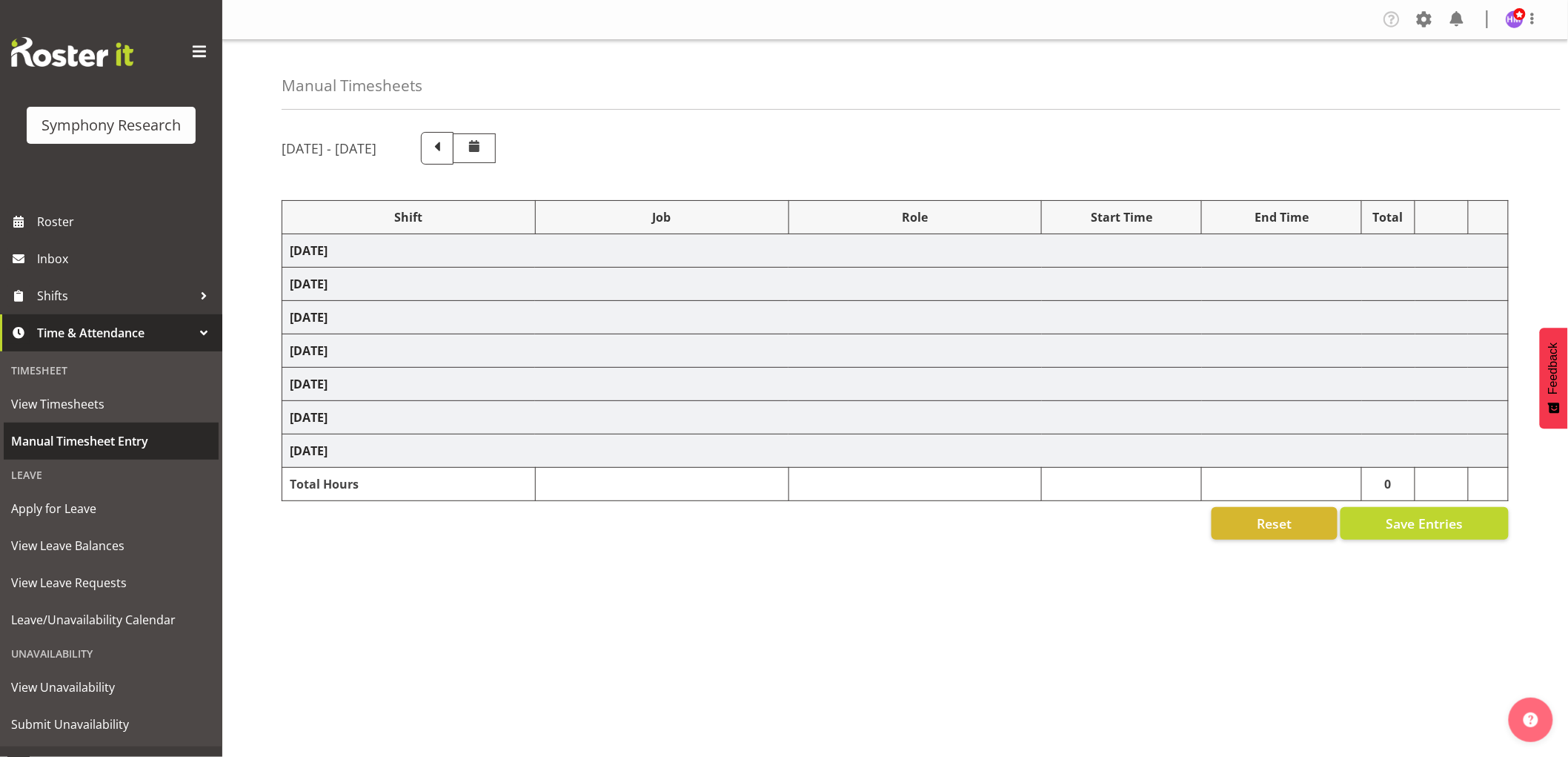
select select "1607"
select select "10587"
select select "1607"
select select "743"
select select "1607"
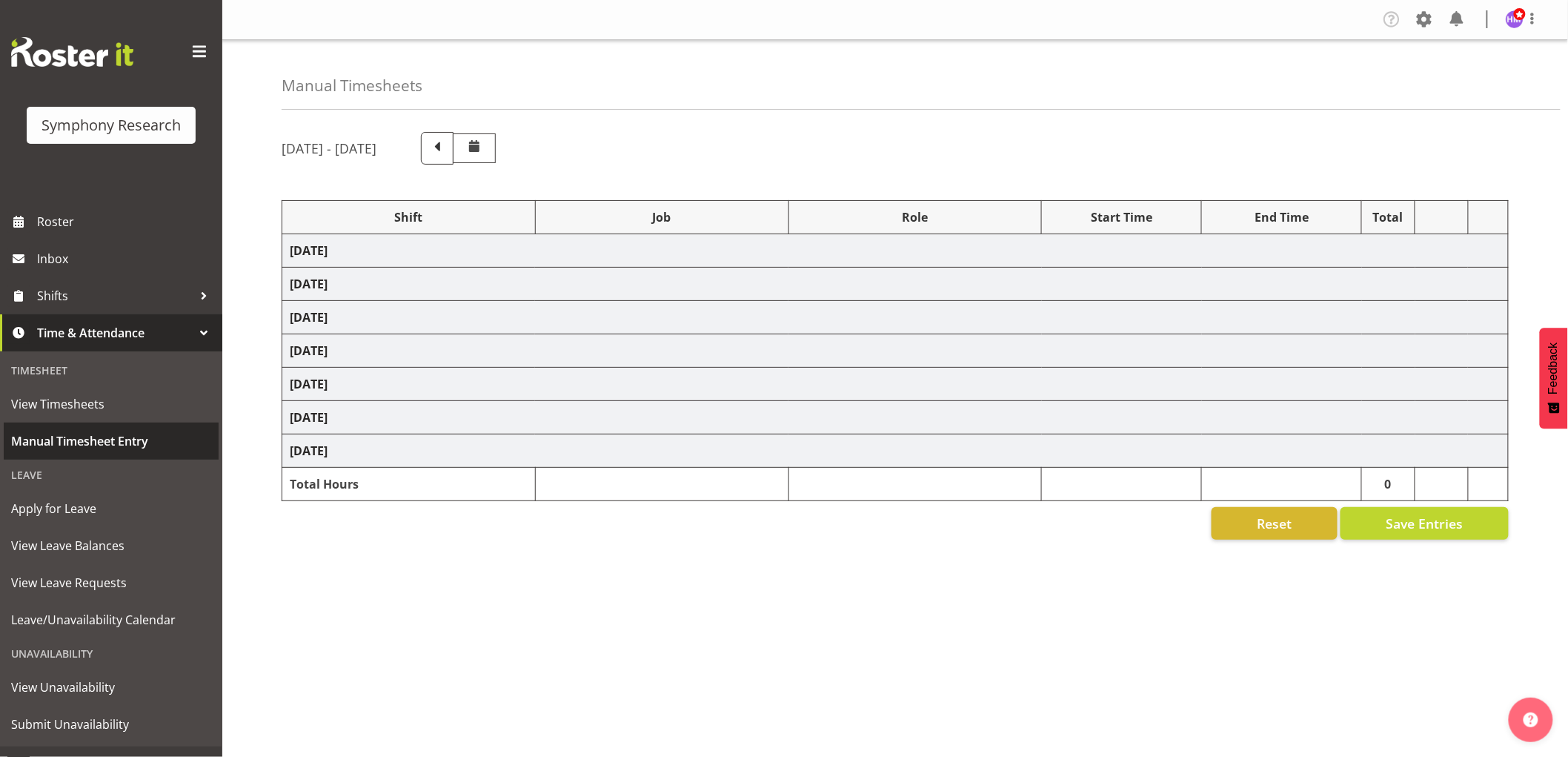
select select "9426"
select select "1607"
select select "10633"
select select "1607"
select select "10485"
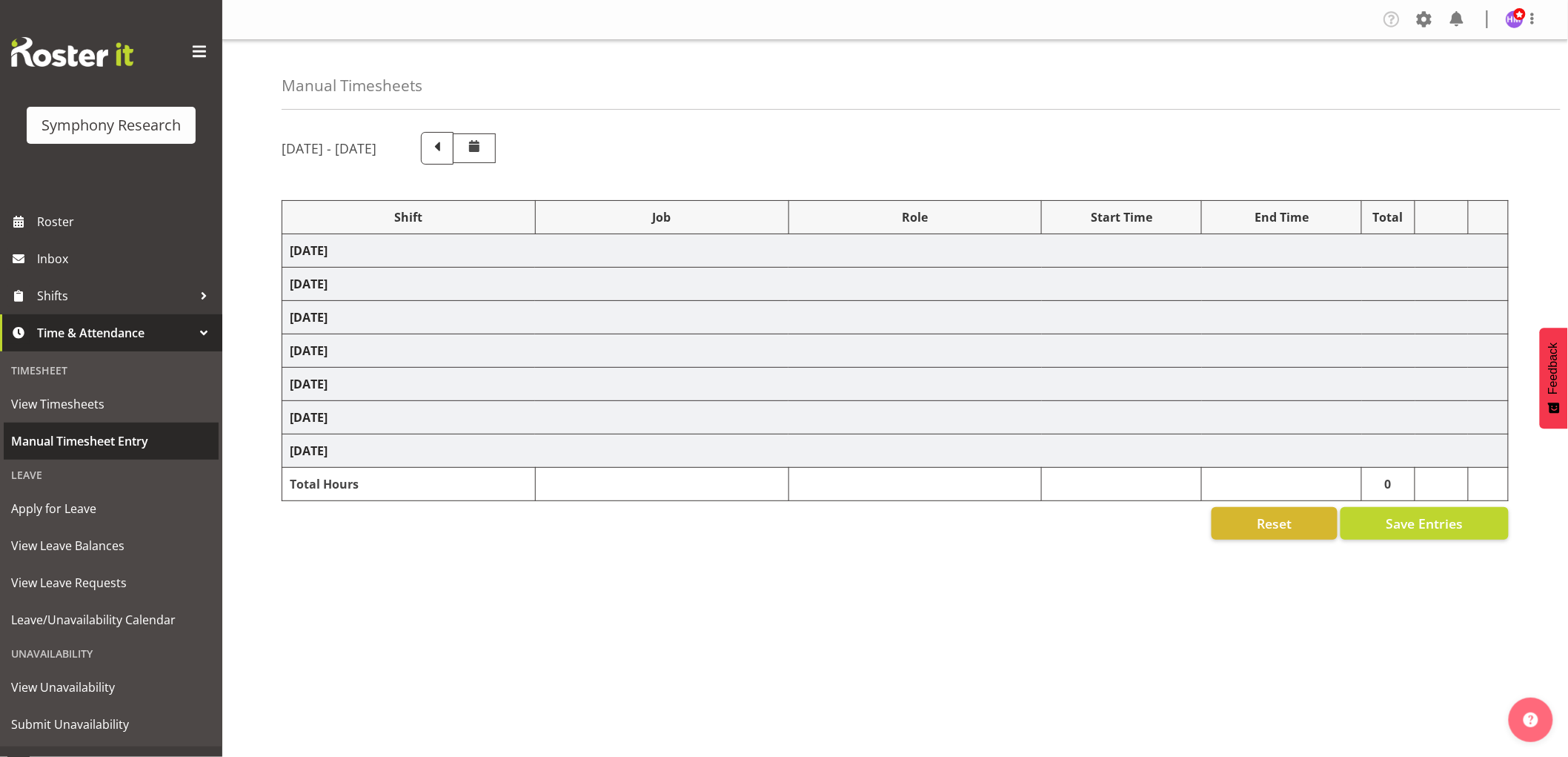
select select "1607"
select select "10499"
select select "1607"
select select "10527"
select select "1607"
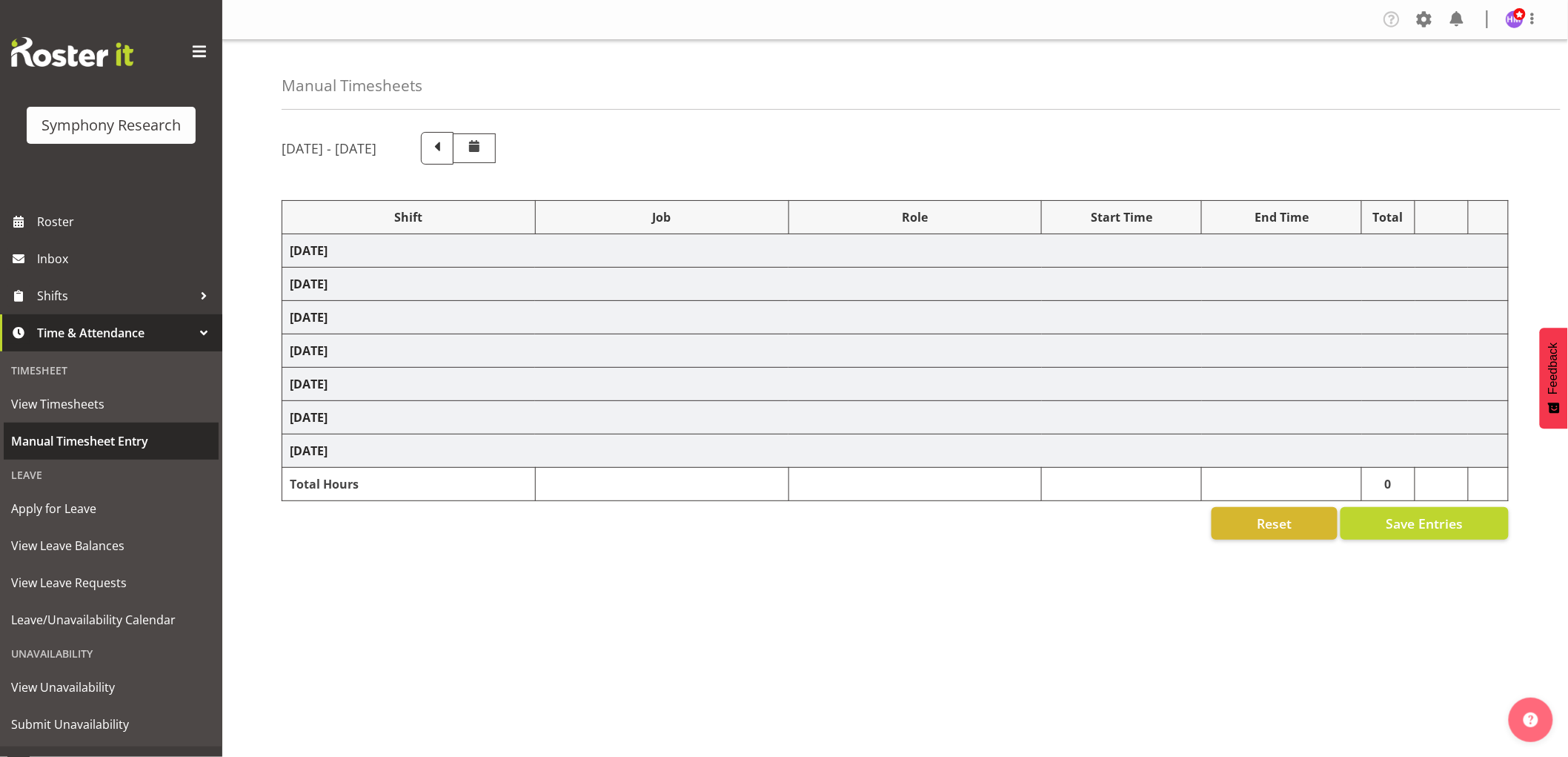
select select "10242"
select select "1607"
select select "10587"
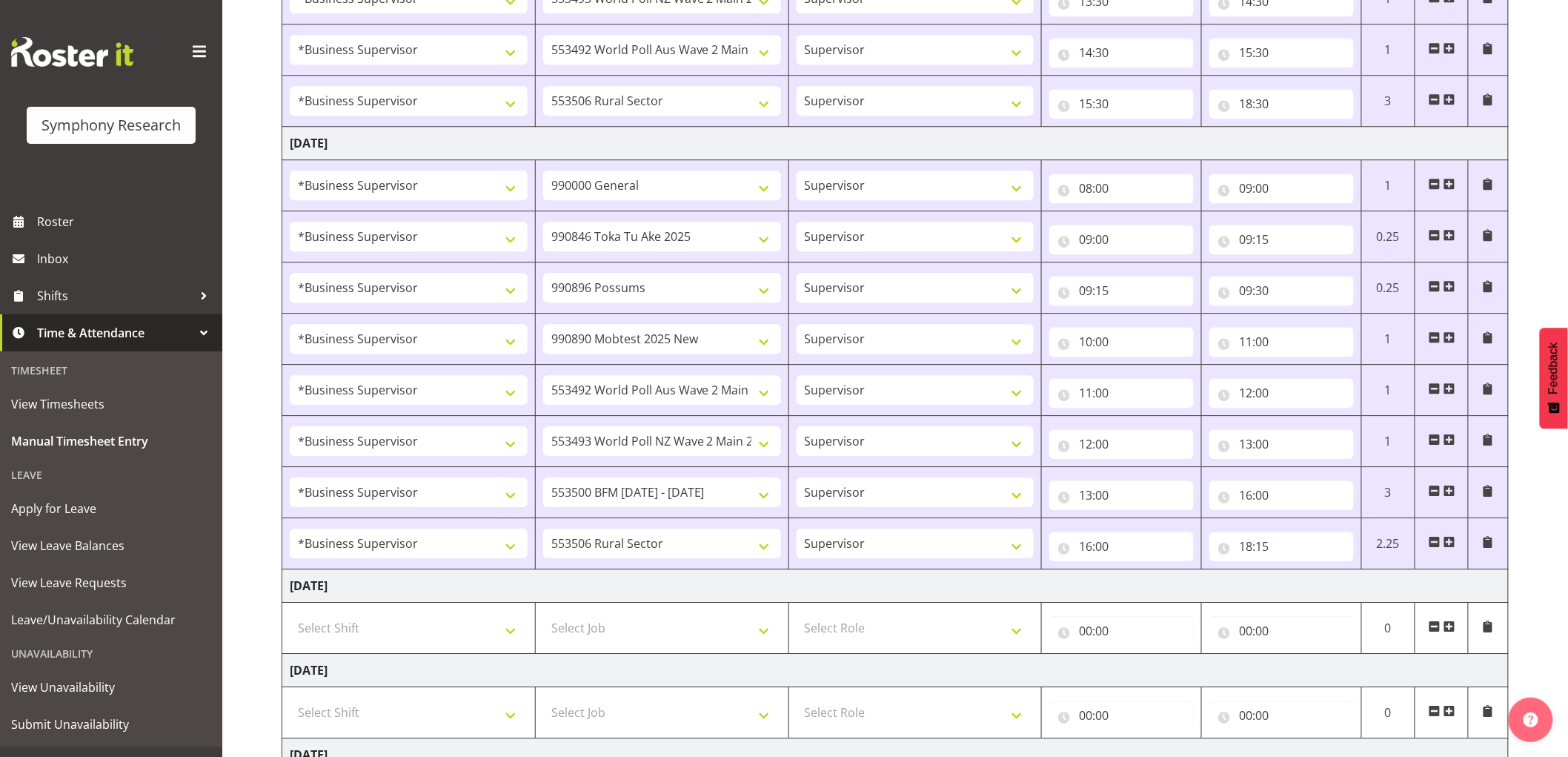
scroll to position [1806, 0]
